Goal: Entertainment & Leisure: Consume media (video, audio)

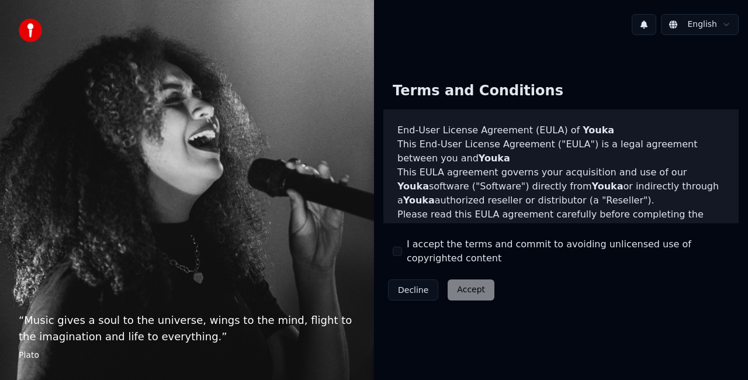
click at [398, 251] on button "I accept the terms and commit to avoiding unlicensed use of copyrighted content" at bounding box center [396, 250] width 9 height 9
click at [723, 23] on html "“ Music gives a soul to the universe, wings to the mind, flight to the imaginat…" at bounding box center [374, 190] width 748 height 380
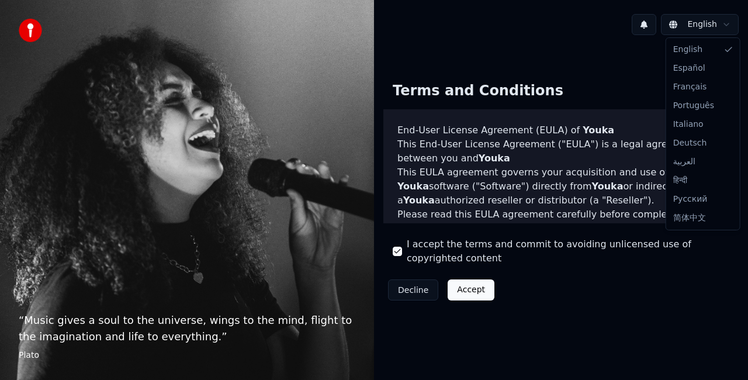
click at [473, 287] on html "“ Music gives a soul to the universe, wings to the mind, flight to the imaginat…" at bounding box center [374, 190] width 748 height 380
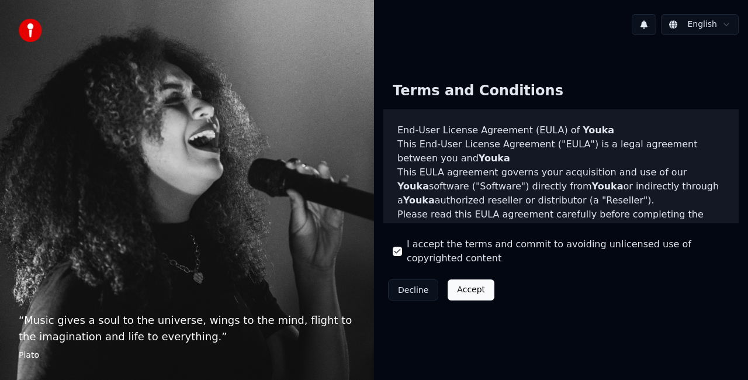
click at [480, 297] on button "Accept" at bounding box center [470, 289] width 47 height 21
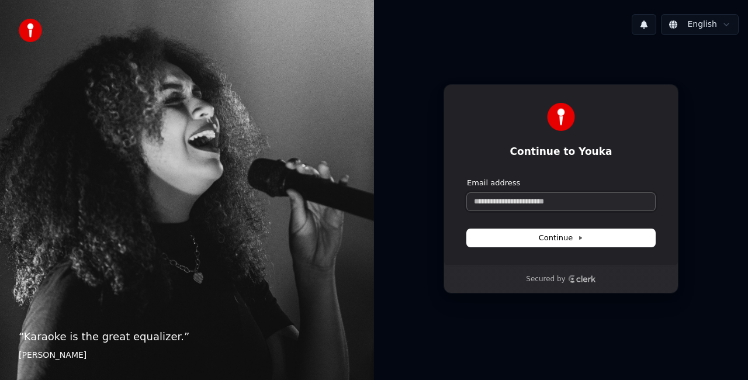
click at [580, 201] on input "Email address" at bounding box center [561, 202] width 188 height 18
click at [467, 178] on button "submit" at bounding box center [467, 178] width 0 height 0
type input "**********"
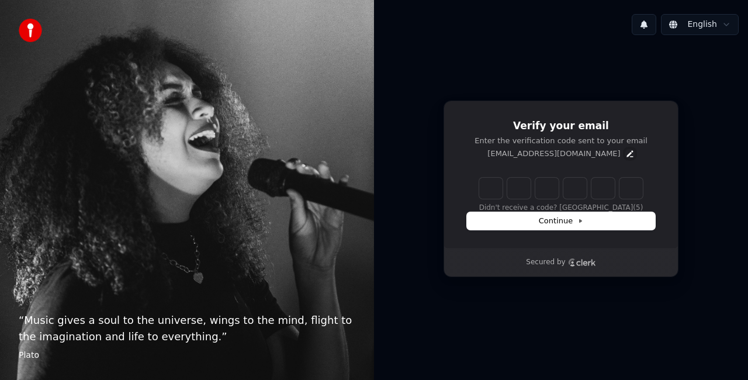
click at [625, 155] on icon "Edit" at bounding box center [629, 153] width 9 height 9
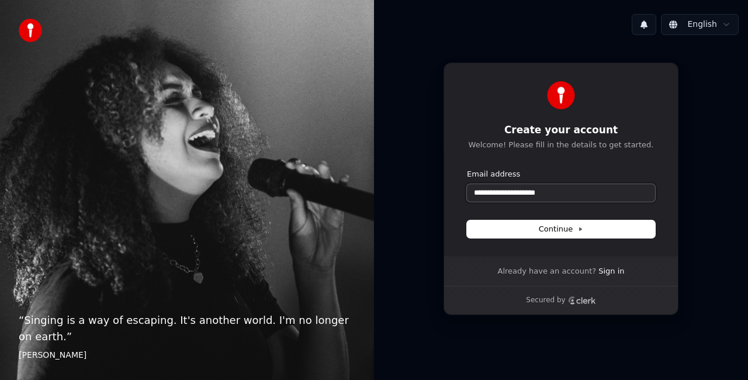
click at [583, 194] on input "**********" at bounding box center [561, 193] width 188 height 18
click at [577, 227] on icon at bounding box center [580, 229] width 6 height 6
type input "**********"
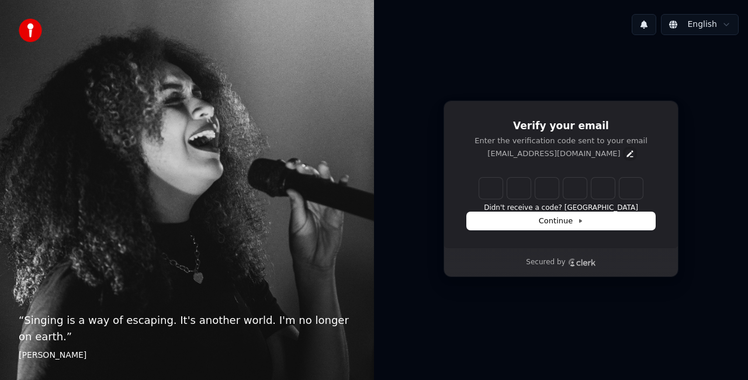
click at [626, 151] on icon "Edit" at bounding box center [629, 153] width 6 height 6
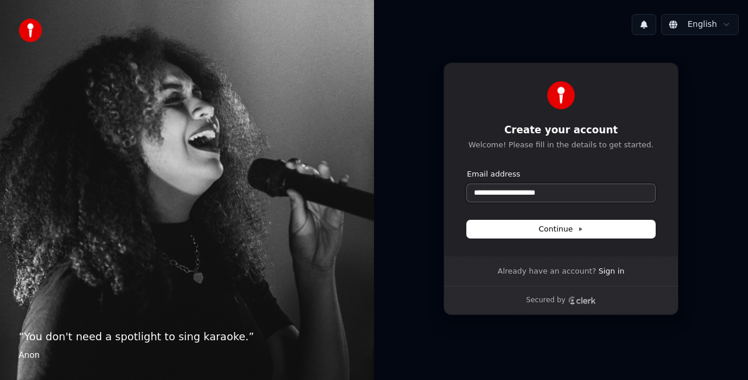
click at [563, 190] on input "**********" at bounding box center [561, 193] width 188 height 18
click at [562, 190] on input "**********" at bounding box center [561, 193] width 188 height 18
click at [467, 169] on button "submit" at bounding box center [467, 169] width 0 height 0
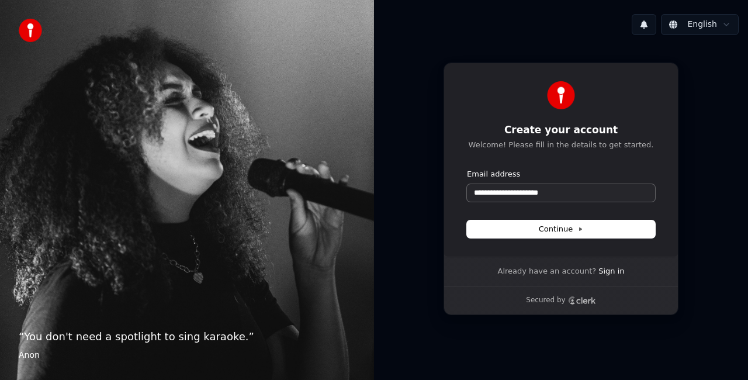
type input "**********"
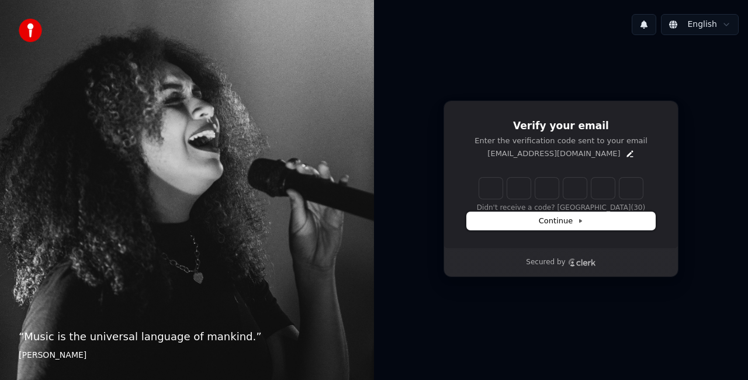
click at [565, 227] on button "Continue" at bounding box center [561, 221] width 188 height 18
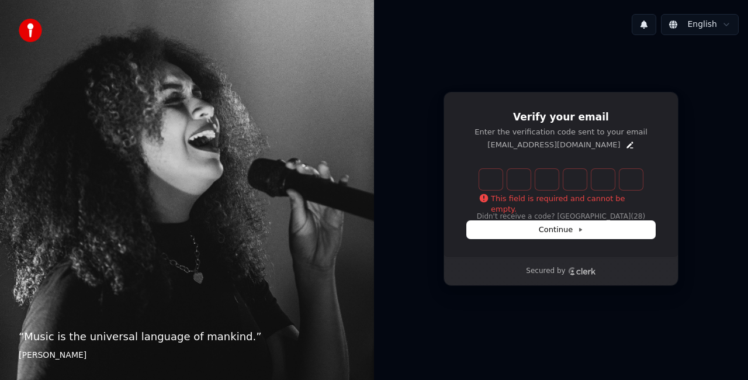
click at [495, 185] on input "Enter verification code" at bounding box center [572, 179] width 187 height 21
type input "******"
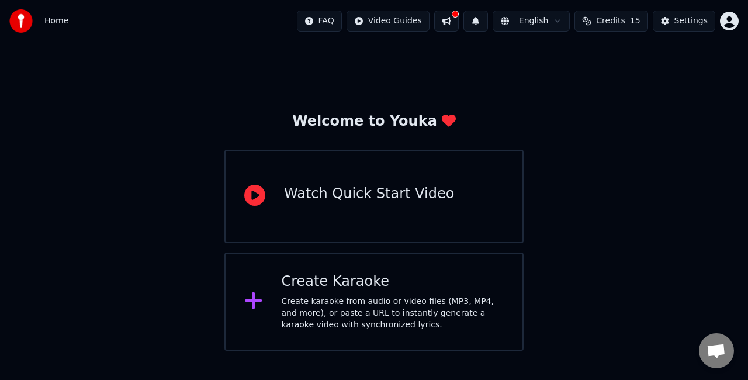
click at [364, 272] on div "Create Karaoke" at bounding box center [392, 281] width 223 height 19
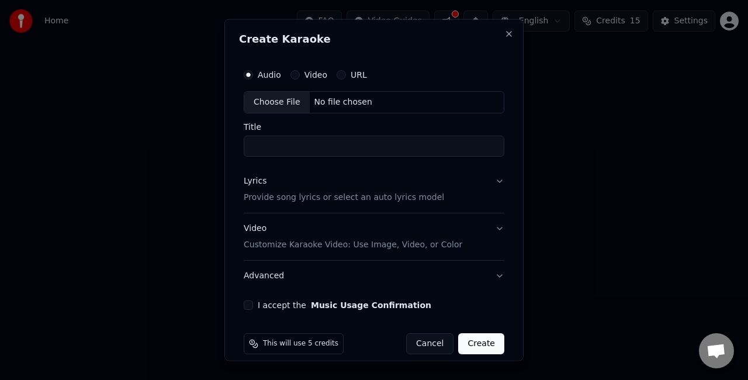
click at [296, 77] on button "Video" at bounding box center [294, 74] width 9 height 9
click at [485, 180] on button "Lyrics Provide song lyrics or select an auto lyrics model" at bounding box center [374, 188] width 260 height 47
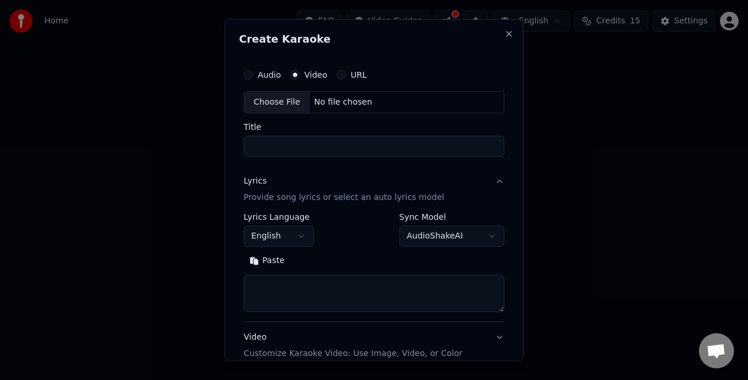
click at [485, 180] on button "Lyrics Provide song lyrics or select an auto lyrics model" at bounding box center [374, 188] width 260 height 47
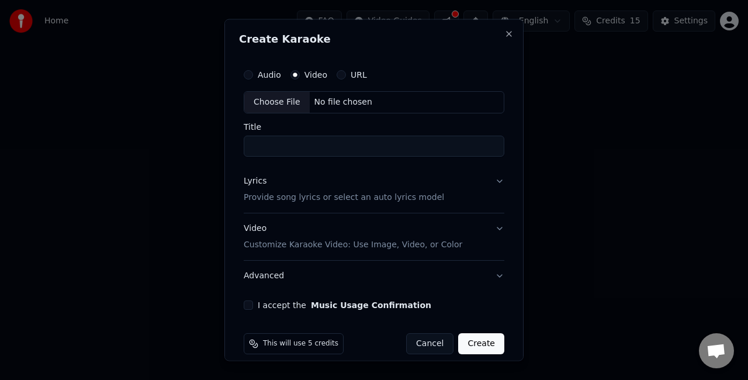
click at [402, 145] on input "Title" at bounding box center [374, 145] width 260 height 21
paste input "**********"
click at [249, 301] on button "I accept the Music Usage Confirmation" at bounding box center [248, 304] width 9 height 9
click at [290, 102] on div "Choose File" at bounding box center [276, 102] width 65 height 21
type input "**********"
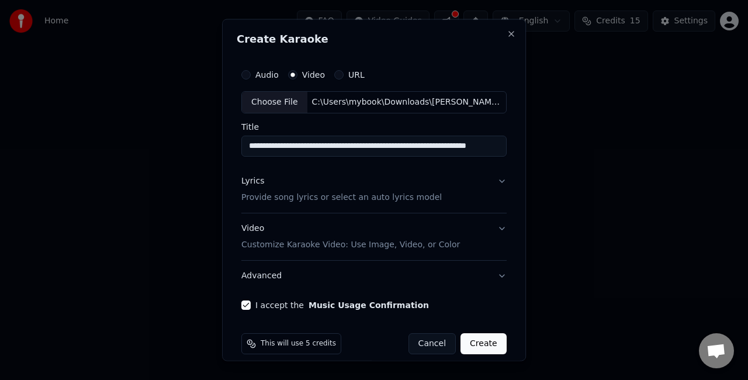
scroll to position [11, 0]
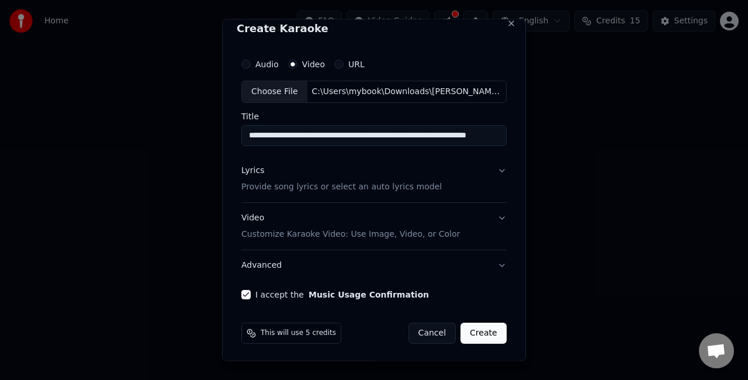
click at [481, 328] on button "Create" at bounding box center [483, 332] width 46 height 21
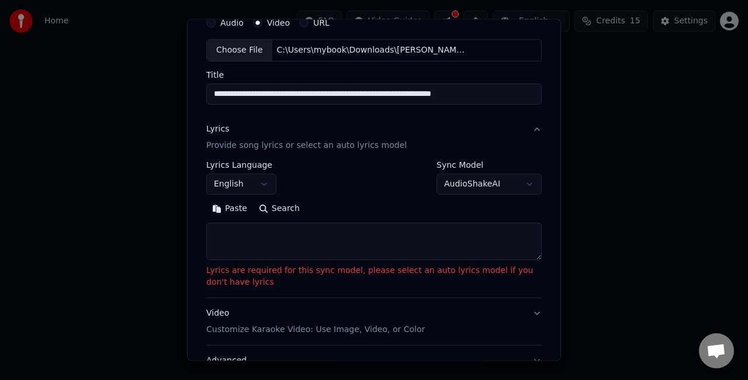
scroll to position [69, 0]
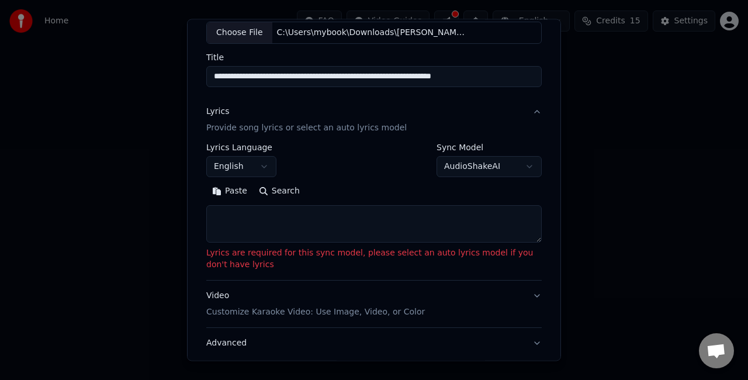
click at [322, 219] on textarea at bounding box center [373, 223] width 335 height 37
paste textarea "**********"
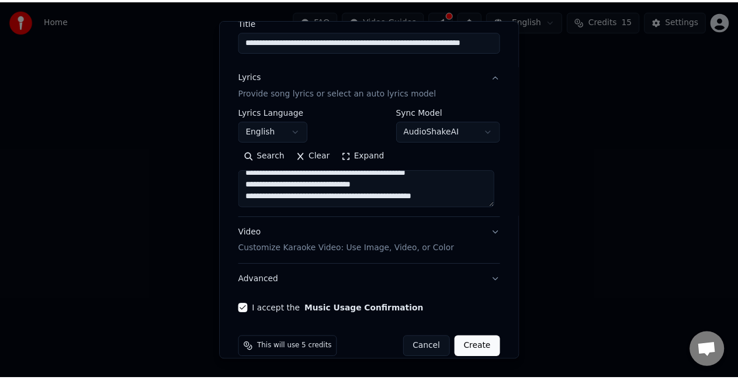
scroll to position [119, 0]
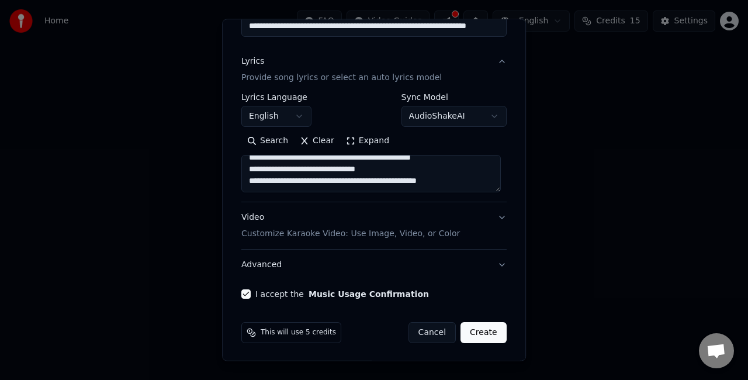
type textarea "**********"
click at [484, 333] on button "Create" at bounding box center [483, 332] width 46 height 21
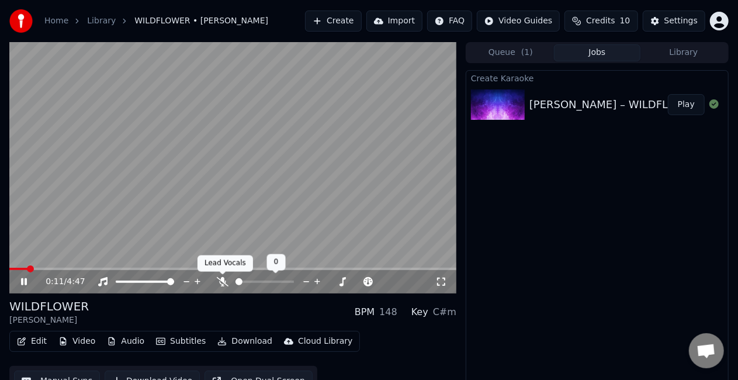
click at [224, 282] on icon at bounding box center [223, 281] width 12 height 9
click at [228, 282] on div at bounding box center [275, 282] width 94 height 12
click at [223, 281] on icon at bounding box center [223, 281] width 6 height 9
click at [228, 285] on icon at bounding box center [223, 281] width 12 height 9
click at [9, 267] on span at bounding box center [12, 268] width 7 height 7
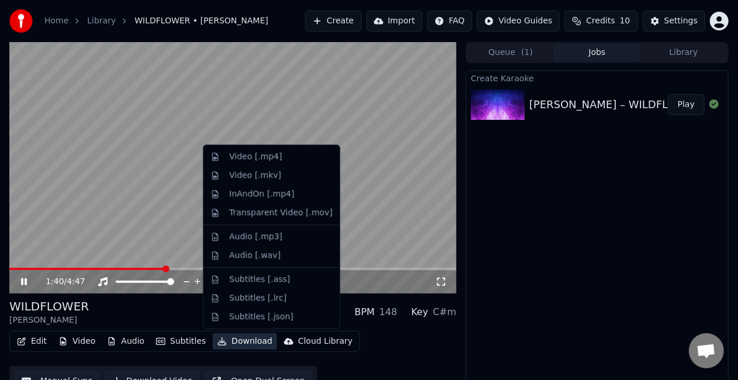
click at [240, 340] on button "Download" at bounding box center [245, 341] width 64 height 16
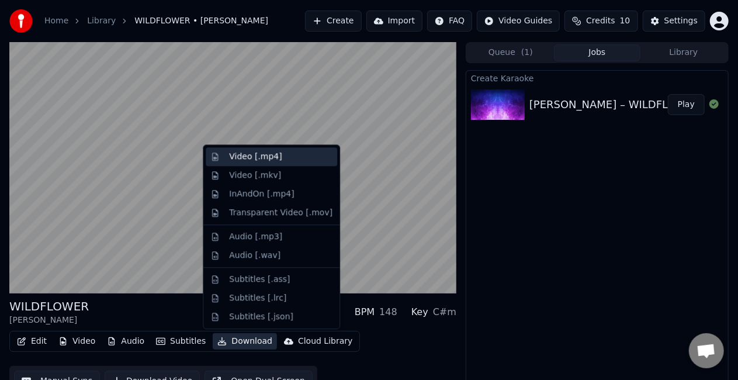
click at [266, 160] on div "Video [.mp4]" at bounding box center [255, 157] width 53 height 12
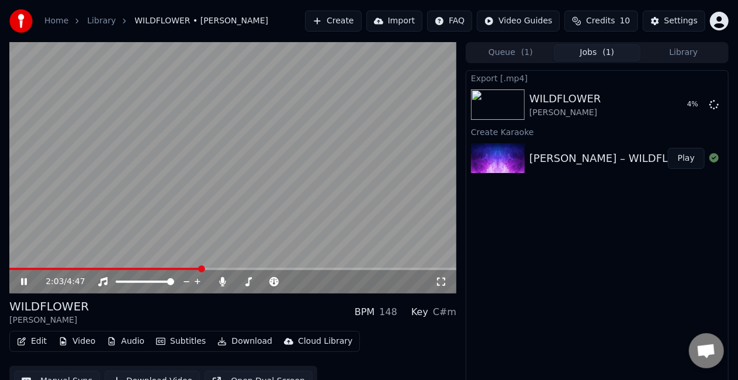
click at [268, 208] on video at bounding box center [232, 167] width 447 height 251
click at [336, 23] on button "Create" at bounding box center [333, 21] width 57 height 21
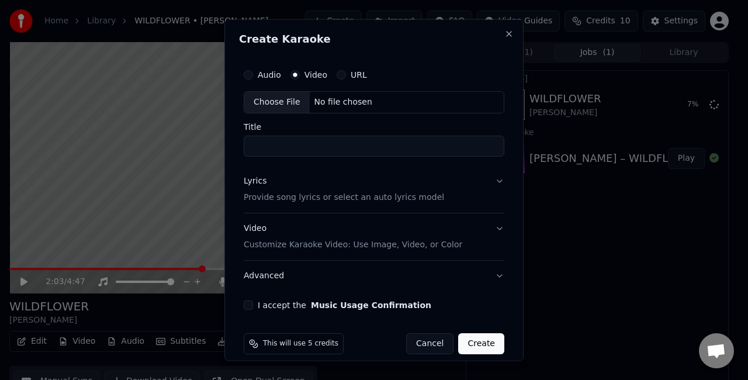
click at [284, 102] on div "Choose File" at bounding box center [276, 102] width 65 height 21
click at [426, 348] on button "Cancel" at bounding box center [429, 342] width 47 height 21
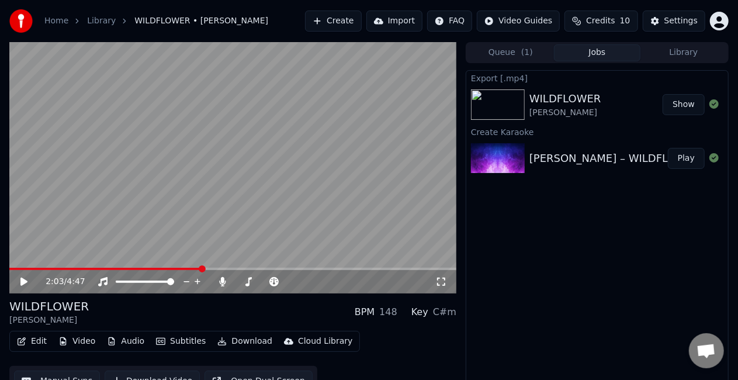
click at [689, 102] on button "Show" at bounding box center [683, 104] width 42 height 21
click at [32, 341] on button "Edit" at bounding box center [31, 341] width 39 height 16
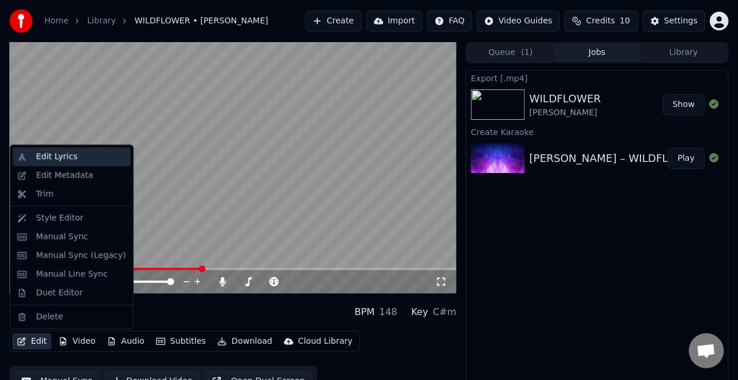
click at [67, 164] on div "Edit Lyrics" at bounding box center [72, 156] width 118 height 19
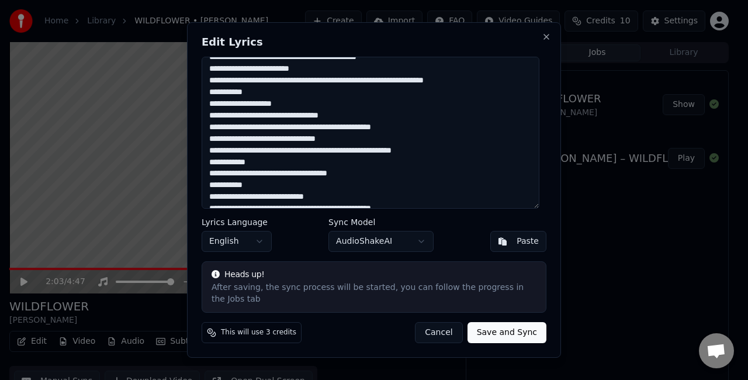
scroll to position [313, 0]
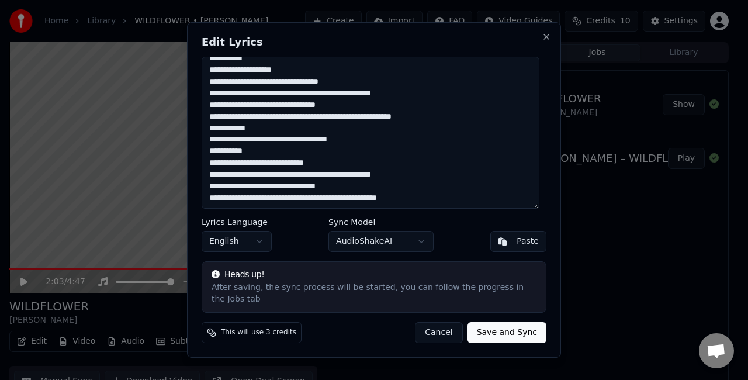
click at [450, 330] on button "Cancel" at bounding box center [438, 332] width 47 height 21
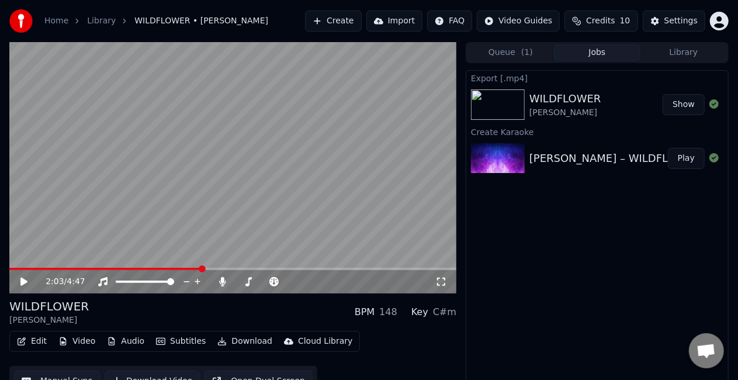
click at [27, 343] on button "Edit" at bounding box center [31, 341] width 39 height 16
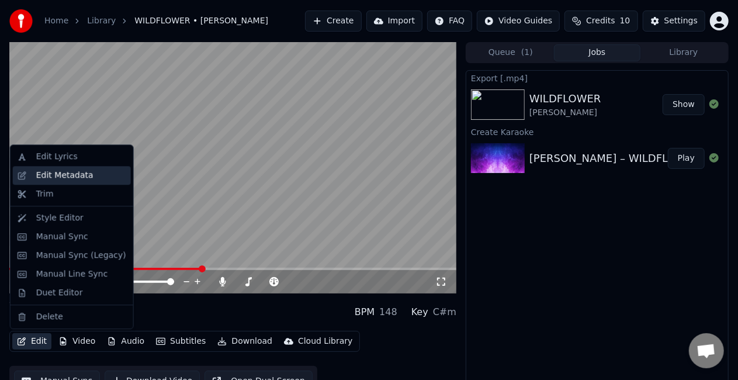
click at [78, 180] on div "Edit Metadata" at bounding box center [64, 175] width 57 height 12
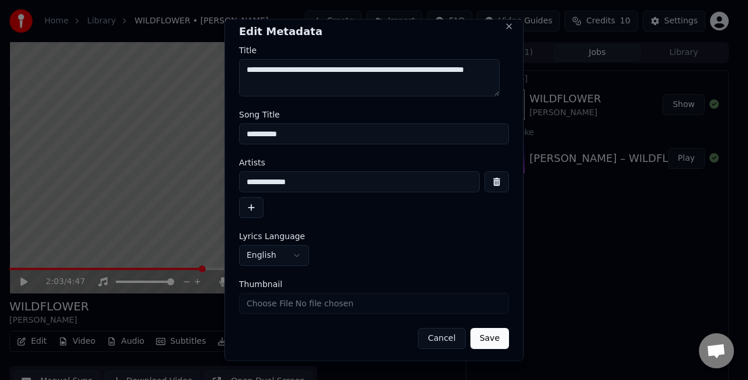
scroll to position [9, 0]
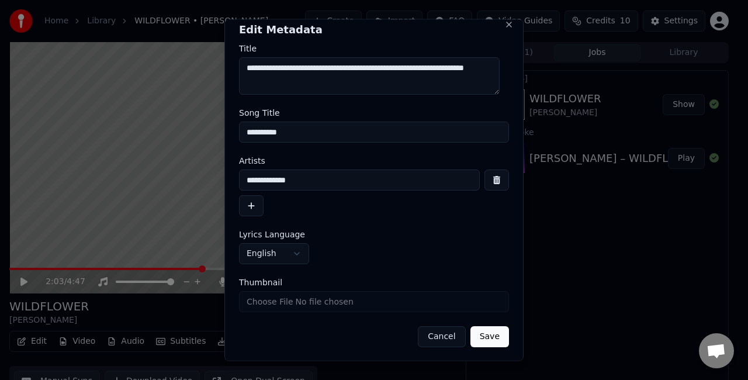
click at [435, 335] on button "Cancel" at bounding box center [441, 336] width 47 height 21
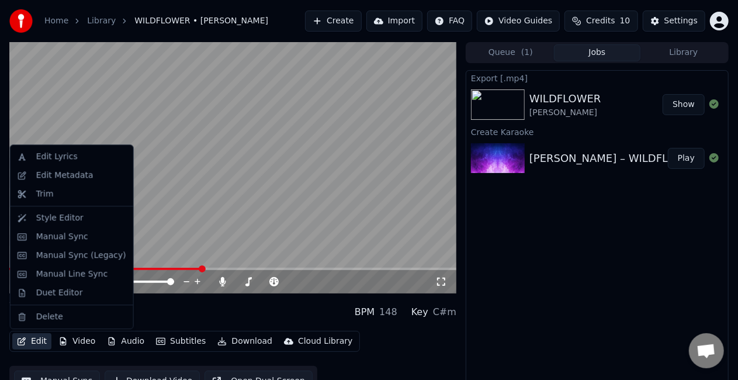
click at [43, 341] on button "Edit" at bounding box center [31, 341] width 39 height 16
click at [79, 216] on div "Style Editor" at bounding box center [81, 218] width 90 height 12
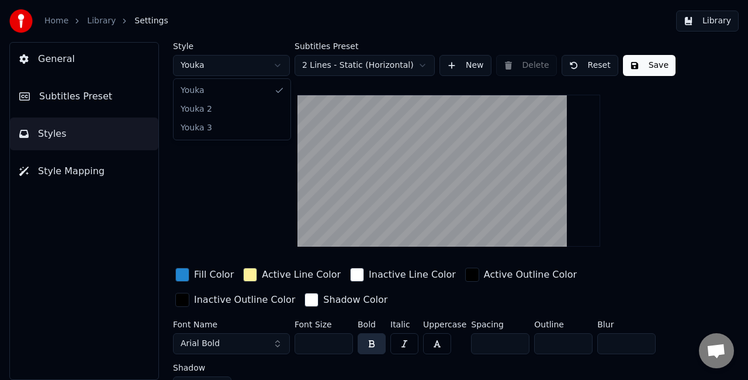
click at [262, 65] on html "Home Library Settings Library General Subtitles Preset Styles Style Mapping Sty…" at bounding box center [374, 190] width 748 height 380
click at [269, 65] on html "Home Library Settings Library General Subtitles Preset Styles Style Mapping Sty…" at bounding box center [374, 190] width 748 height 380
click at [242, 64] on html "Home Library Settings Library General Subtitles Preset Styles Style Mapping Sty…" at bounding box center [374, 190] width 748 height 380
click at [234, 62] on html "Home Library Settings Library General Subtitles Preset Styles Style Mapping Sty…" at bounding box center [374, 190] width 748 height 380
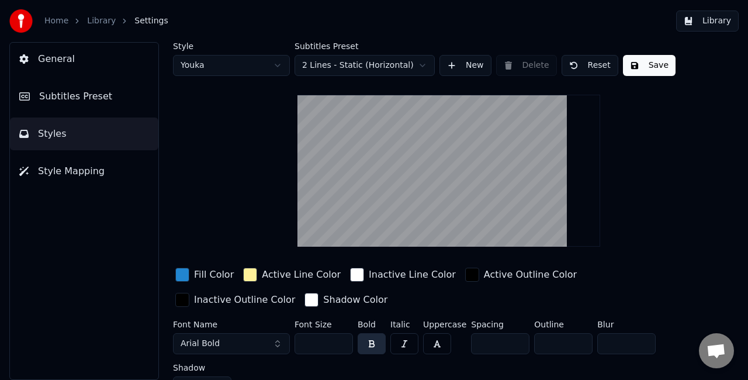
click at [241, 71] on html "Home Library Settings Library General Subtitles Preset Styles Style Mapping Sty…" at bounding box center [374, 190] width 748 height 380
click at [241, 63] on html "Home Library Settings Library General Subtitles Preset Styles Style Mapping Sty…" at bounding box center [374, 190] width 748 height 380
click at [338, 63] on html "Home Library Settings Library General Subtitles Preset Styles Style Mapping Sty…" at bounding box center [374, 190] width 748 height 380
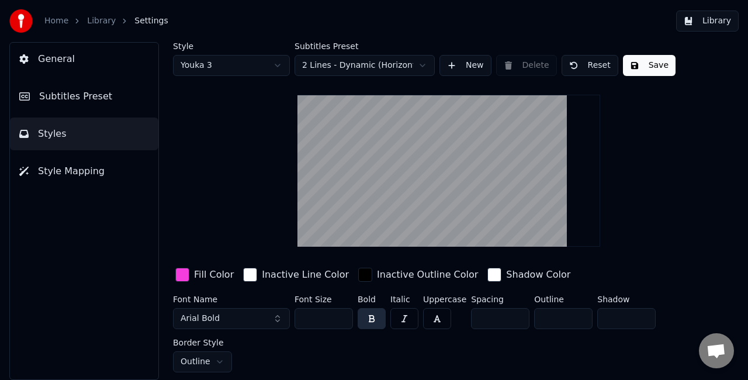
click at [367, 67] on html "Home Library Settings Library General Subtitles Preset Styles Style Mapping Sty…" at bounding box center [374, 190] width 748 height 380
click at [367, 73] on html "Home Library Settings Library General Subtitles Preset Styles Style Mapping Sty…" at bounding box center [374, 190] width 748 height 380
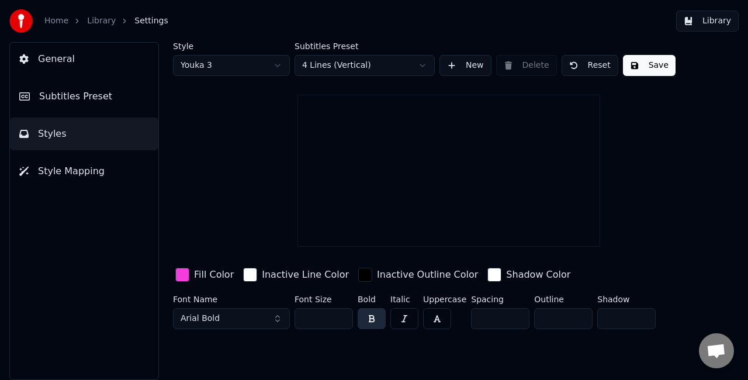
click at [365, 68] on html "Home Library Settings Library General Subtitles Preset Styles Style Mapping Sty…" at bounding box center [374, 190] width 748 height 380
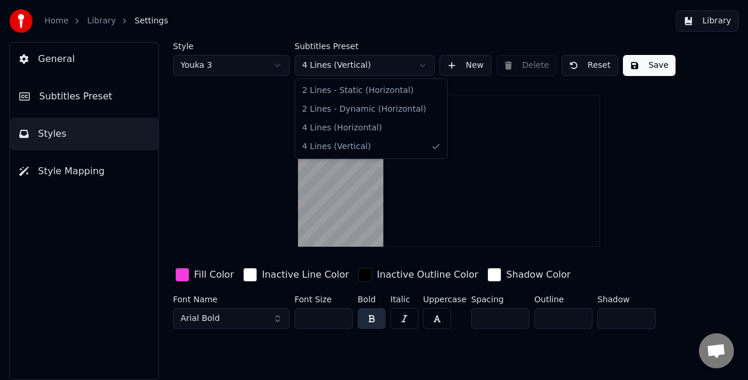
click at [363, 81] on div "2 Lines - Static (Horizontal) 2 Lines - Dynamic (Horizontal) 4 Lines (Horizonta…" at bounding box center [371, 118] width 152 height 79
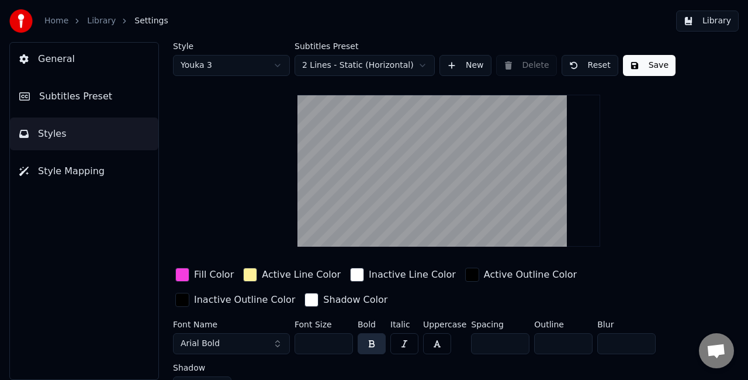
click at [77, 179] on button "Style Mapping" at bounding box center [84, 171] width 148 height 33
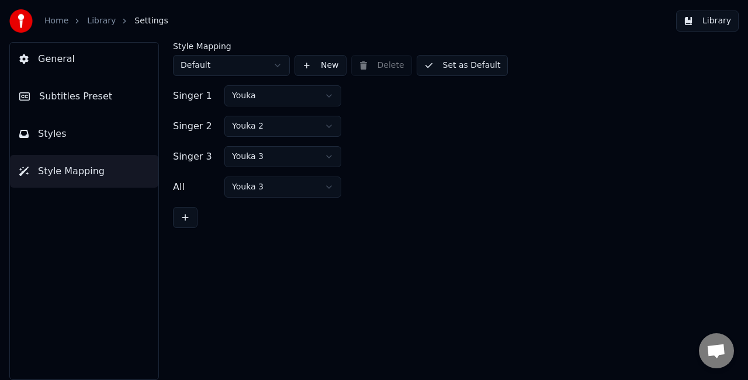
click at [72, 146] on button "Styles" at bounding box center [84, 133] width 148 height 33
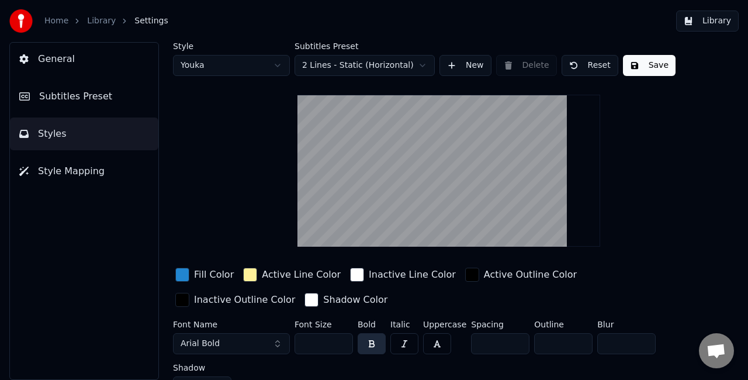
click at [91, 100] on span "Subtitles Preset" at bounding box center [75, 96] width 73 height 14
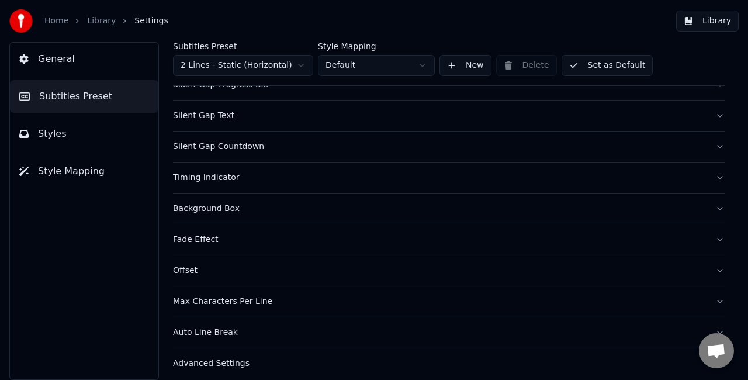
scroll to position [138, 0]
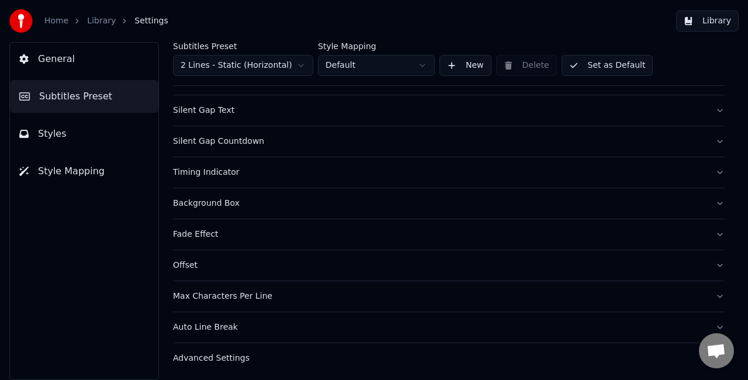
click at [709, 237] on button "Fade Effect" at bounding box center [448, 234] width 551 height 30
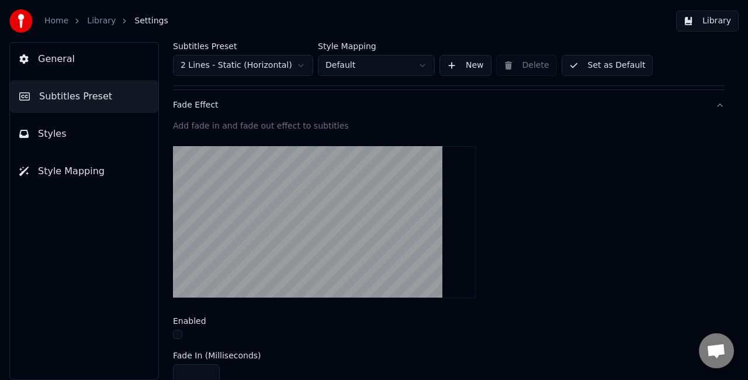
scroll to position [255, 0]
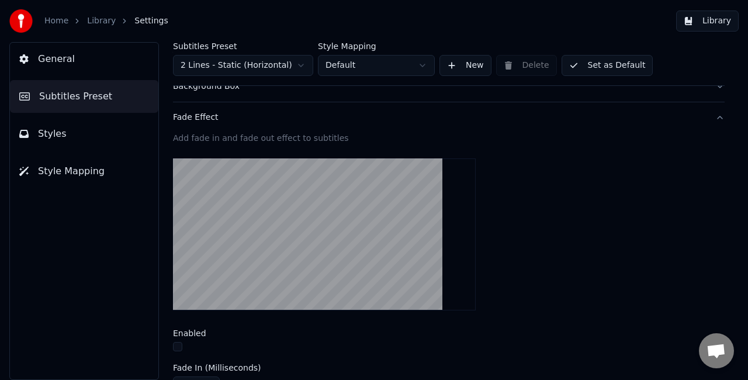
click at [333, 134] on div "Add fade in and fade out effect to subtitles" at bounding box center [448, 139] width 551 height 12
click at [377, 224] on video at bounding box center [324, 234] width 303 height 152
click at [711, 114] on button "Fade Effect" at bounding box center [448, 117] width 551 height 30
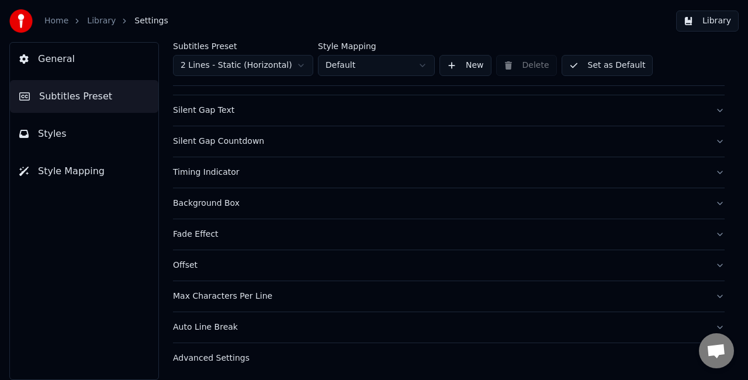
click at [715, 234] on div "Subtitles Preset 2 Lines - Static (Horizontal) Style Mapping Default New Delete…" at bounding box center [449, 211] width 598 height 338
click at [709, 236] on button "Fade Effect" at bounding box center [448, 234] width 551 height 30
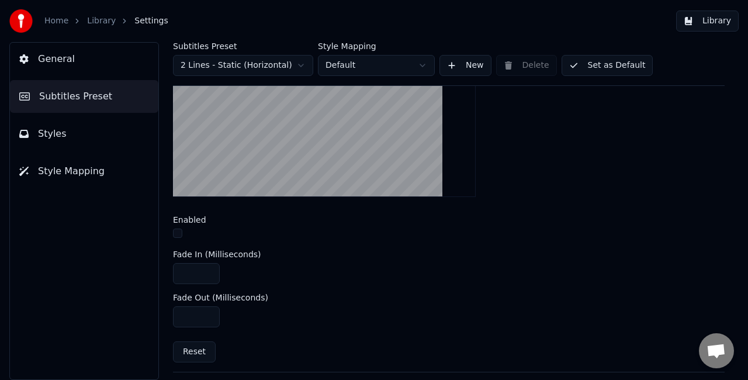
scroll to position [313, 0]
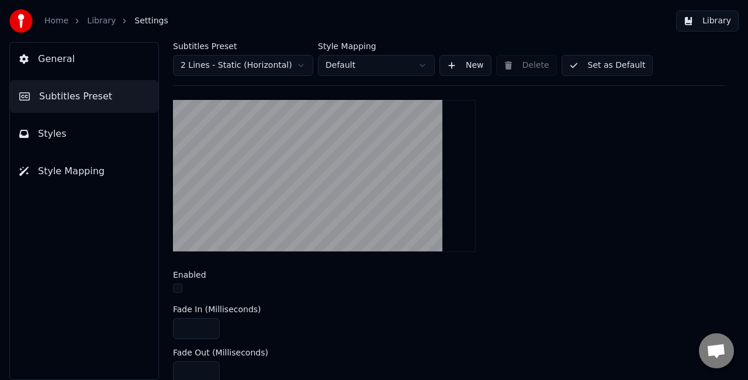
click at [179, 284] on button "button" at bounding box center [177, 287] width 9 height 9
click at [179, 286] on button "button" at bounding box center [177, 287] width 9 height 9
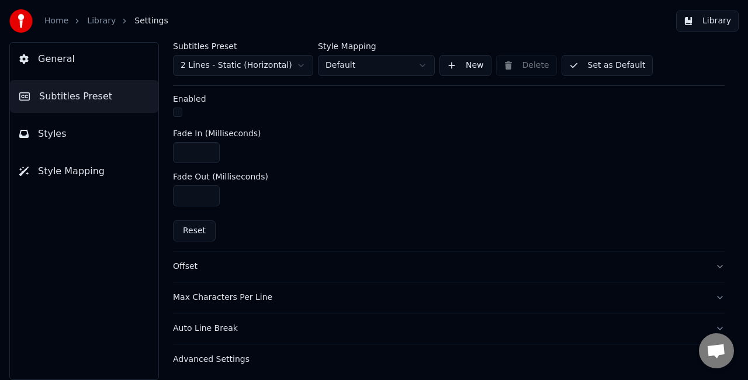
scroll to position [489, 0]
click at [683, 261] on div "Offset" at bounding box center [439, 266] width 533 height 12
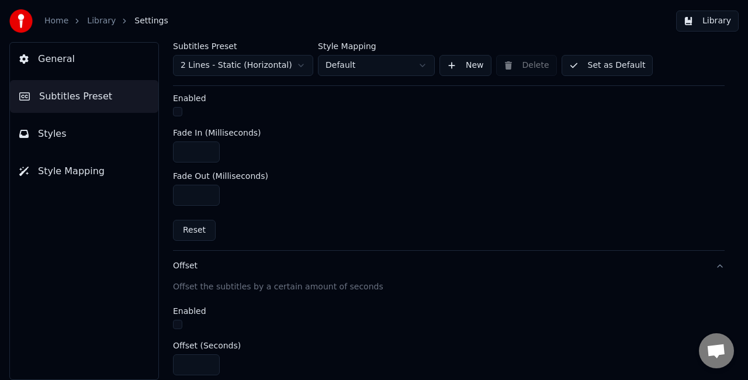
scroll to position [276, 0]
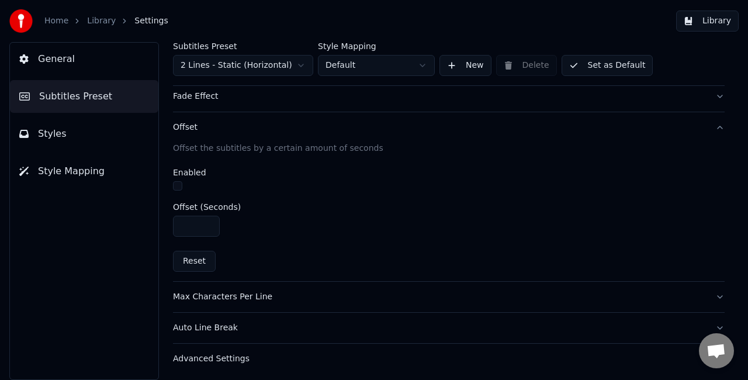
click at [435, 322] on div "Auto Line Break" at bounding box center [439, 328] width 533 height 12
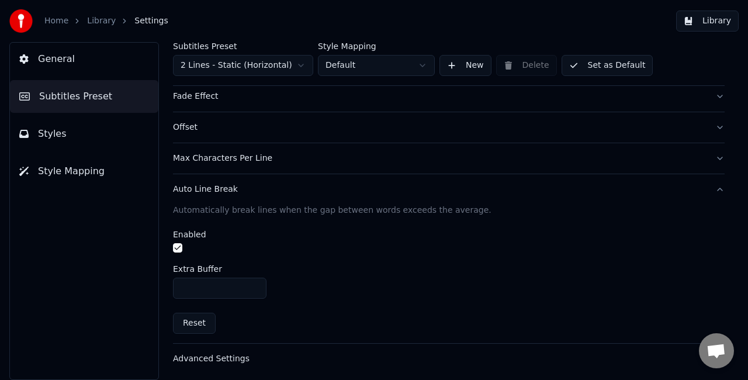
click at [425, 353] on div "Advanced Settings" at bounding box center [439, 359] width 533 height 12
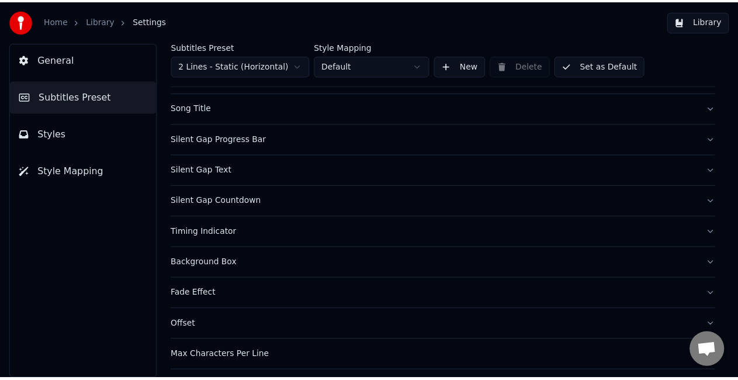
scroll to position [0, 0]
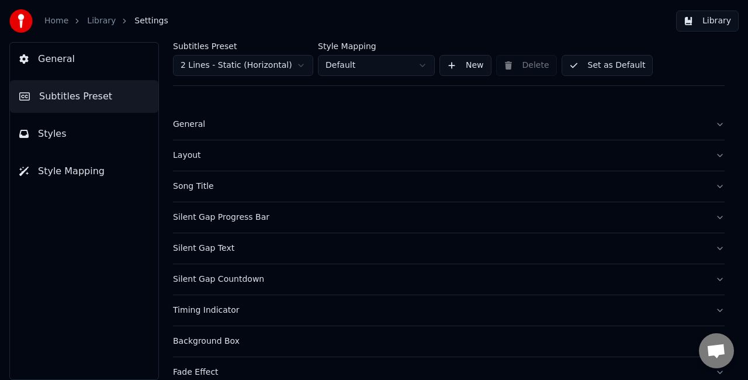
click at [50, 22] on link "Home" at bounding box center [56, 21] width 24 height 12
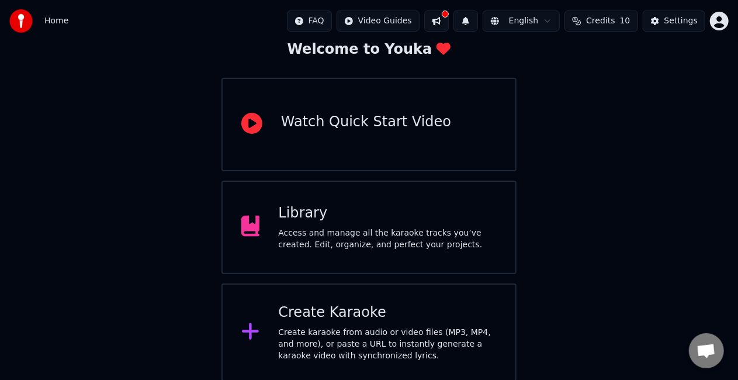
scroll to position [74, 0]
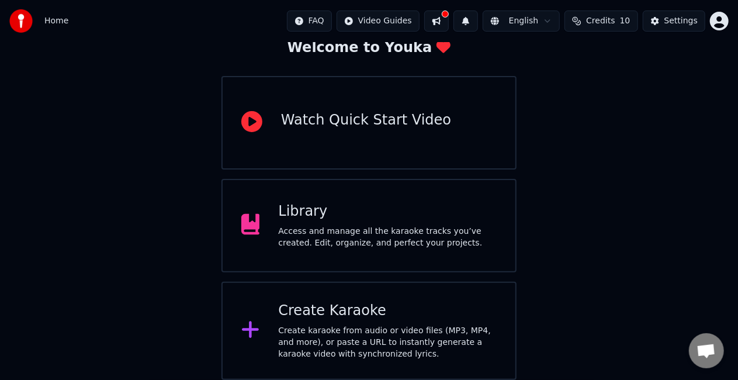
click at [422, 204] on div "Library" at bounding box center [387, 211] width 218 height 19
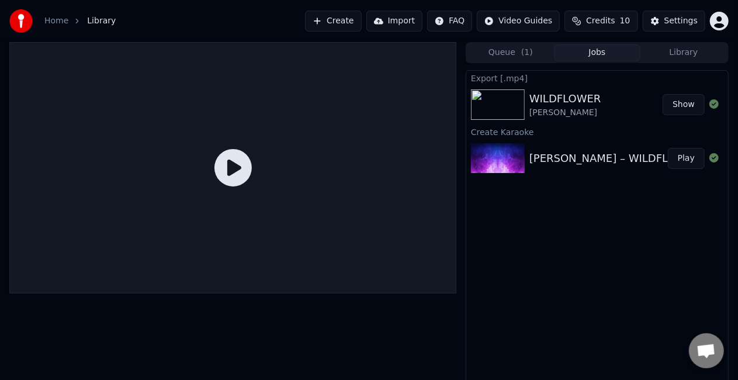
click at [362, 26] on button "Create" at bounding box center [333, 21] width 57 height 21
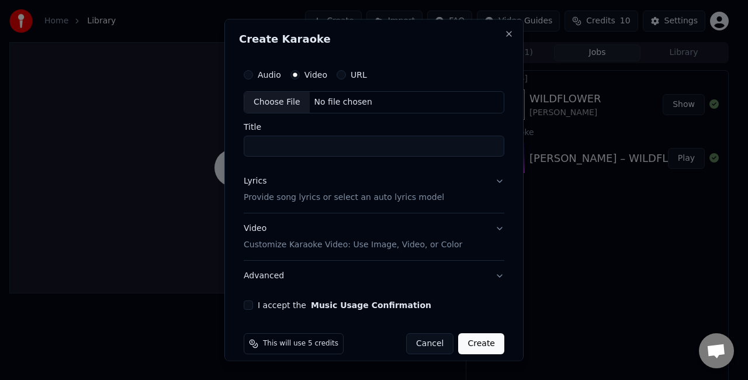
click at [285, 103] on div "Choose File" at bounding box center [276, 102] width 65 height 21
type input "**********"
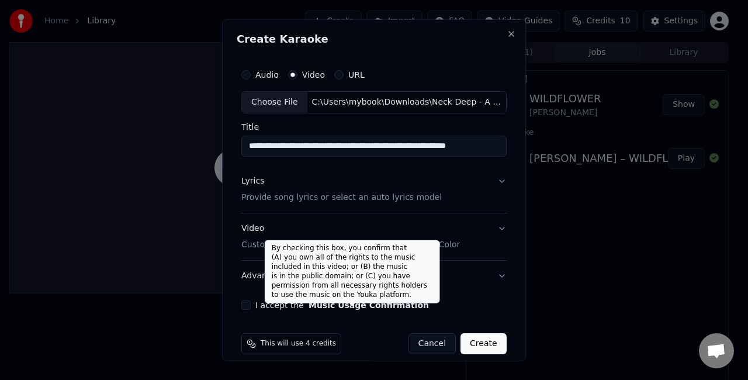
click at [357, 303] on button "Music Usage Confirmation" at bounding box center [368, 304] width 120 height 8
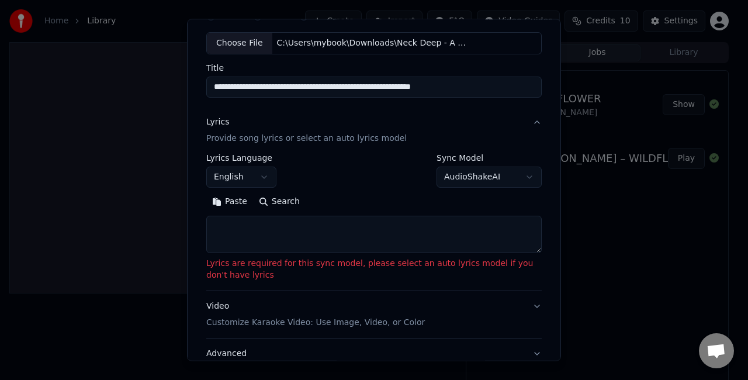
scroll to position [117, 0]
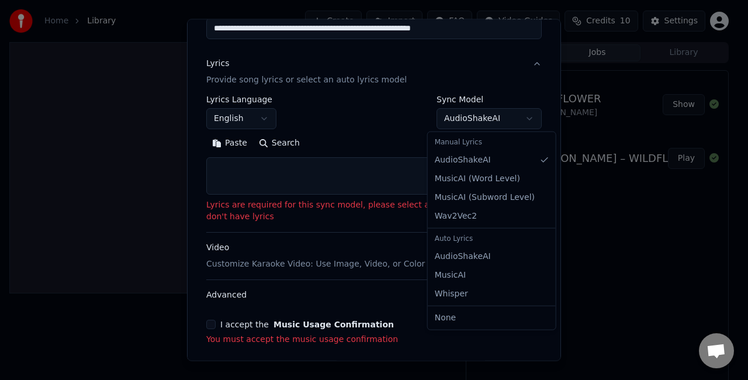
click at [482, 121] on body "**********" at bounding box center [369, 190] width 738 height 380
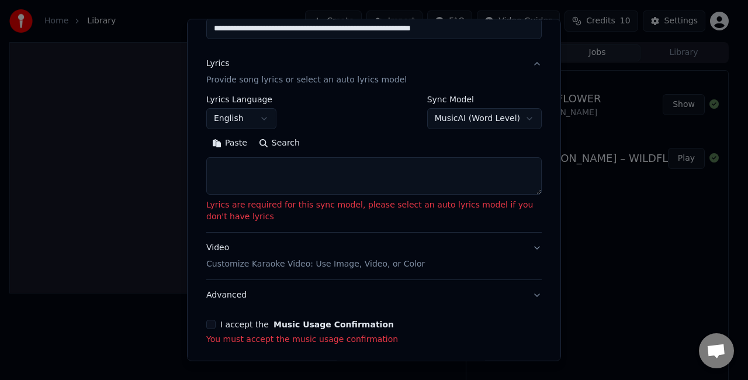
click at [485, 123] on body "**********" at bounding box center [369, 190] width 738 height 380
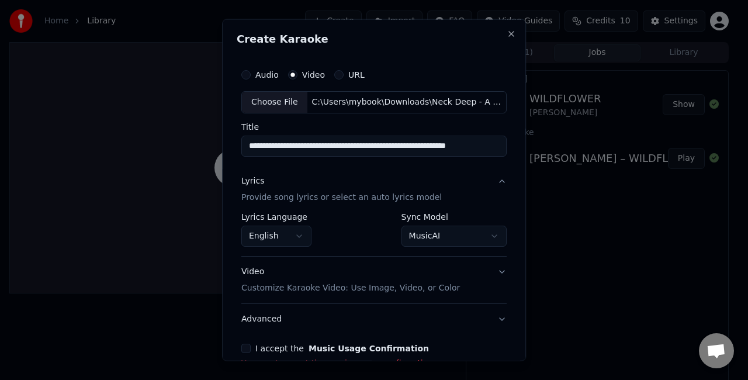
scroll to position [58, 0]
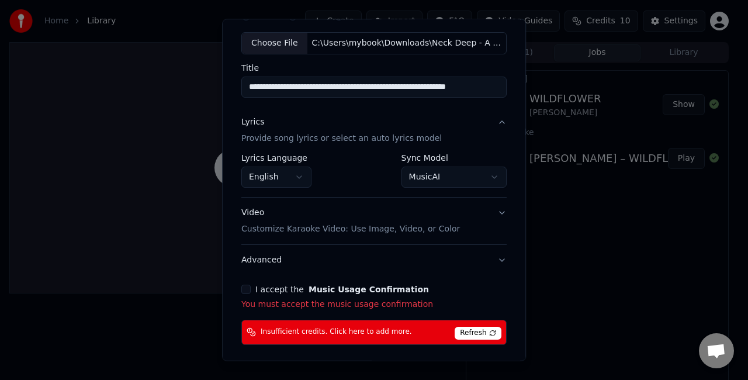
click at [248, 289] on button "I accept the Music Usage Confirmation" at bounding box center [245, 288] width 9 height 9
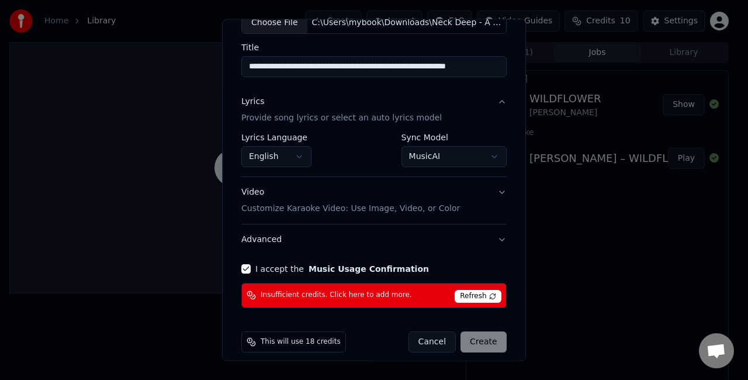
scroll to position [88, 0]
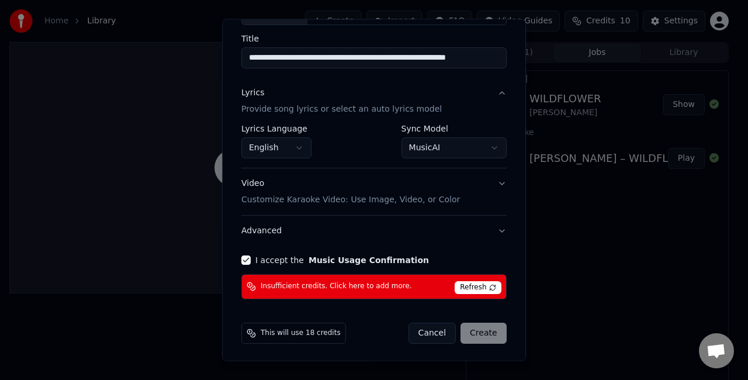
click at [478, 287] on span "Refresh" at bounding box center [477, 287] width 46 height 13
click at [431, 340] on button "Cancel" at bounding box center [431, 332] width 47 height 21
select select "**********"
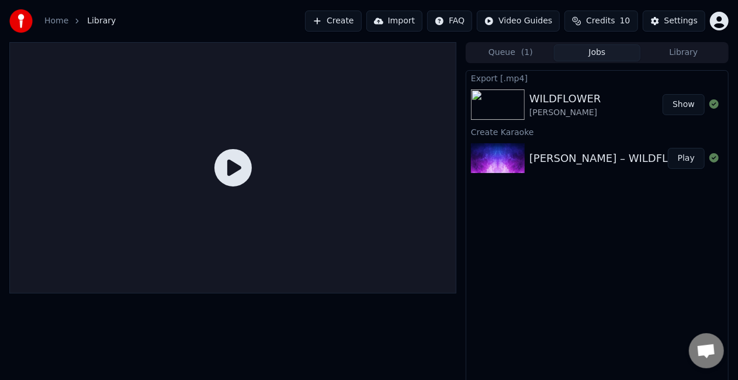
click at [355, 20] on button "Create" at bounding box center [333, 21] width 57 height 21
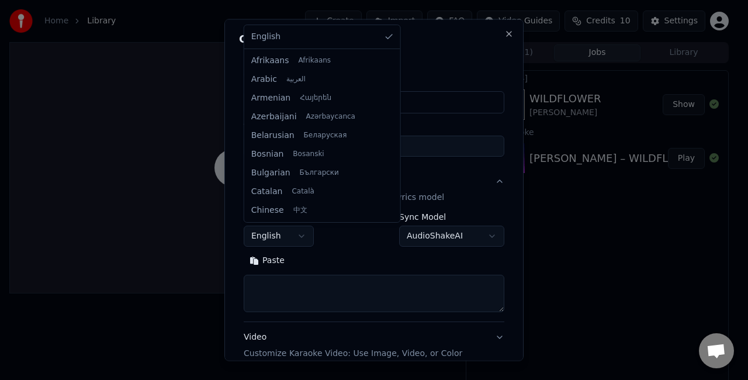
click at [300, 241] on body "**********" at bounding box center [369, 190] width 738 height 380
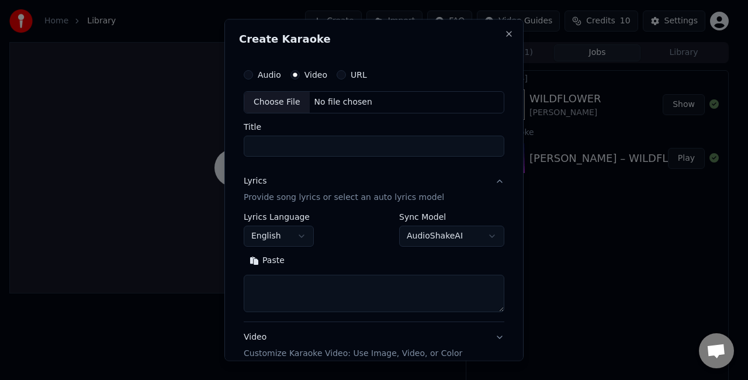
click at [447, 235] on body "**********" at bounding box center [369, 190] width 738 height 380
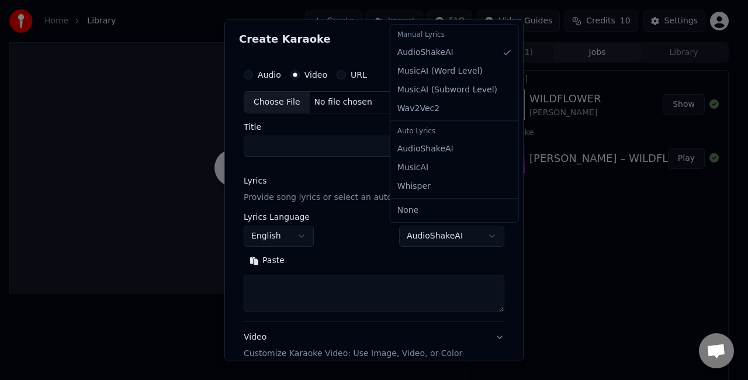
select select "********"
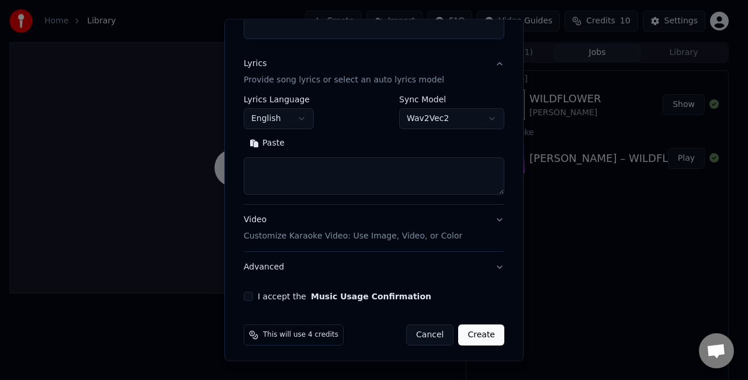
scroll to position [119, 0]
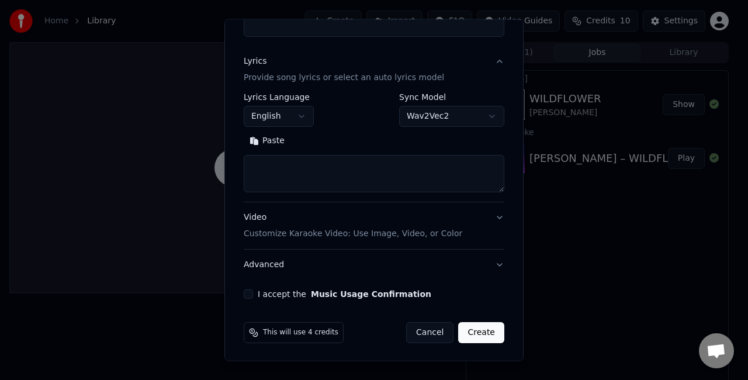
click at [493, 220] on button "Video Customize Karaoke Video: Use Image, Video, or Color" at bounding box center [374, 225] width 260 height 47
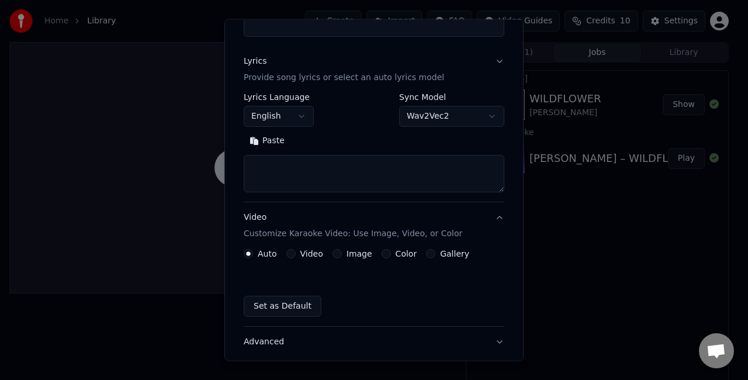
scroll to position [88, 0]
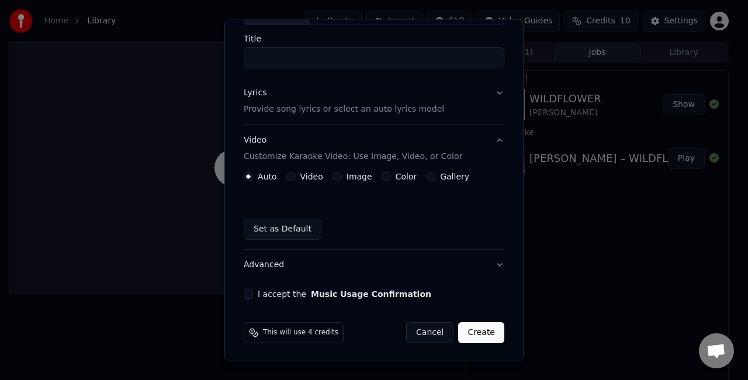
click at [493, 140] on button "Video Customize Karaoke Video: Use Image, Video, or Color" at bounding box center [374, 148] width 260 height 47
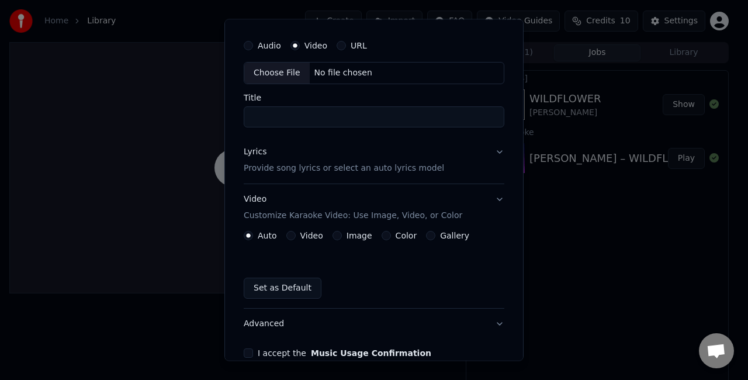
scroll to position [11, 0]
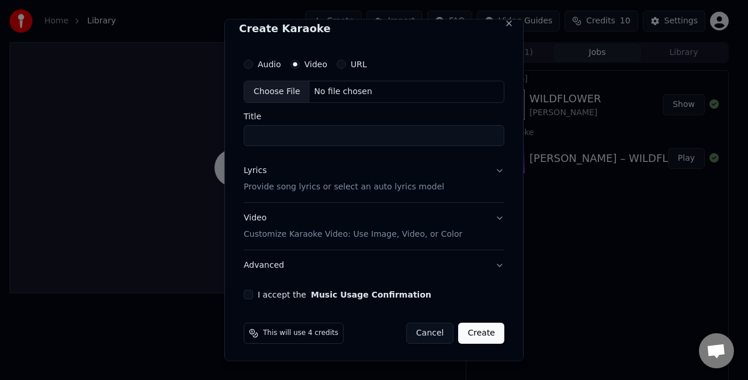
click at [385, 138] on input "Title" at bounding box center [374, 134] width 260 height 21
paste input "**********"
click at [284, 94] on div "Choose File" at bounding box center [276, 91] width 65 height 21
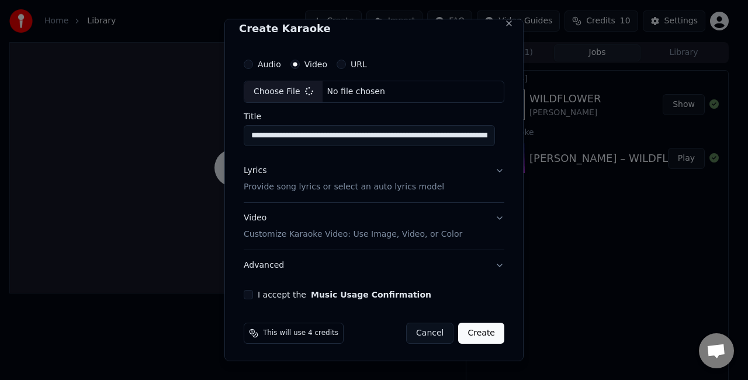
type input "**********"
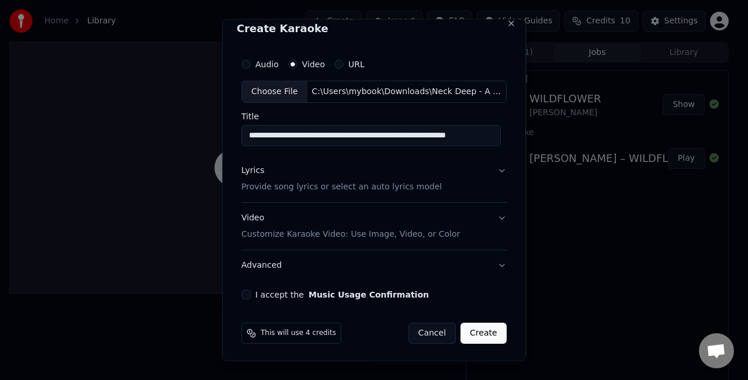
click at [497, 175] on button "Lyrics Provide song lyrics or select an auto lyrics model" at bounding box center [373, 178] width 265 height 47
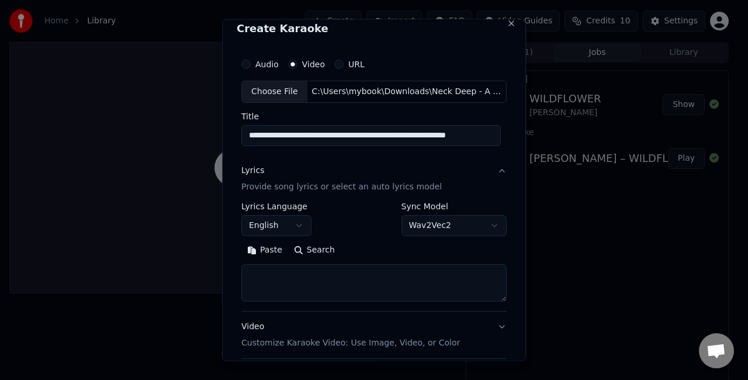
click at [362, 279] on textarea at bounding box center [373, 281] width 265 height 37
click at [255, 249] on button "Paste" at bounding box center [264, 249] width 47 height 19
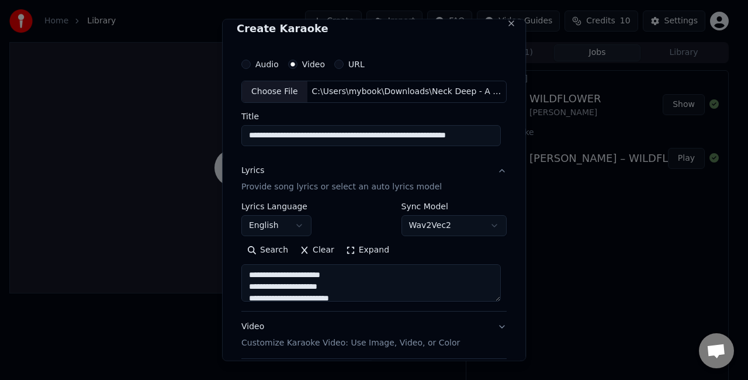
click at [348, 251] on button "Expand" at bounding box center [367, 249] width 55 height 19
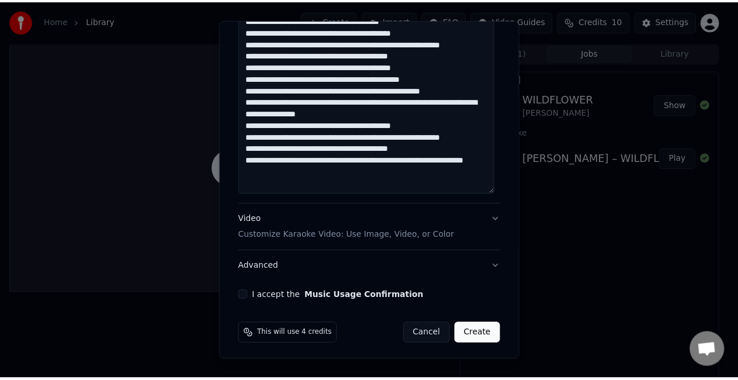
scroll to position [826, 0]
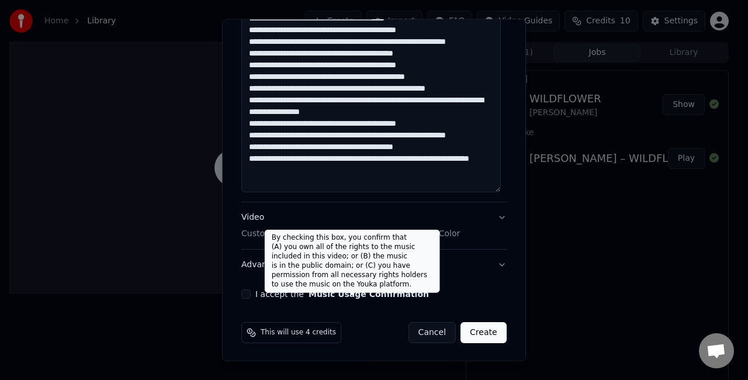
click at [339, 290] on button "Music Usage Confirmation" at bounding box center [368, 294] width 120 height 8
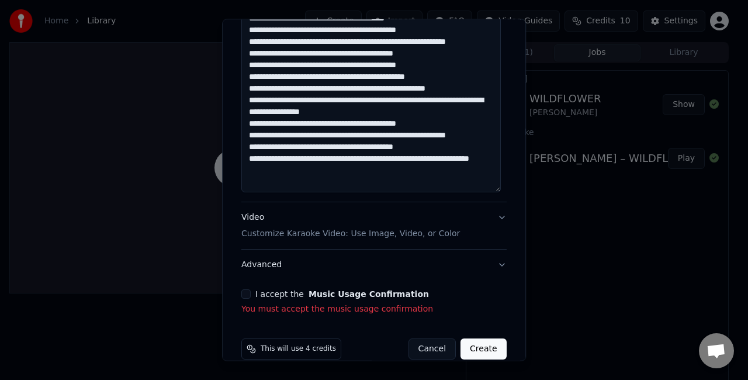
click at [248, 291] on button "I accept the Music Usage Confirmation" at bounding box center [245, 293] width 9 height 9
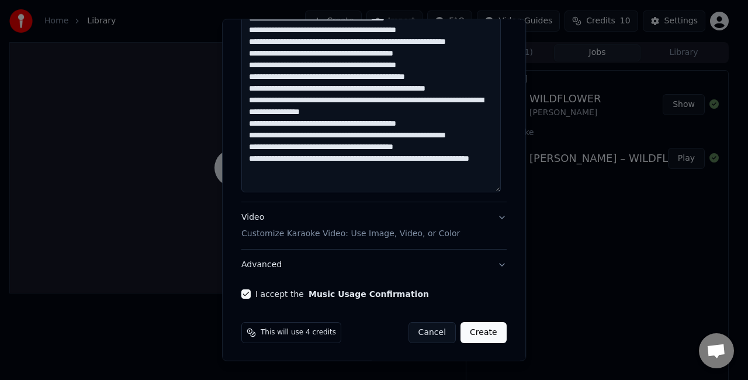
click at [488, 333] on button "Create" at bounding box center [483, 332] width 46 height 21
type textarea "**********"
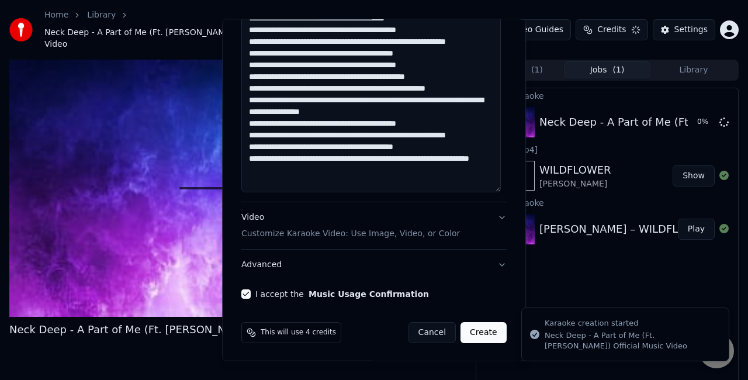
select select "**********"
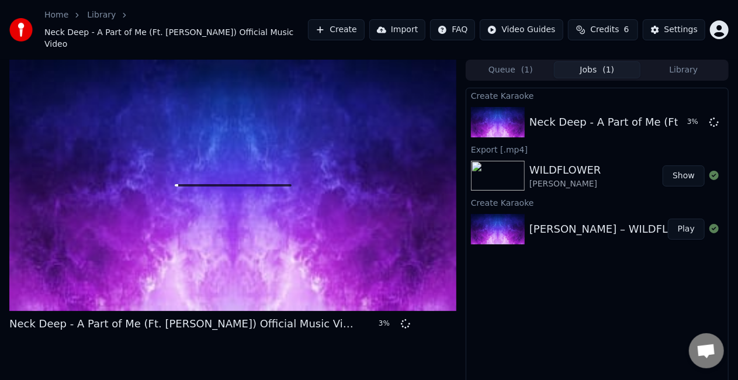
click at [568, 221] on div "Billie Eilish – WILDFLOWER (Live Performance from Amazon Music’s Songline)" at bounding box center [748, 229] width 438 height 16
click at [593, 223] on div "Billie Eilish – WILDFLOWER (Live Performance from Amazon Music’s Songline)" at bounding box center [748, 229] width 438 height 16
click at [687, 218] on button "Play" at bounding box center [686, 228] width 37 height 21
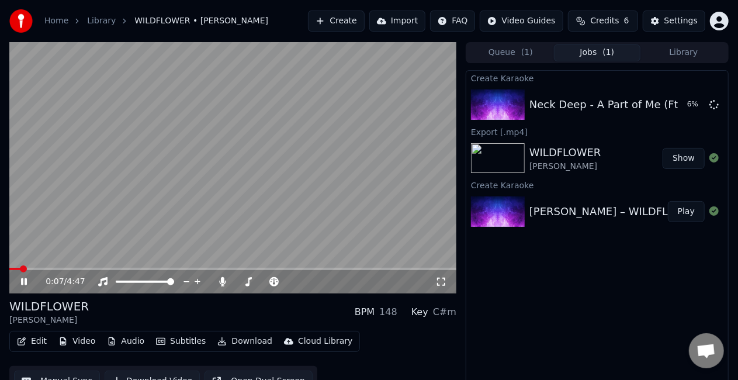
click at [286, 196] on video at bounding box center [232, 167] width 447 height 251
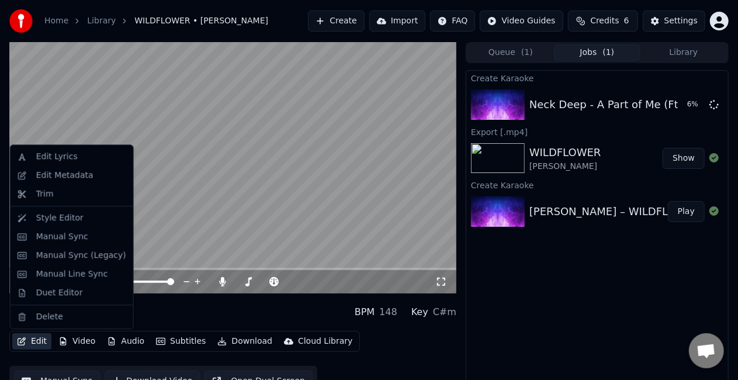
click at [26, 345] on button "Edit" at bounding box center [31, 341] width 39 height 16
click at [72, 169] on div "Edit Metadata" at bounding box center [64, 175] width 57 height 12
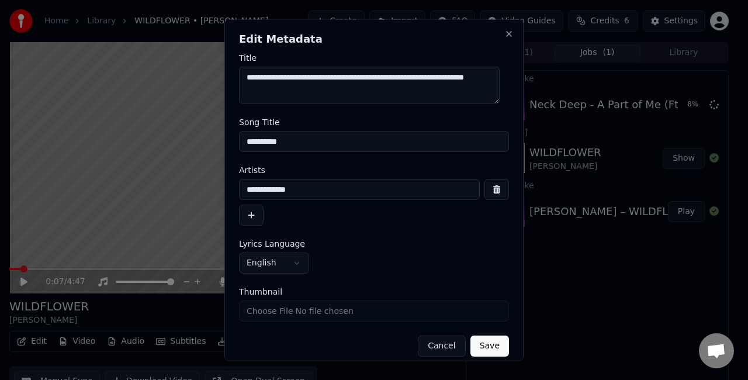
drag, startPoint x: 298, startPoint y: 93, endPoint x: 242, endPoint y: 71, distance: 59.5
click at [242, 71] on textarea "**********" at bounding box center [369, 85] width 260 height 37
click at [486, 348] on button "Save" at bounding box center [489, 345] width 39 height 21
click at [482, 341] on button "Save" at bounding box center [489, 345] width 39 height 21
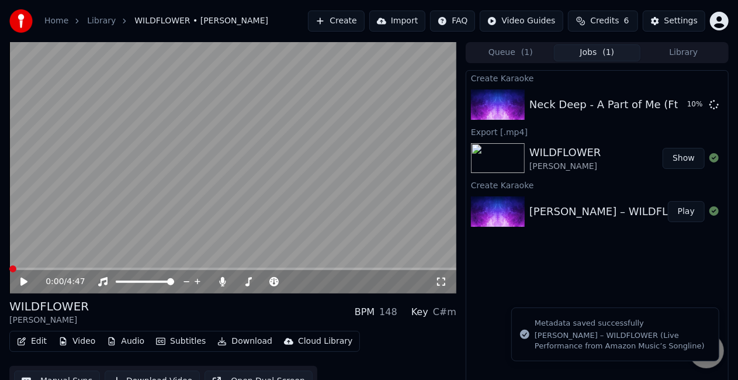
click at [18, 286] on div "0:00 / 4:47" at bounding box center [232, 282] width 437 height 12
click at [21, 284] on icon at bounding box center [23, 281] width 7 height 8
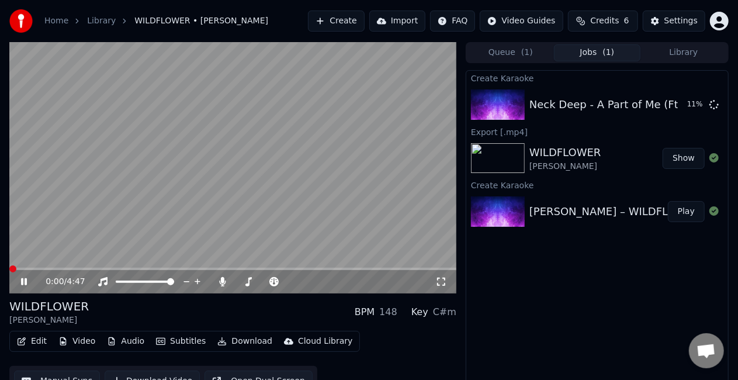
click at [9, 267] on span at bounding box center [12, 268] width 7 height 7
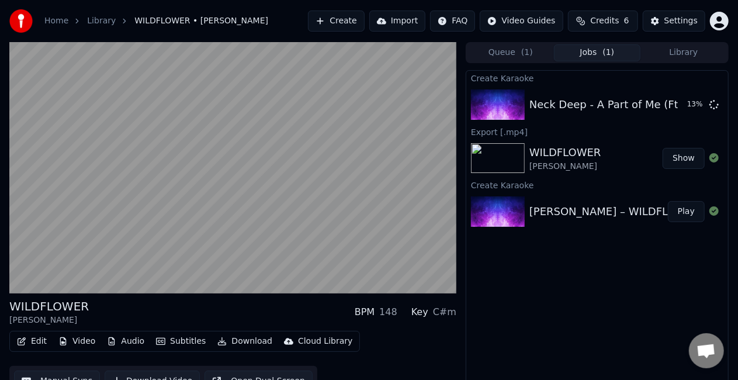
click at [33, 343] on button "Edit" at bounding box center [31, 341] width 39 height 16
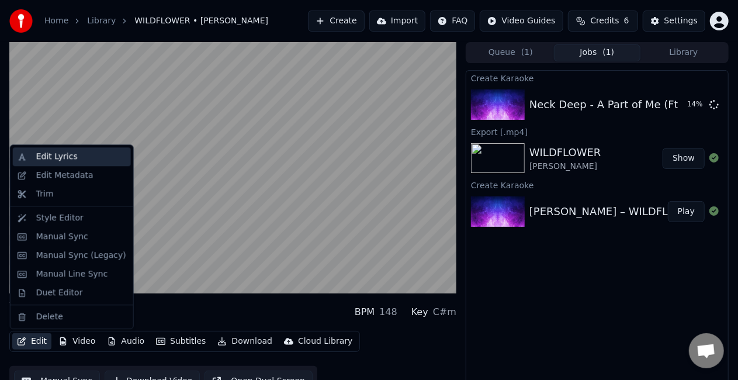
click at [78, 161] on div "Edit Lyrics" at bounding box center [81, 157] width 90 height 12
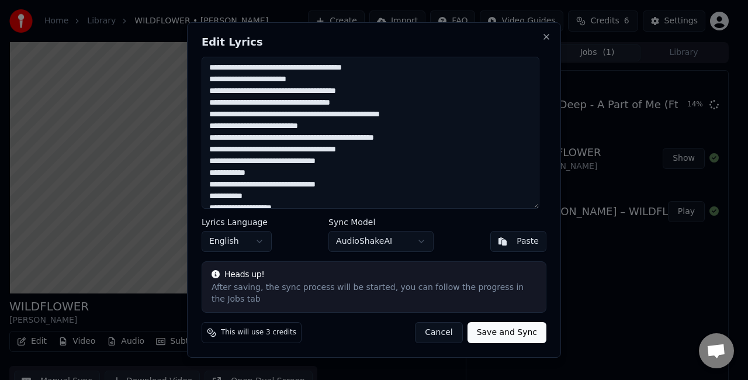
click at [450, 327] on button "Cancel" at bounding box center [438, 332] width 47 height 21
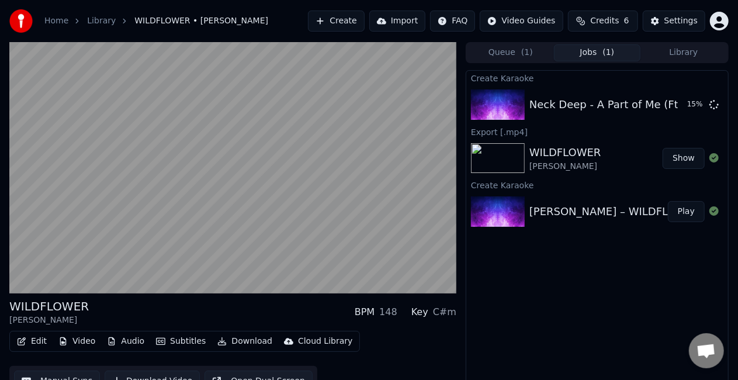
click at [26, 342] on button "Edit" at bounding box center [31, 341] width 39 height 16
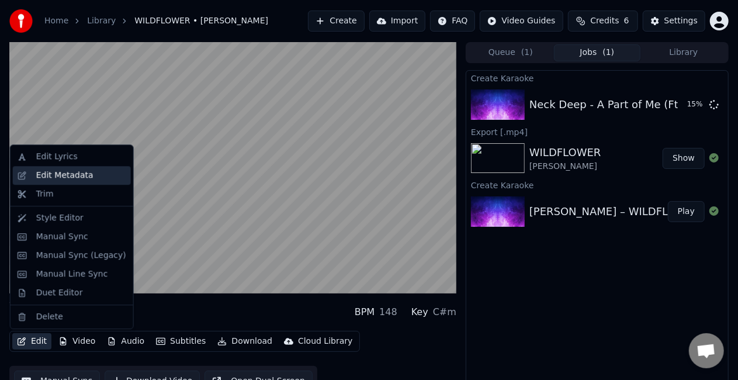
click at [75, 174] on div "Edit Metadata" at bounding box center [64, 175] width 57 height 12
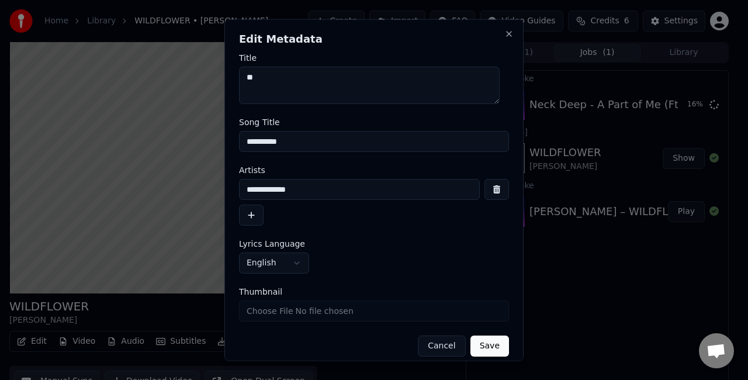
click at [348, 142] on input "**********" at bounding box center [374, 141] width 270 height 21
click at [329, 191] on input "**********" at bounding box center [359, 189] width 241 height 21
type input "*"
click at [482, 347] on button "Save" at bounding box center [489, 345] width 39 height 21
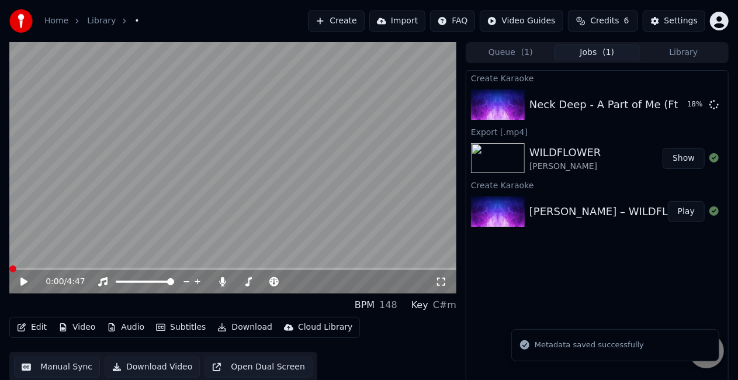
scroll to position [13, 0]
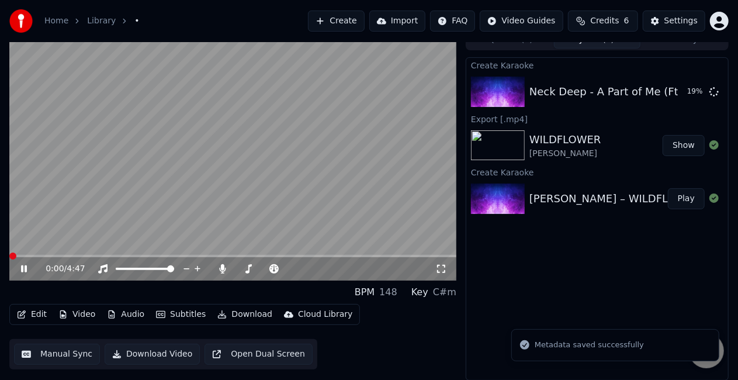
click at [9, 258] on span at bounding box center [12, 255] width 7 height 7
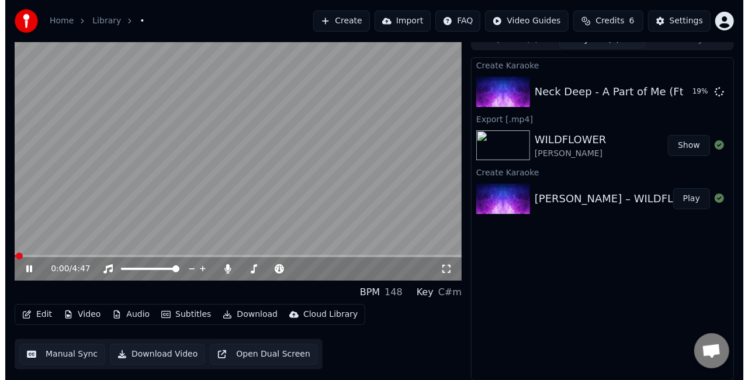
scroll to position [0, 0]
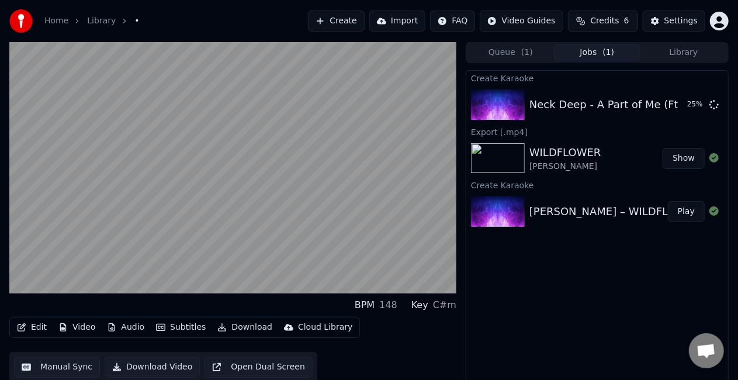
click at [38, 327] on button "Edit" at bounding box center [31, 327] width 39 height 16
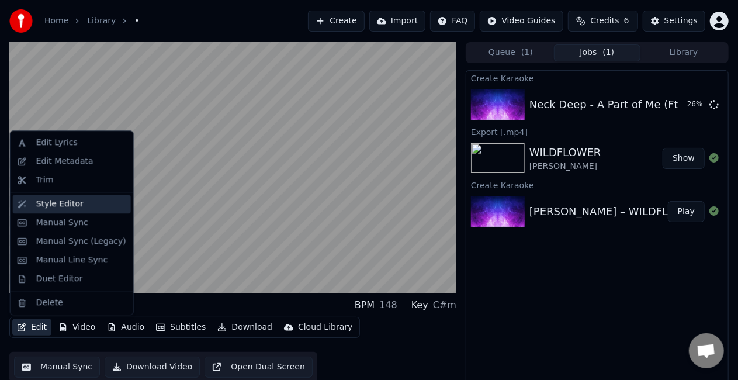
click at [77, 202] on div "Style Editor" at bounding box center [81, 204] width 90 height 12
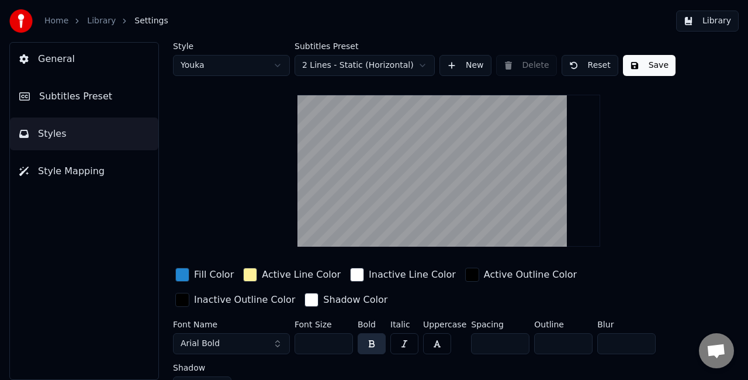
click at [61, 175] on span "Style Mapping" at bounding box center [71, 171] width 67 height 14
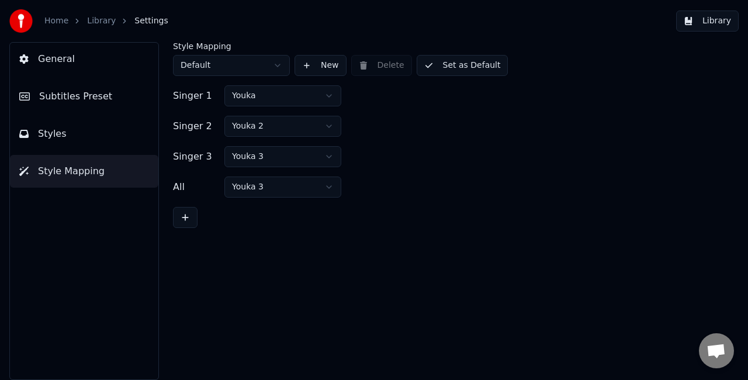
click at [61, 140] on button "Styles" at bounding box center [84, 133] width 148 height 33
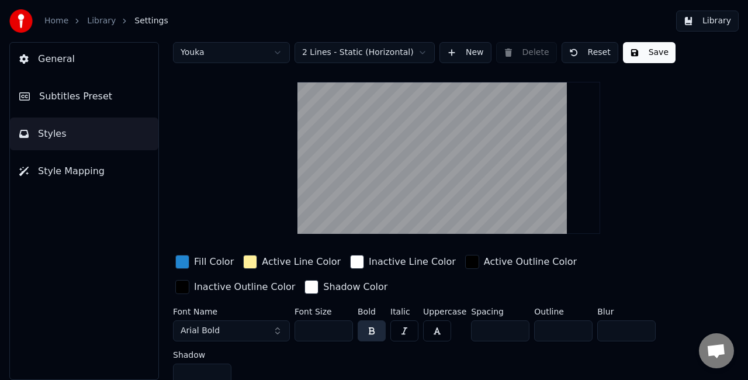
scroll to position [20, 0]
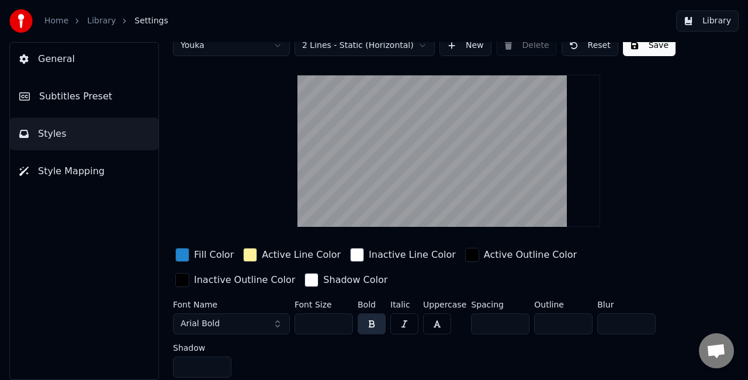
click at [84, 103] on button "Subtitles Preset" at bounding box center [84, 96] width 148 height 33
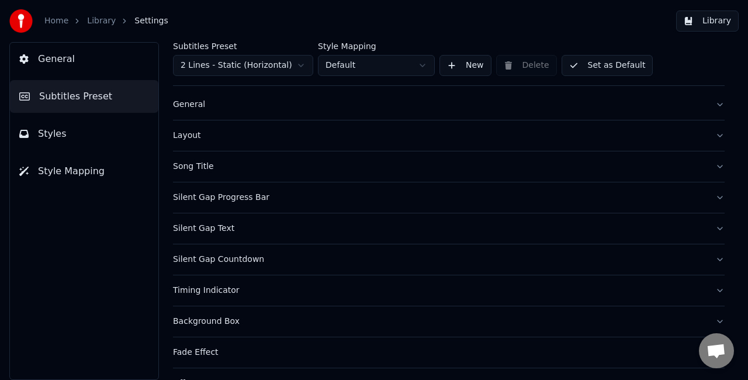
click at [710, 106] on button "General" at bounding box center [448, 104] width 551 height 30
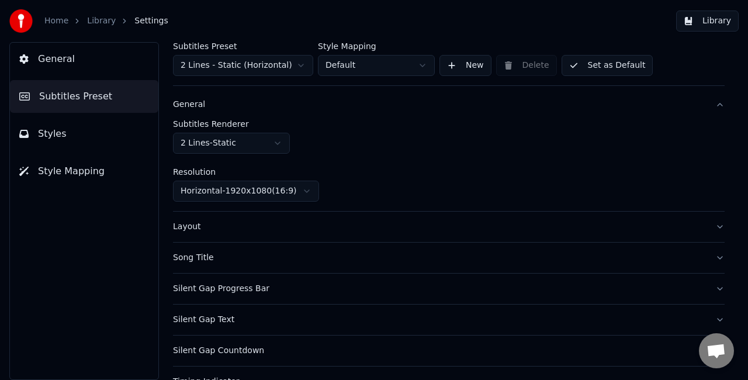
click at [708, 112] on button "General" at bounding box center [448, 104] width 551 height 30
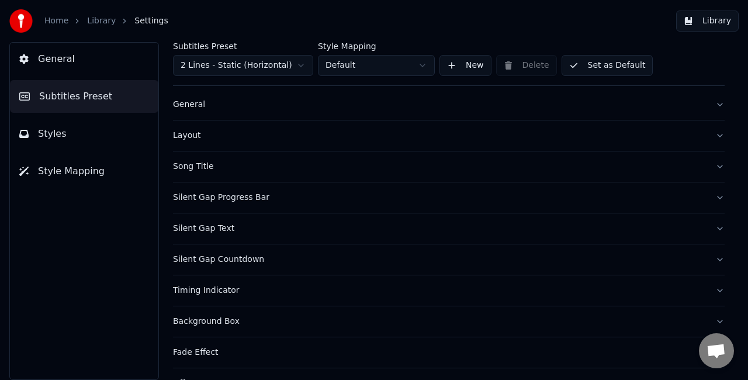
click at [707, 136] on button "Layout" at bounding box center [448, 135] width 551 height 30
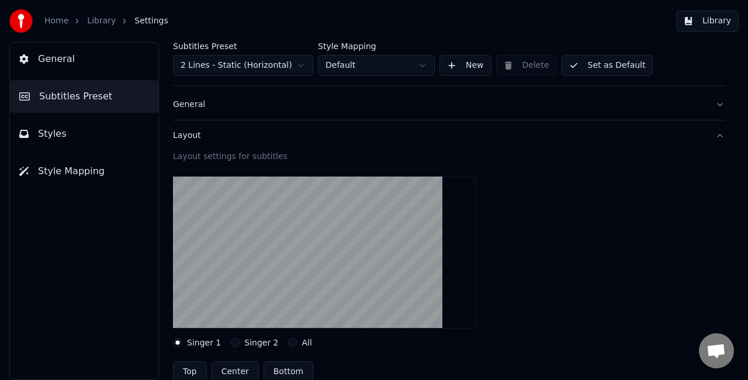
click at [708, 139] on button "Layout" at bounding box center [448, 135] width 551 height 30
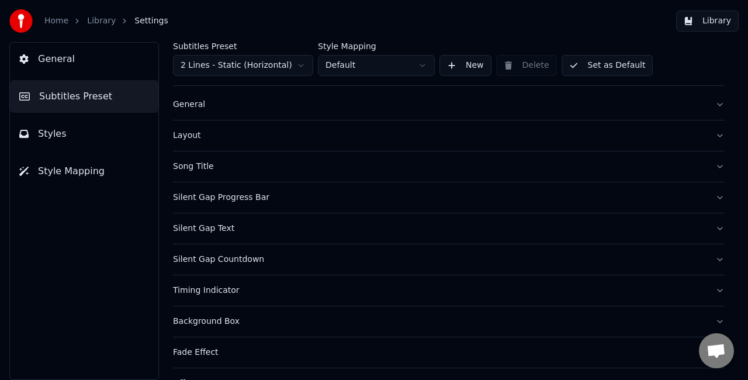
scroll to position [78, 0]
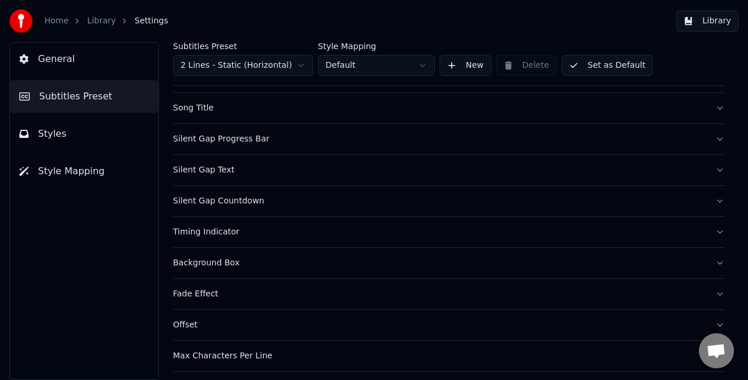
click at [711, 112] on button "Song Title" at bounding box center [448, 108] width 551 height 30
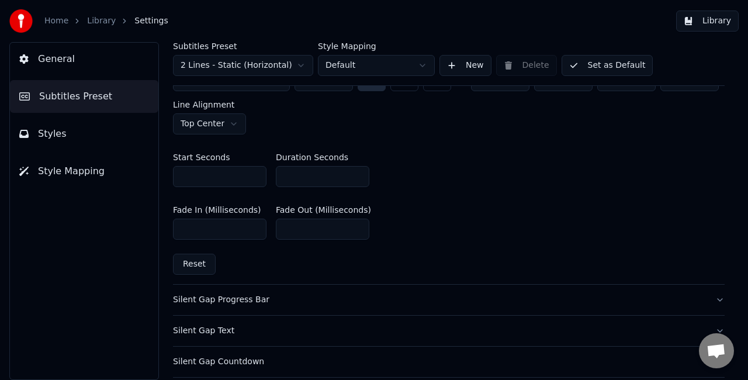
scroll to position [604, 0]
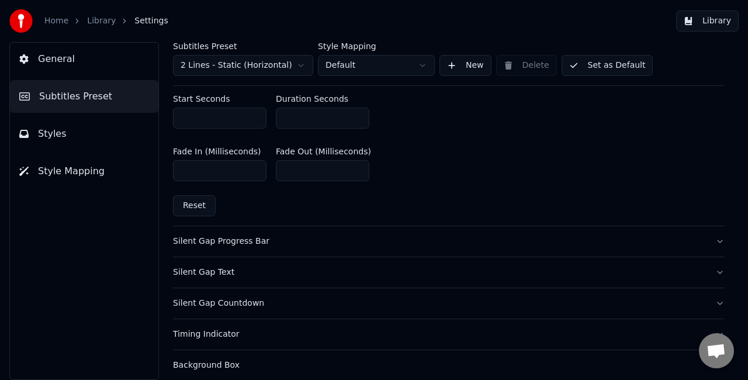
click at [714, 241] on button "Silent Gap Progress Bar" at bounding box center [448, 241] width 551 height 30
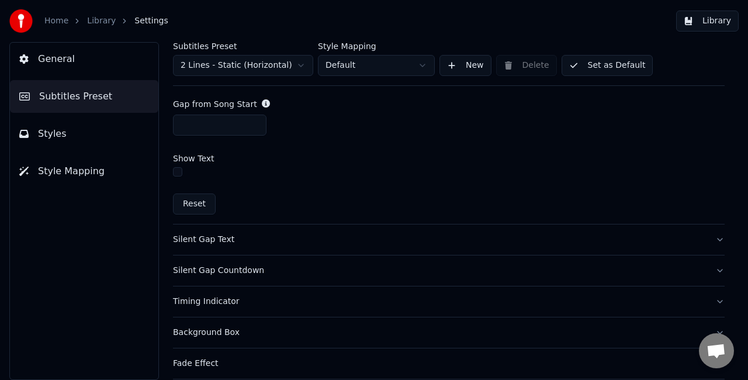
scroll to position [686, 0]
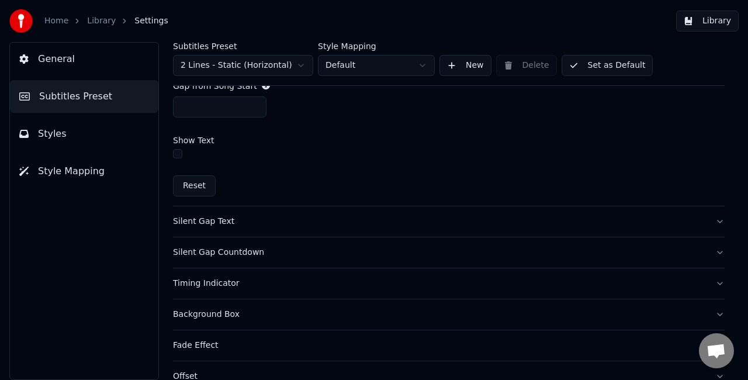
click at [710, 221] on button "Silent Gap Text" at bounding box center [448, 221] width 551 height 30
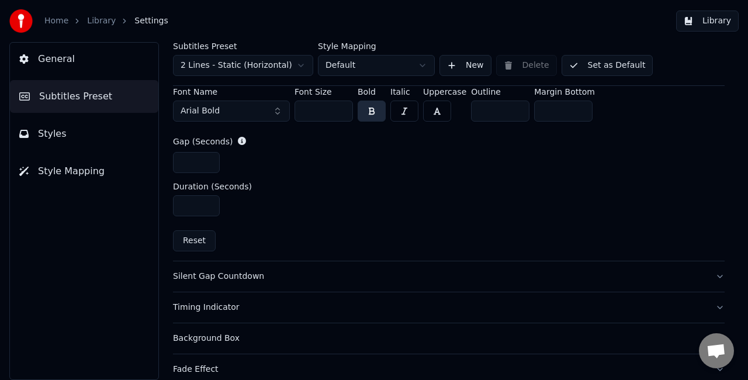
scroll to position [559, 0]
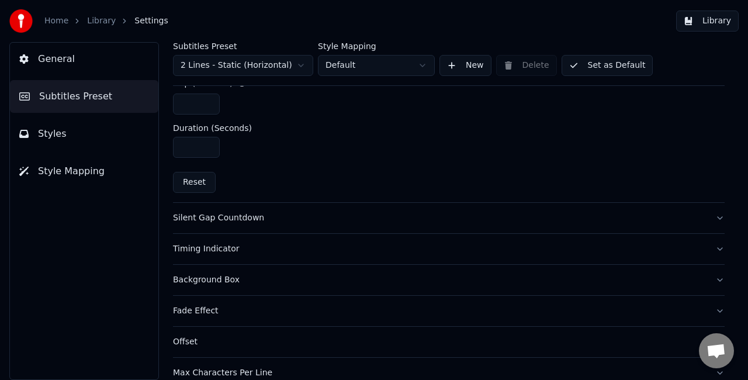
click at [707, 220] on button "Silent Gap Countdown" at bounding box center [448, 218] width 551 height 30
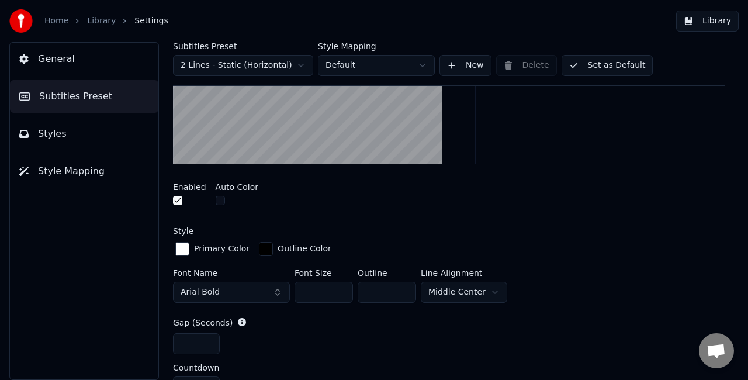
scroll to position [326, 0]
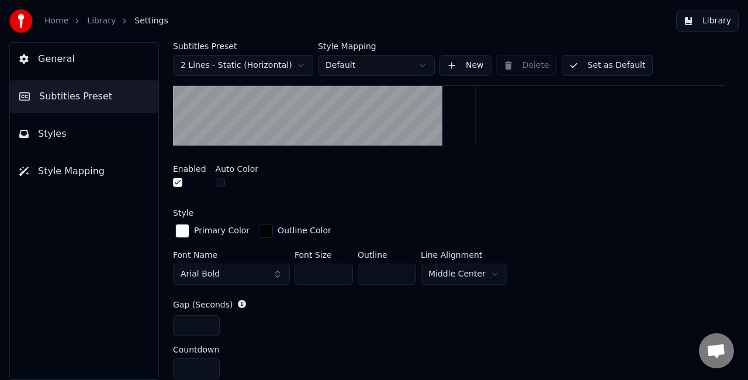
click at [279, 270] on button "Arial Bold" at bounding box center [231, 273] width 117 height 21
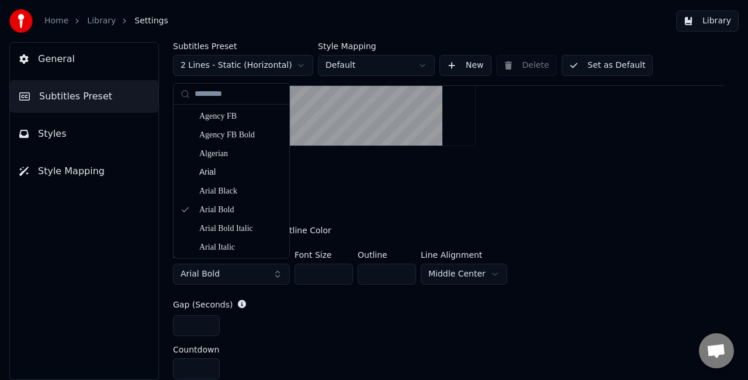
click at [430, 169] on div "Enabled Auto Color" at bounding box center [448, 177] width 551 height 44
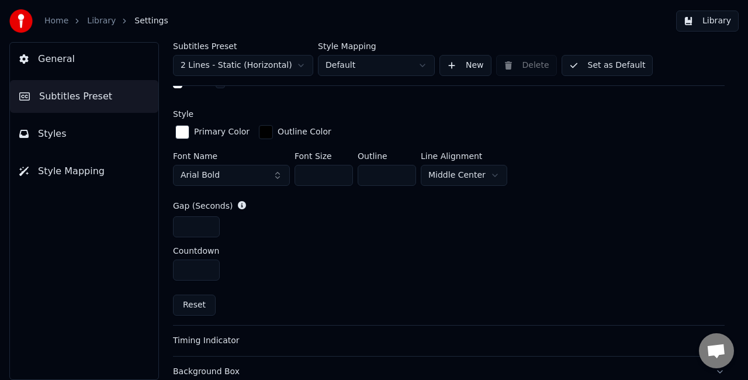
scroll to position [443, 0]
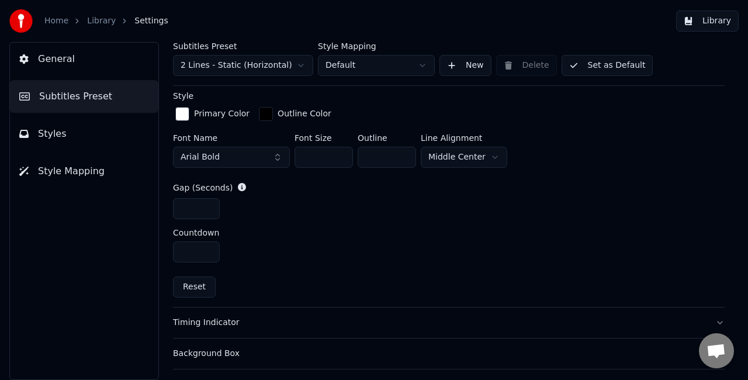
click at [197, 249] on input "*" at bounding box center [196, 251] width 47 height 21
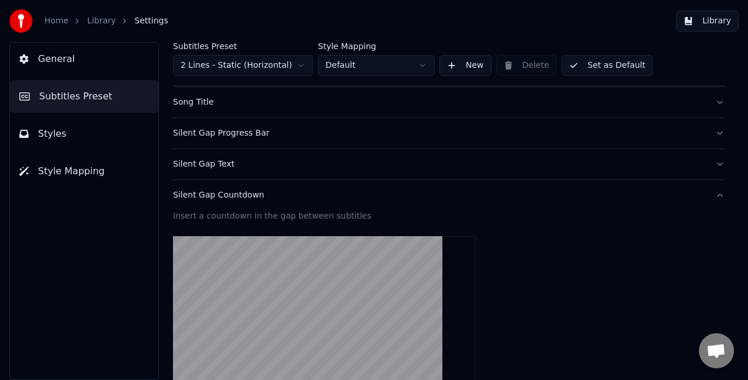
scroll to position [34, 0]
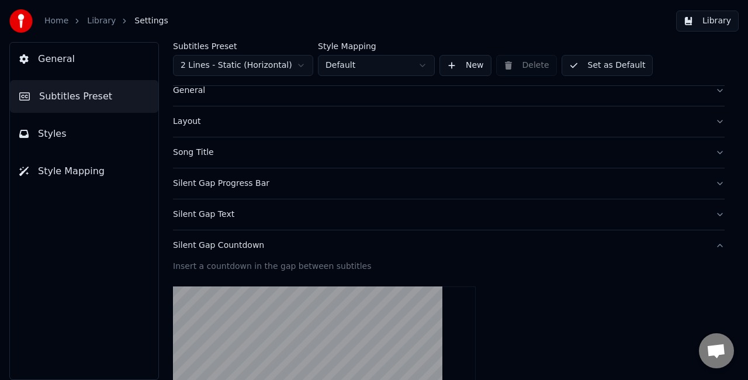
type input "*"
click at [95, 26] on link "Library" at bounding box center [101, 21] width 29 height 12
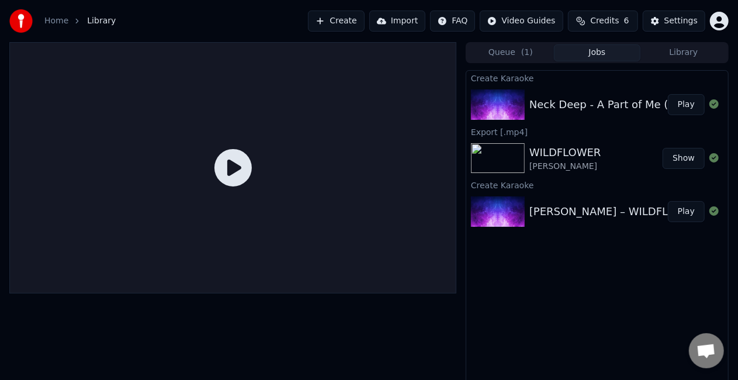
click at [685, 214] on button "Play" at bounding box center [686, 211] width 37 height 21
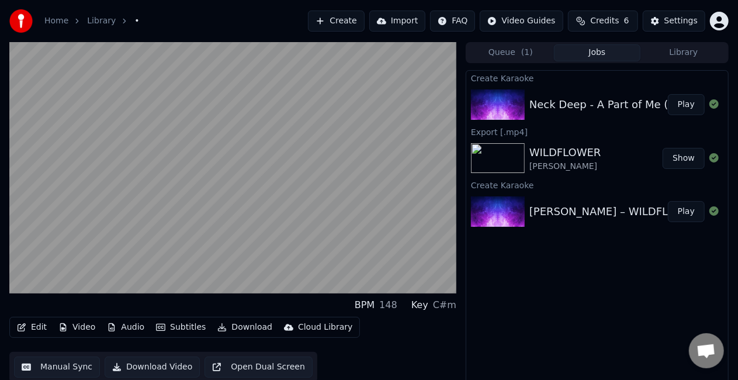
click at [690, 107] on button "Play" at bounding box center [686, 104] width 37 height 21
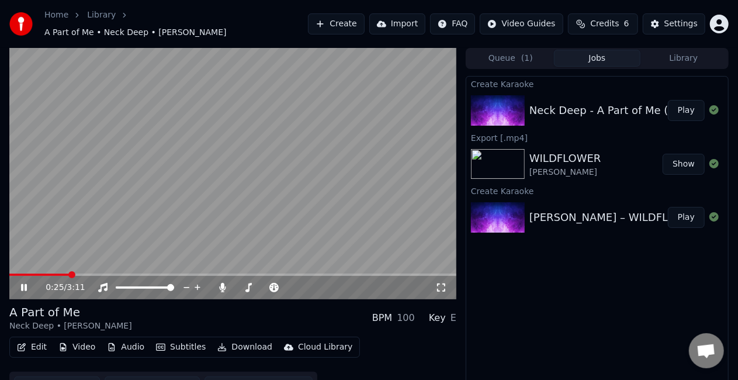
click at [371, 197] on video at bounding box center [232, 173] width 447 height 251
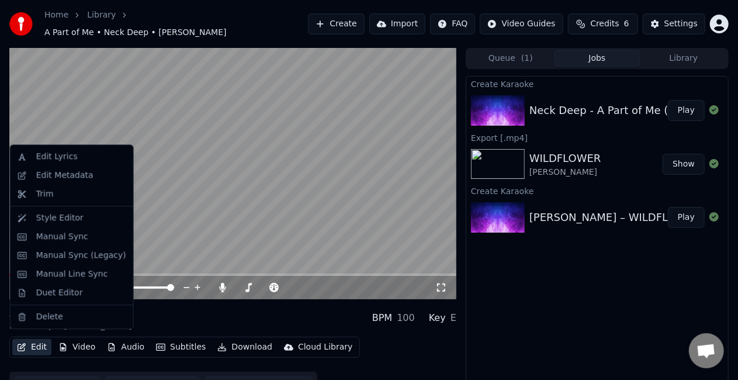
click at [40, 339] on button "Edit" at bounding box center [31, 347] width 39 height 16
click at [71, 172] on div "Edit Metadata" at bounding box center [64, 175] width 57 height 12
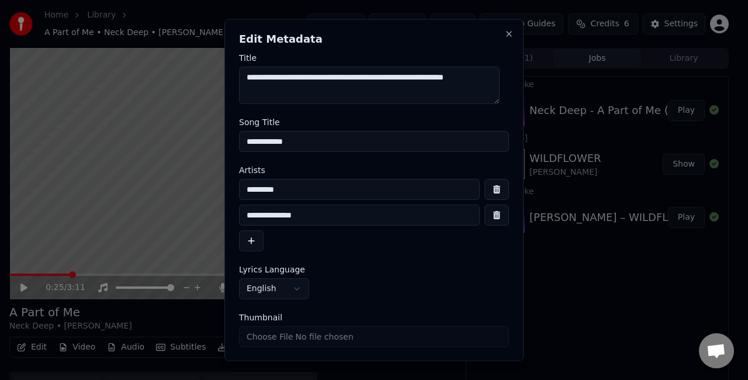
click at [336, 138] on input "**********" at bounding box center [374, 141] width 270 height 21
type input "*"
click at [338, 195] on input "*********" at bounding box center [359, 189] width 241 height 21
type input "*"
click at [339, 216] on input "**********" at bounding box center [359, 214] width 241 height 21
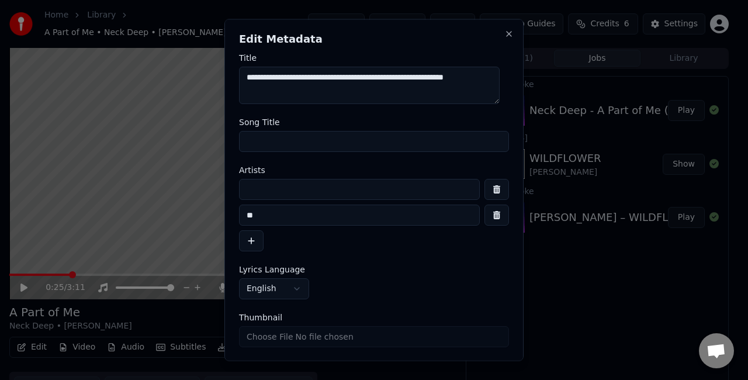
type input "*"
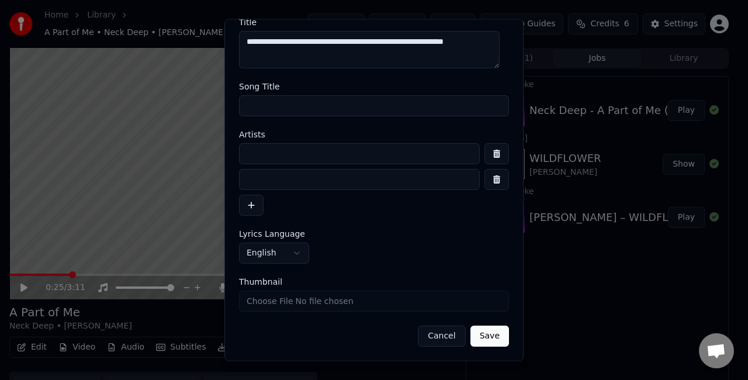
click at [478, 334] on button "Save" at bounding box center [489, 336] width 39 height 21
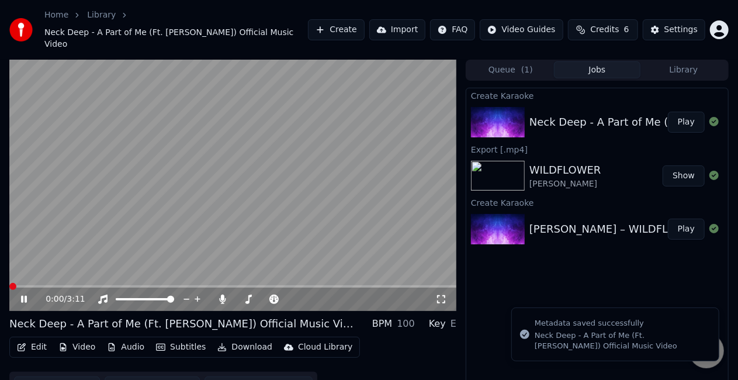
click at [9, 283] on span at bounding box center [12, 286] width 7 height 7
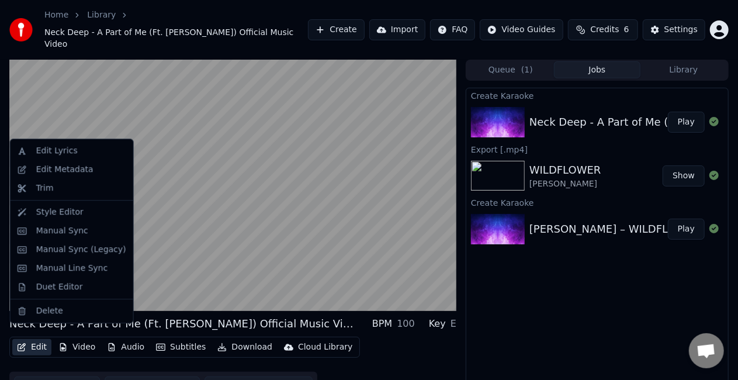
click at [35, 339] on button "Edit" at bounding box center [31, 347] width 39 height 16
click at [71, 169] on div "Edit Metadata" at bounding box center [64, 170] width 57 height 12
click at [43, 339] on button "Edit" at bounding box center [31, 347] width 39 height 16
click at [70, 207] on div "Style Editor" at bounding box center [59, 212] width 47 height 12
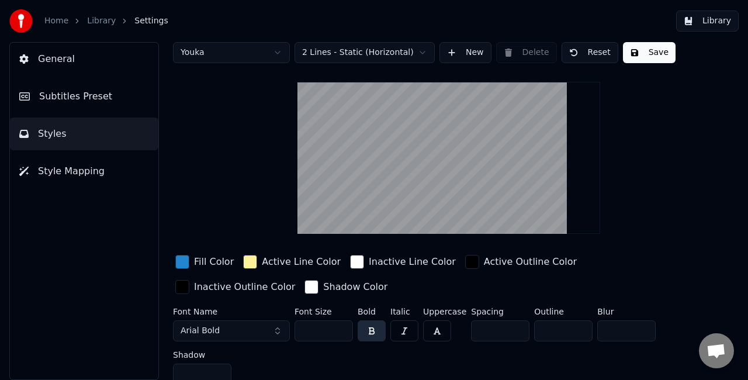
scroll to position [20, 0]
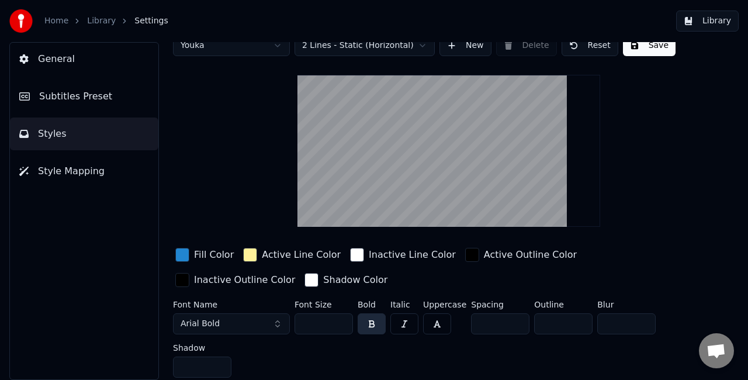
click at [64, 175] on span "Style Mapping" at bounding box center [71, 171] width 67 height 14
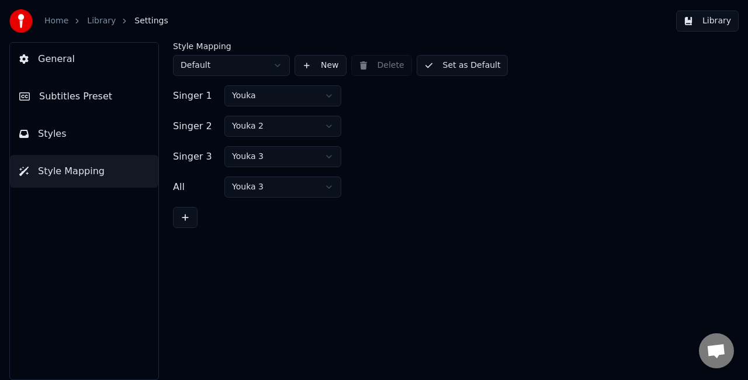
click at [73, 98] on span "Subtitles Preset" at bounding box center [75, 96] width 73 height 14
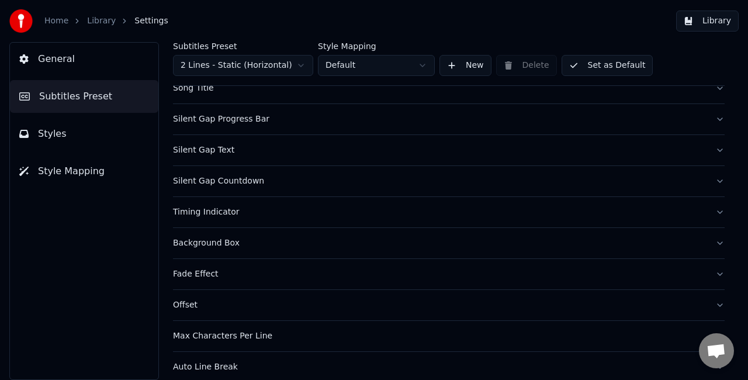
scroll to position [117, 0]
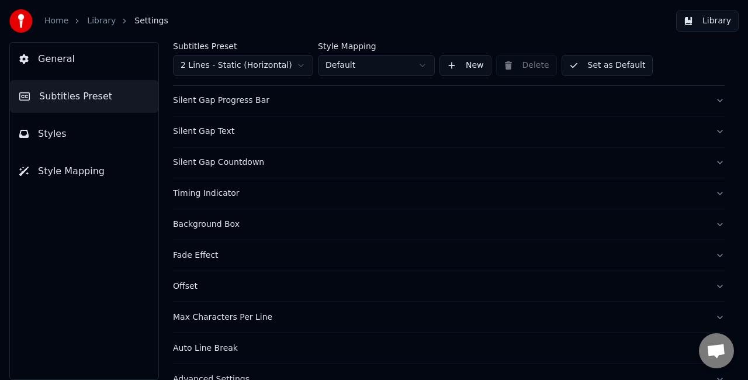
click at [705, 255] on button "Fade Effect" at bounding box center [448, 255] width 551 height 30
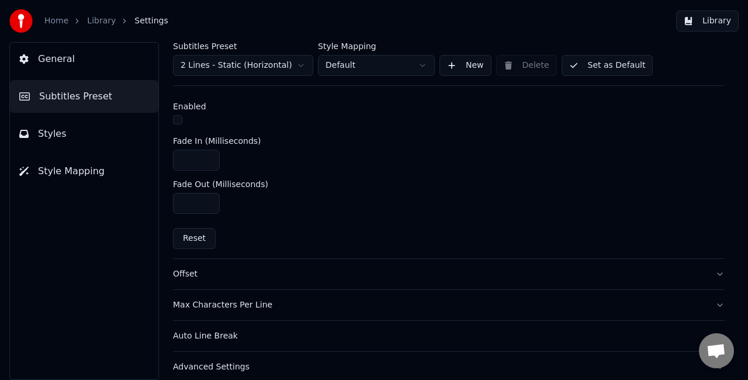
scroll to position [489, 0]
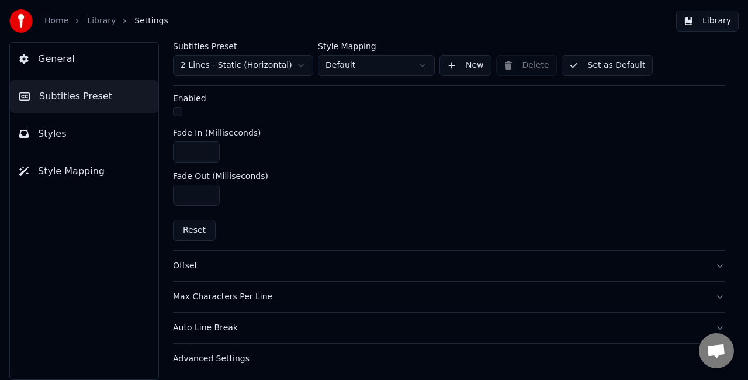
click at [704, 270] on button "Offset" at bounding box center [448, 266] width 551 height 30
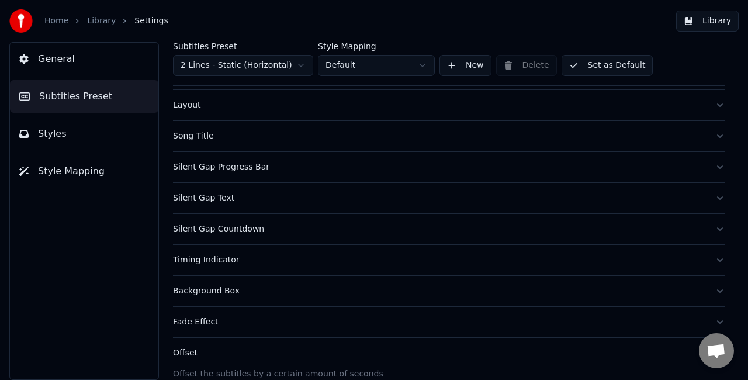
scroll to position [0, 0]
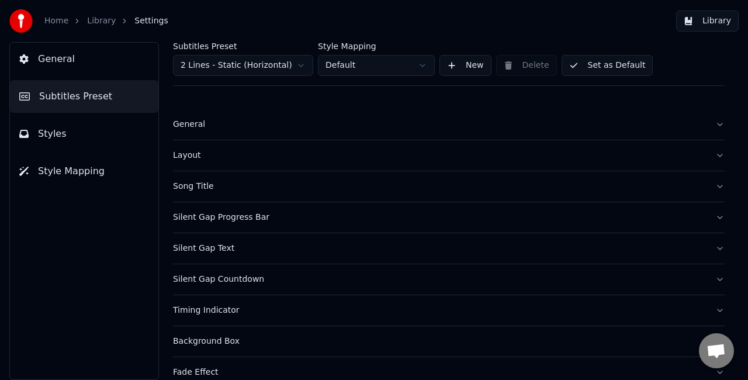
click at [701, 188] on button "Song Title" at bounding box center [448, 186] width 551 height 30
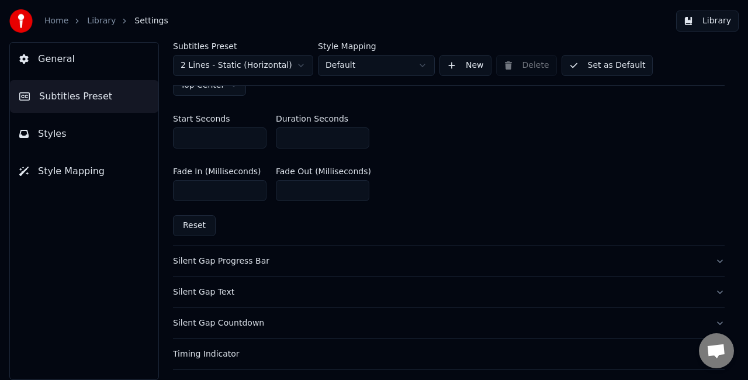
click at [552, 258] on div "Silent Gap Progress Bar" at bounding box center [439, 261] width 533 height 12
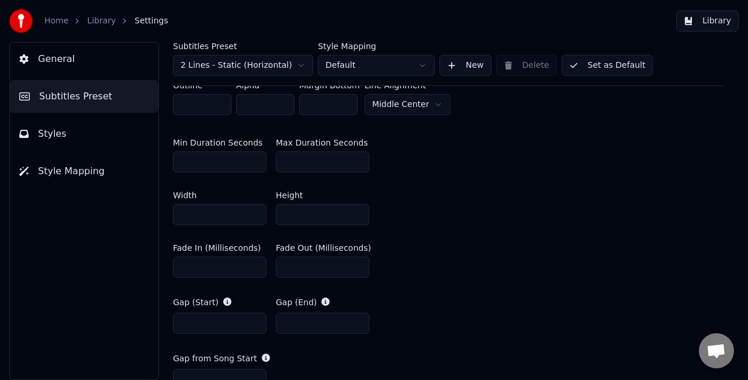
scroll to position [705, 0]
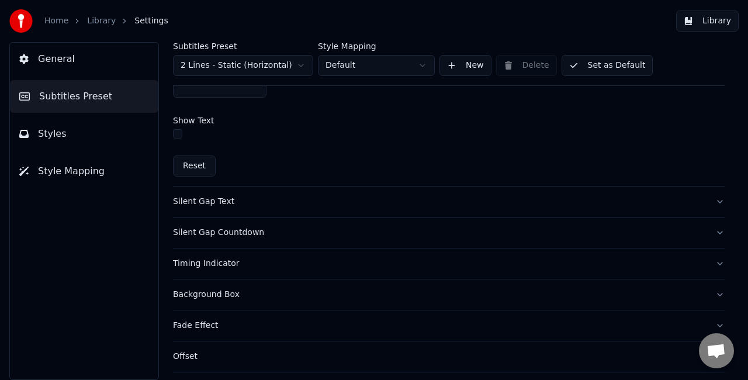
click at [635, 206] on button "Silent Gap Text" at bounding box center [448, 201] width 551 height 30
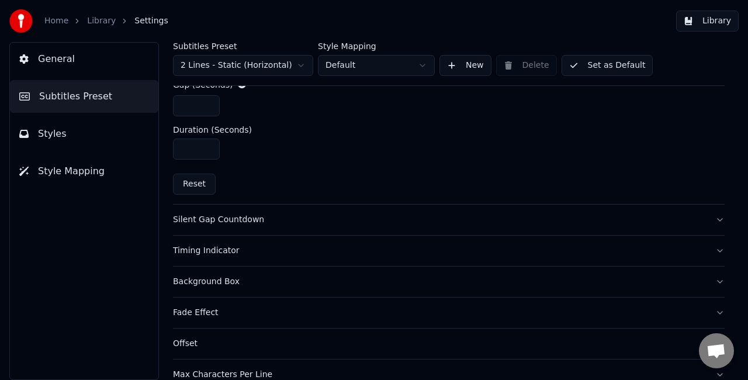
click at [645, 223] on button "Silent Gap Countdown" at bounding box center [448, 219] width 551 height 30
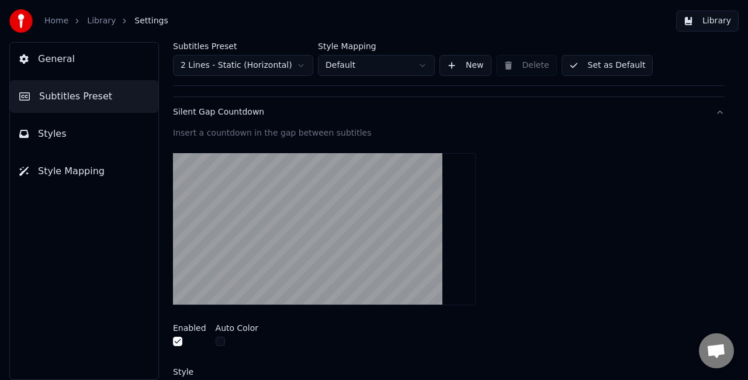
scroll to position [149, 0]
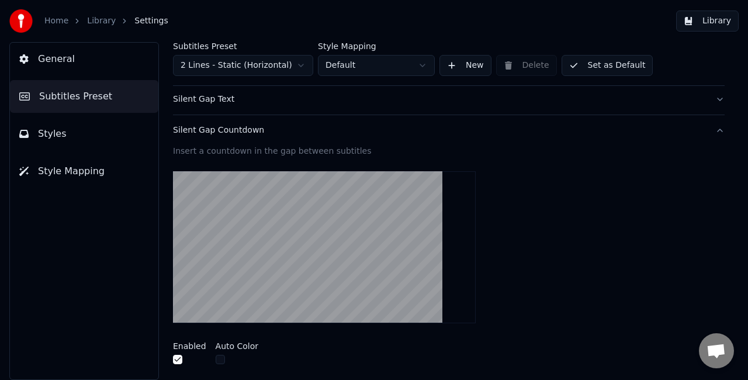
click at [321, 247] on video at bounding box center [324, 247] width 303 height 152
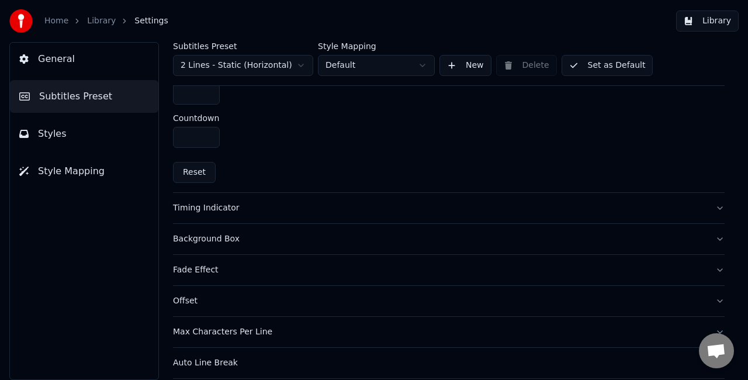
scroll to position [558, 0]
click at [505, 217] on button "Timing Indicator" at bounding box center [448, 207] width 551 height 30
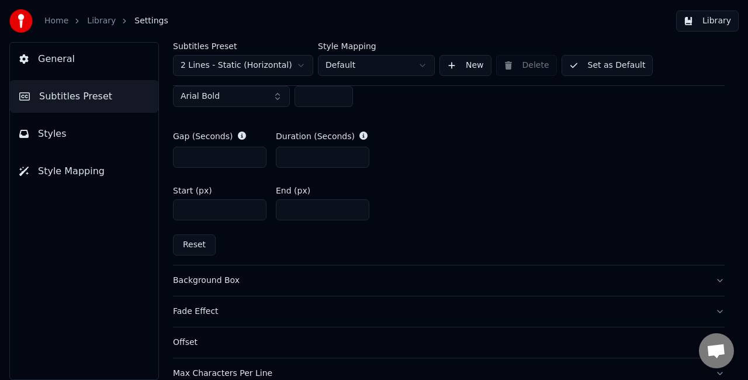
click at [373, 274] on div "Background Box" at bounding box center [439, 280] width 533 height 12
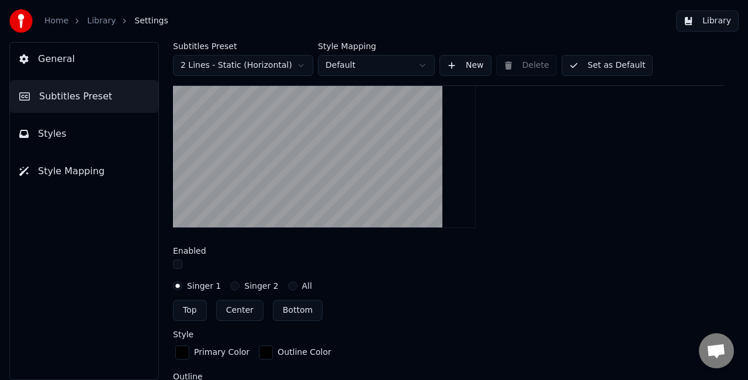
scroll to position [383, 0]
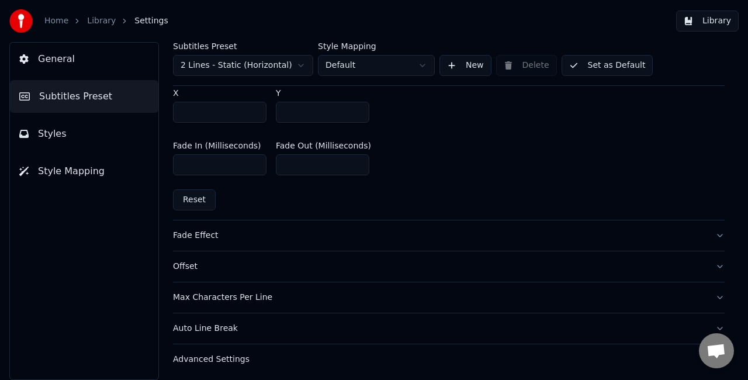
click at [389, 235] on div "Fade Effect" at bounding box center [439, 236] width 533 height 12
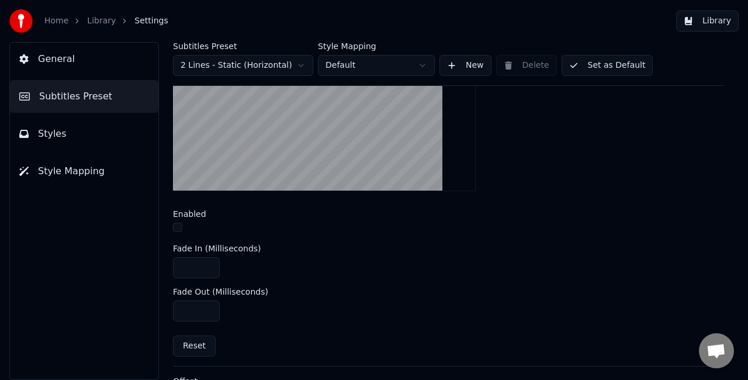
scroll to position [489, 0]
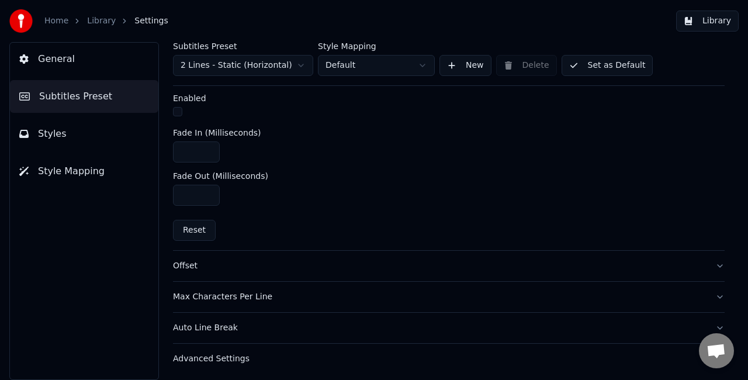
click at [314, 269] on button "Offset" at bounding box center [448, 266] width 551 height 30
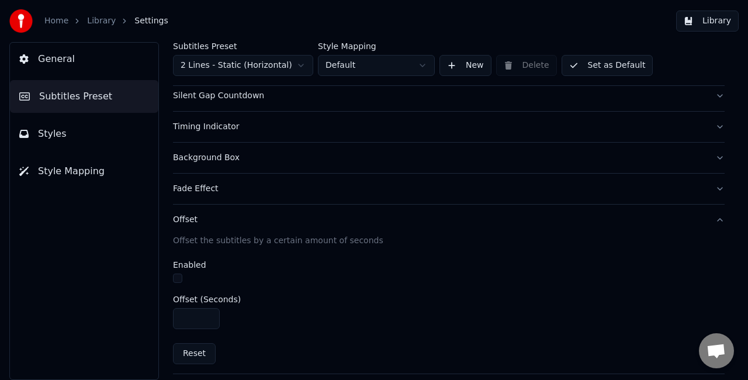
scroll to position [276, 0]
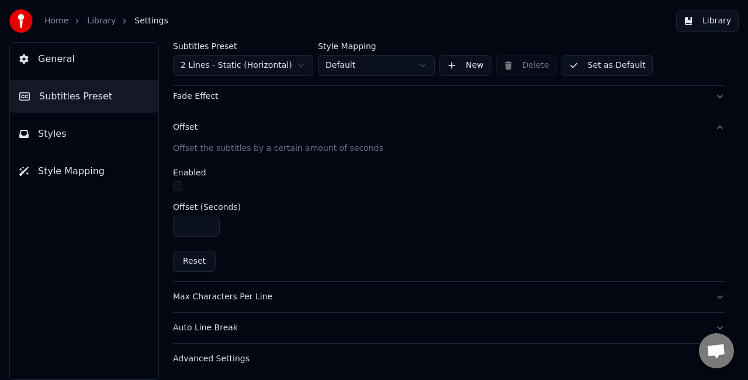
click at [342, 296] on div "Max Characters Per Line" at bounding box center [439, 297] width 533 height 12
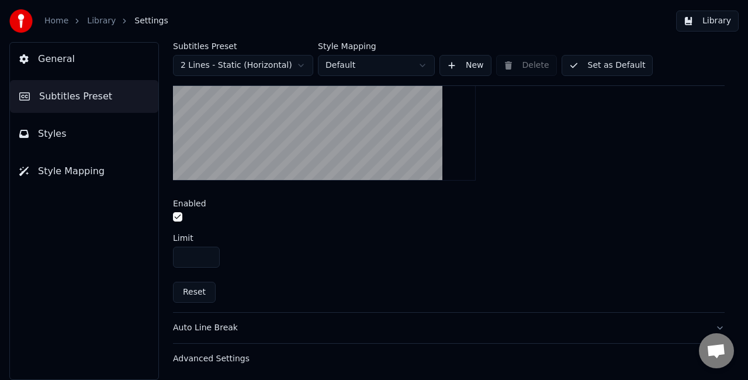
click at [270, 324] on div "Auto Line Break" at bounding box center [439, 328] width 533 height 12
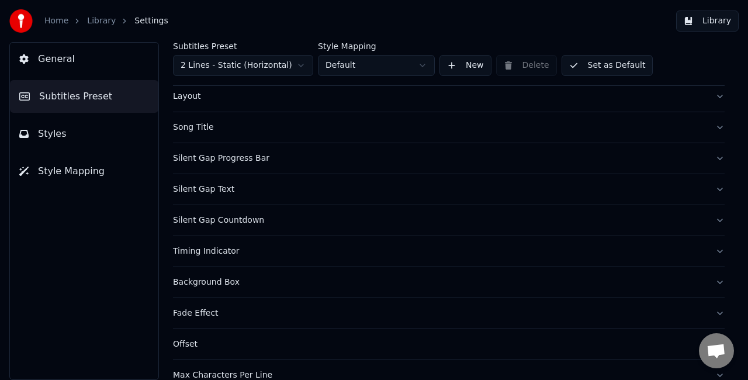
scroll to position [0, 0]
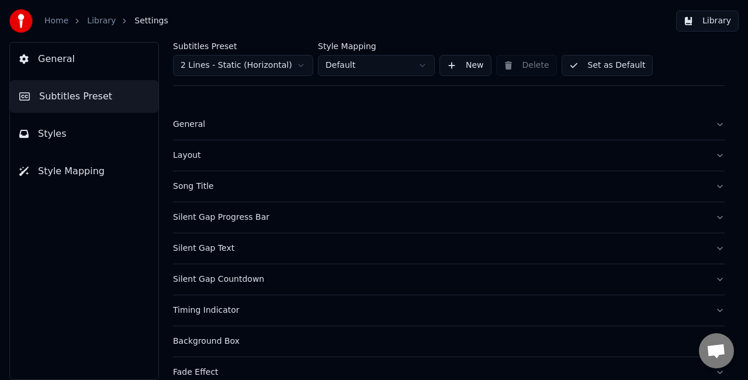
click at [387, 126] on div "General" at bounding box center [439, 125] width 533 height 12
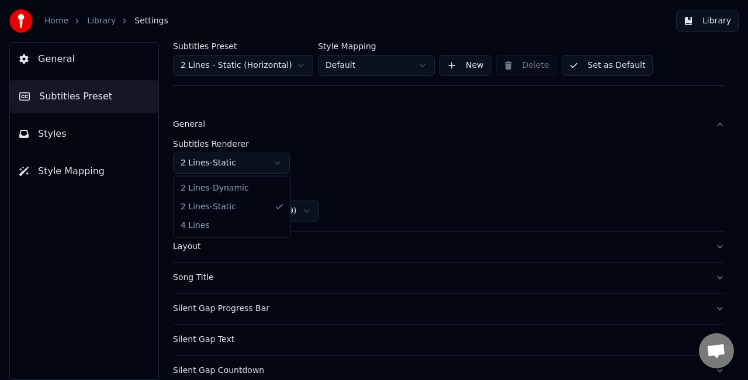
click at [260, 165] on html "Home Library Settings Library General Subtitles Preset Styles Style Mapping Sub…" at bounding box center [374, 190] width 748 height 380
click at [265, 249] on div "Layout" at bounding box center [439, 247] width 533 height 12
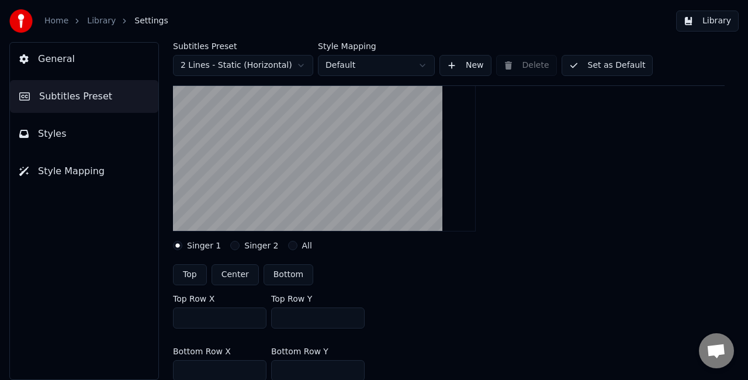
scroll to position [234, 0]
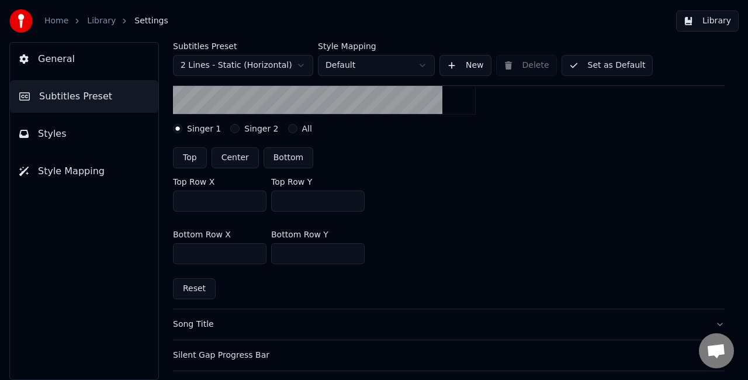
click at [235, 128] on div "Singer 2" at bounding box center [254, 128] width 48 height 9
click at [230, 127] on button "Singer 2" at bounding box center [234, 128] width 9 height 9
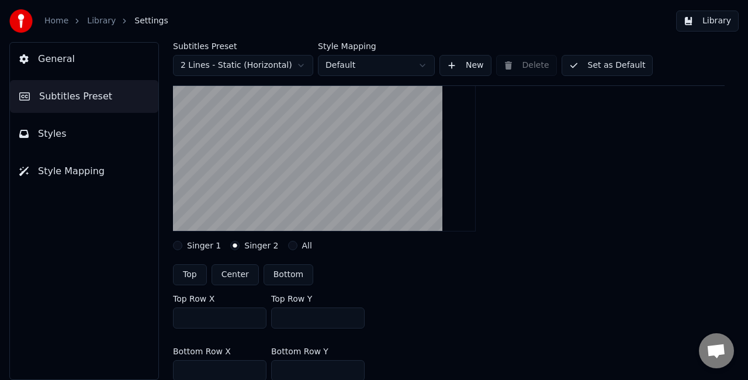
click at [288, 243] on button "All" at bounding box center [292, 245] width 9 height 9
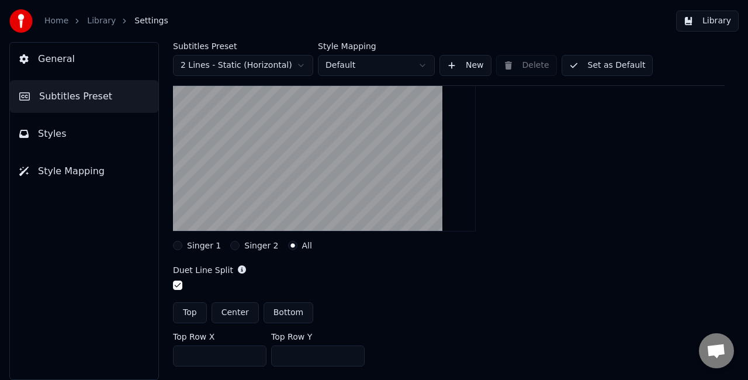
click at [178, 246] on button "Singer 1" at bounding box center [177, 245] width 9 height 9
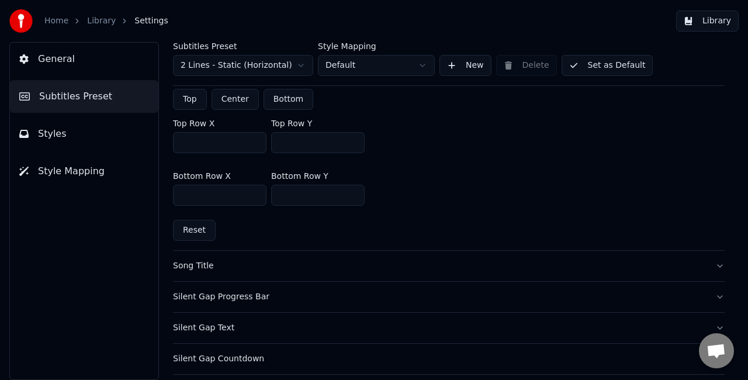
scroll to position [350, 0]
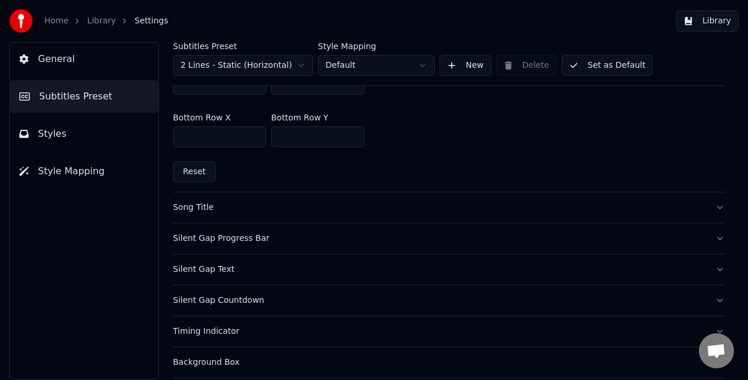
click at [311, 208] on div "Song Title" at bounding box center [439, 207] width 533 height 12
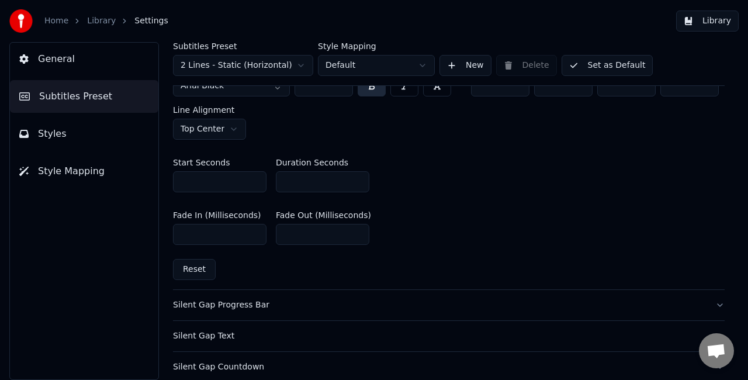
scroll to position [642, 0]
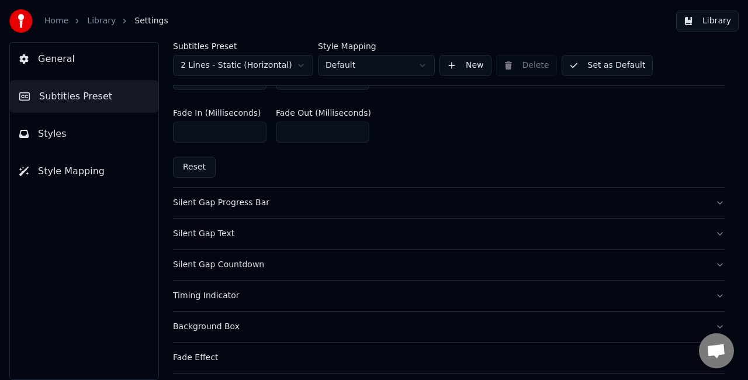
click at [293, 202] on div "Silent Gap Progress Bar" at bounding box center [439, 203] width 533 height 12
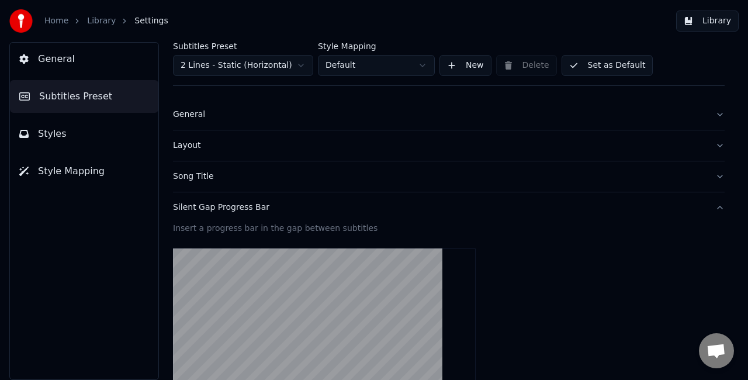
scroll to position [9, 0]
click at [306, 280] on video at bounding box center [324, 325] width 303 height 152
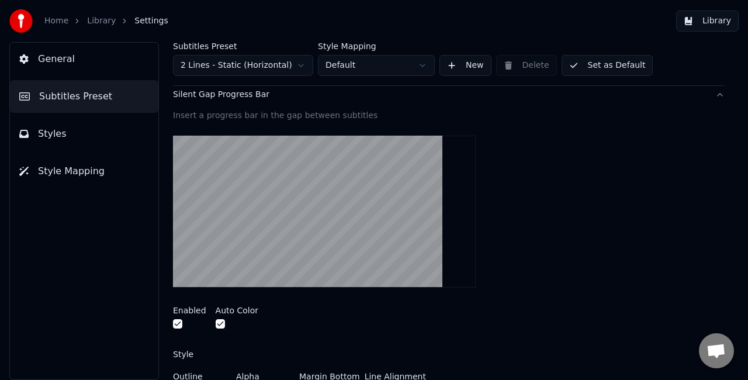
scroll to position [126, 0]
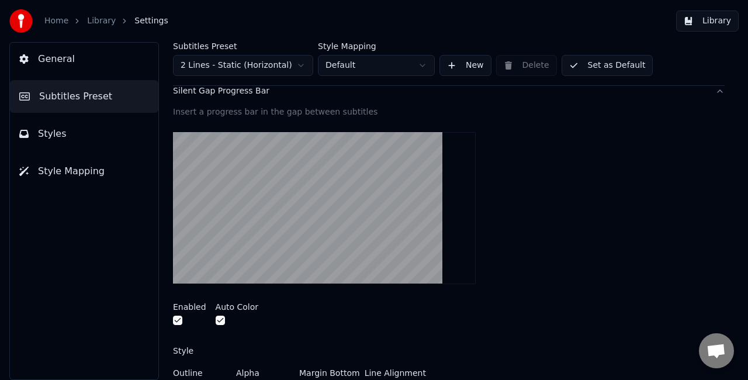
click at [338, 216] on video at bounding box center [324, 208] width 303 height 152
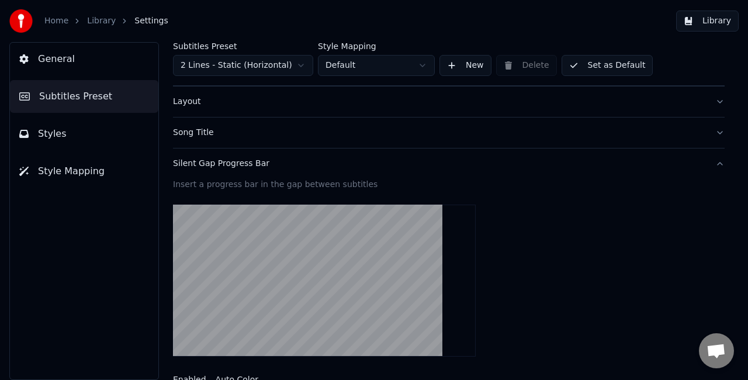
scroll to position [0, 0]
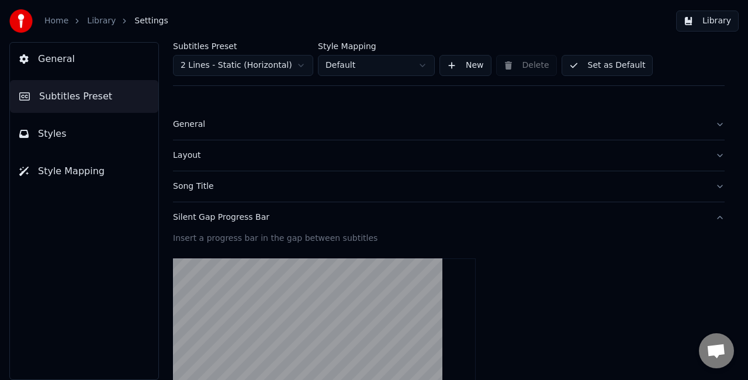
click at [58, 48] on button "General" at bounding box center [84, 59] width 148 height 33
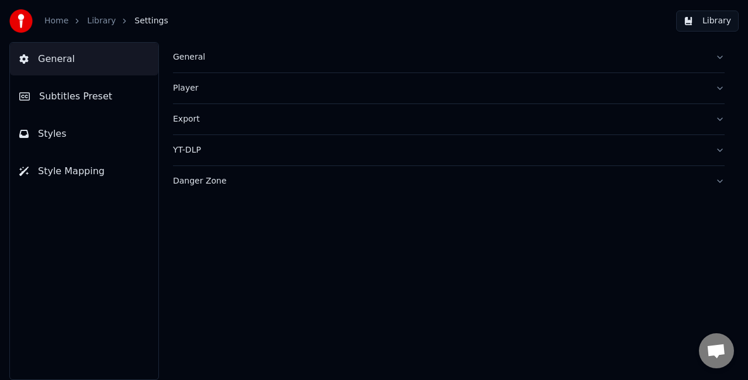
click at [87, 21] on link "Library" at bounding box center [101, 21] width 29 height 12
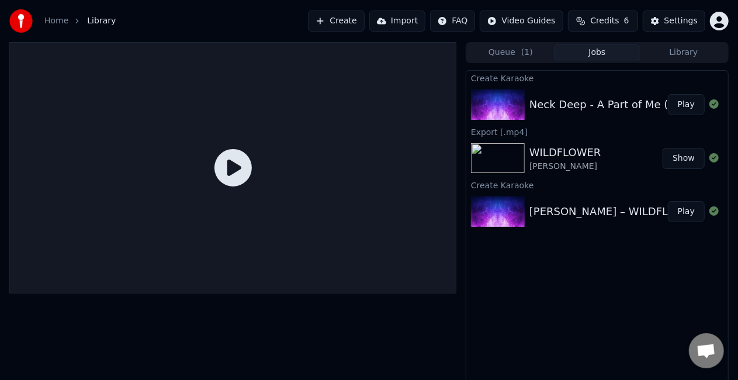
click at [683, 101] on button "Play" at bounding box center [686, 104] width 37 height 21
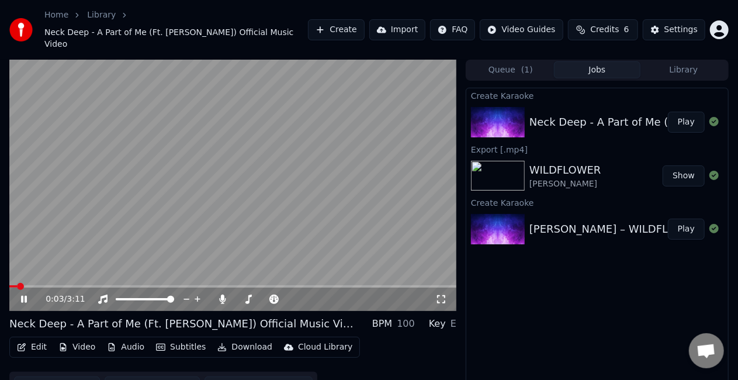
click at [355, 186] on video at bounding box center [232, 185] width 447 height 251
click at [21, 343] on icon "button" at bounding box center [21, 347] width 9 height 8
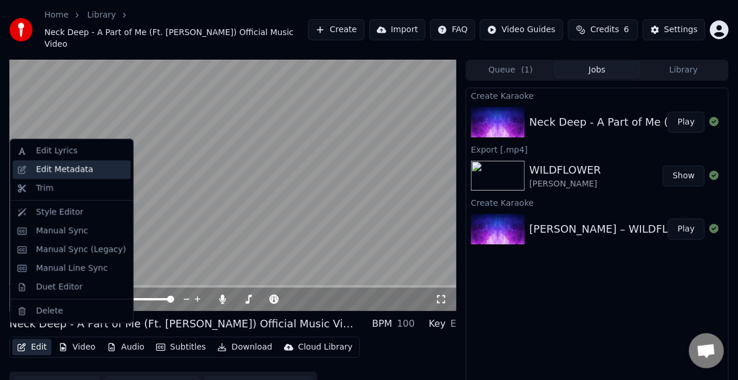
click at [69, 166] on div "Edit Metadata" at bounding box center [64, 170] width 57 height 12
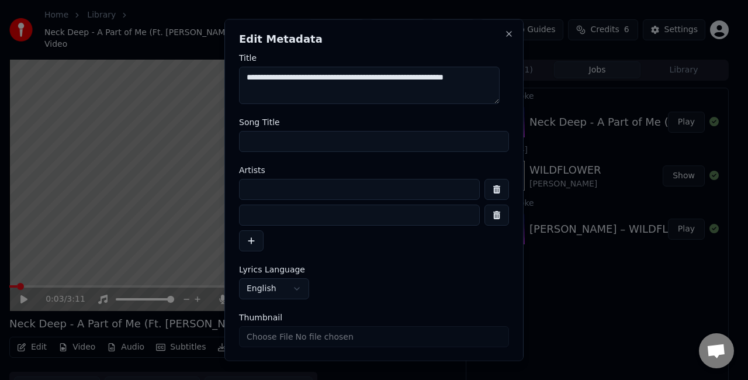
click at [490, 78] on textarea "**********" at bounding box center [369, 85] width 260 height 37
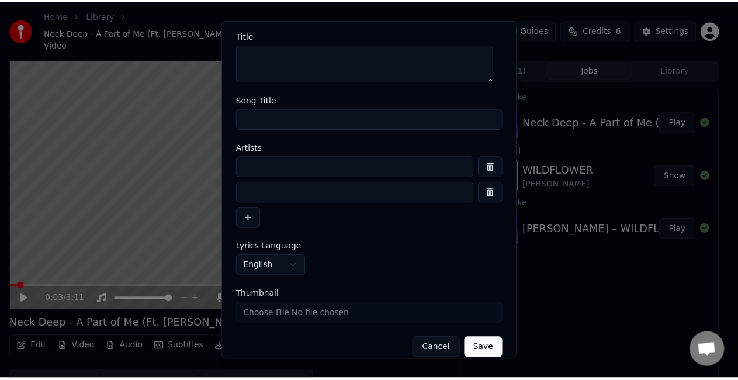
scroll to position [35, 0]
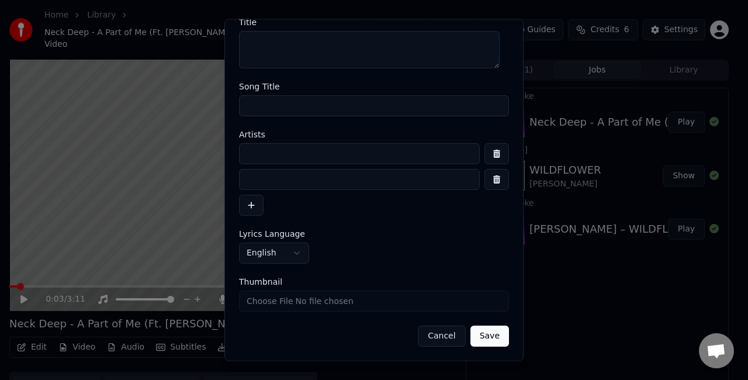
click at [477, 339] on button "Save" at bounding box center [489, 336] width 39 height 21
click at [470, 332] on button "Save" at bounding box center [489, 336] width 39 height 21
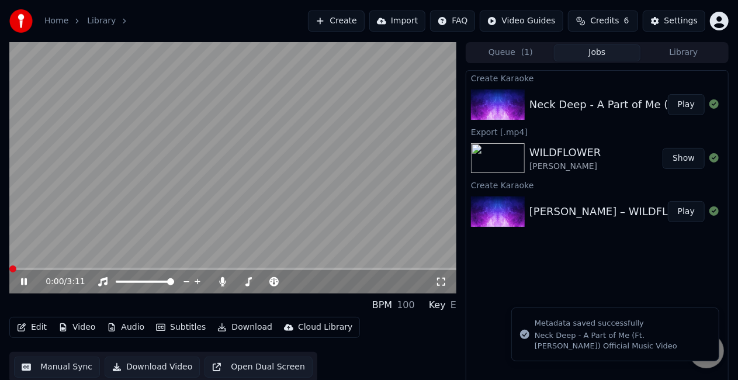
click at [9, 269] on span at bounding box center [12, 268] width 7 height 7
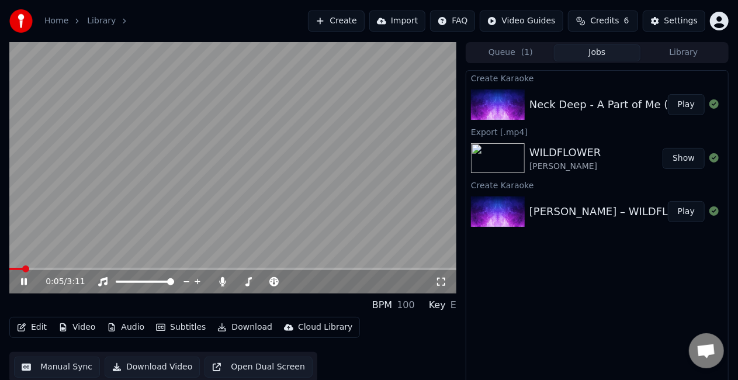
click at [20, 283] on icon at bounding box center [32, 281] width 27 height 9
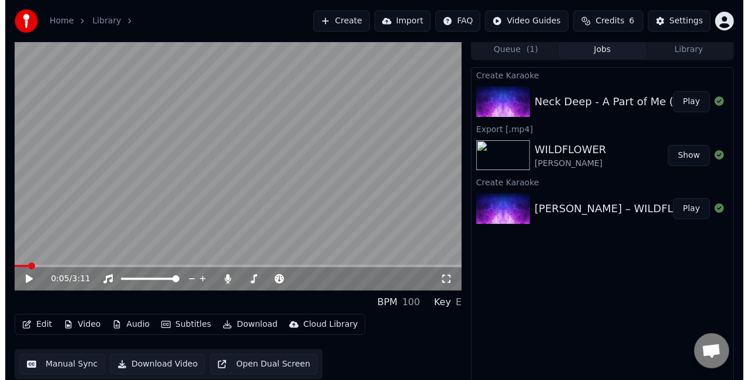
scroll to position [0, 0]
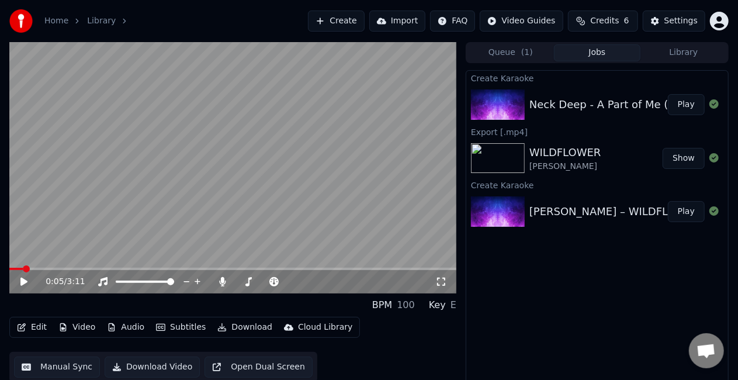
click at [35, 326] on button "Edit" at bounding box center [31, 327] width 39 height 16
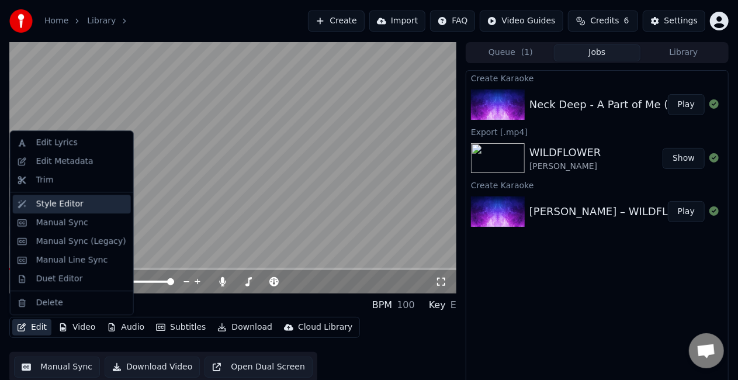
click at [54, 206] on div "Style Editor" at bounding box center [59, 204] width 47 height 12
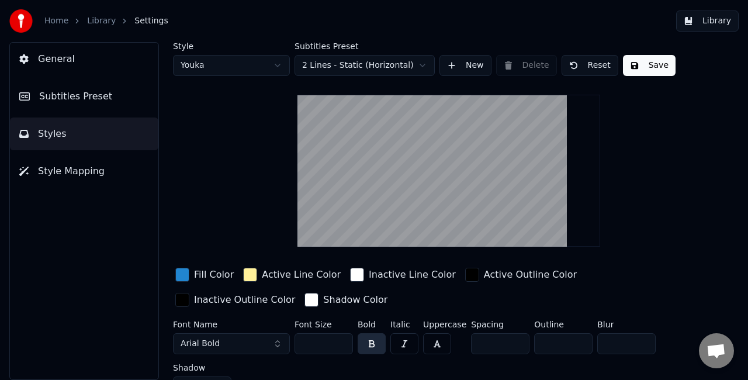
click at [89, 66] on button "General" at bounding box center [84, 59] width 148 height 33
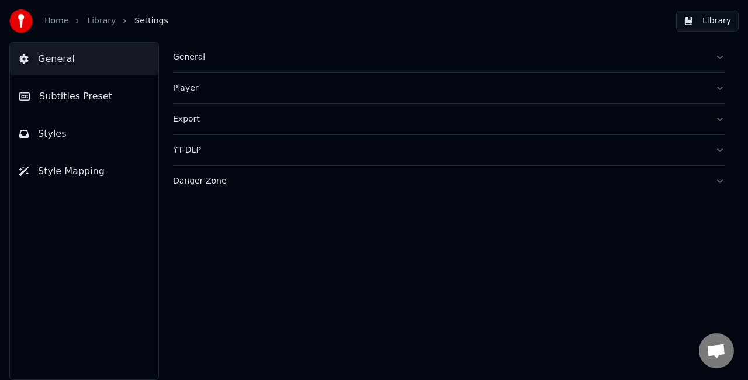
click at [109, 134] on button "Styles" at bounding box center [84, 133] width 148 height 33
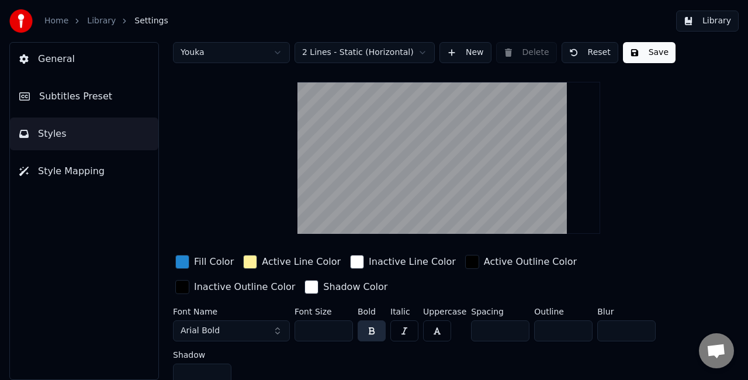
scroll to position [20, 0]
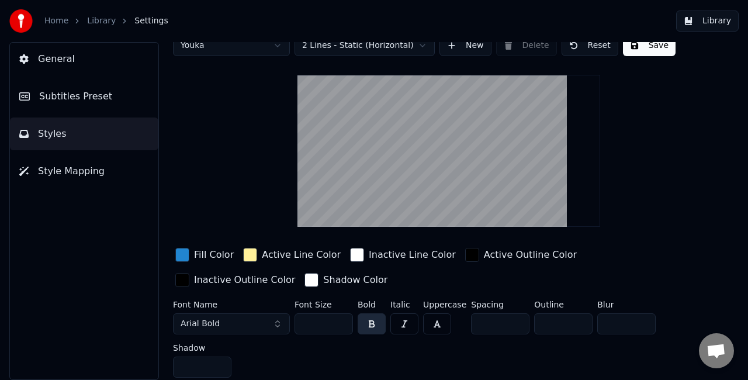
click at [74, 176] on span "Style Mapping" at bounding box center [71, 171] width 67 height 14
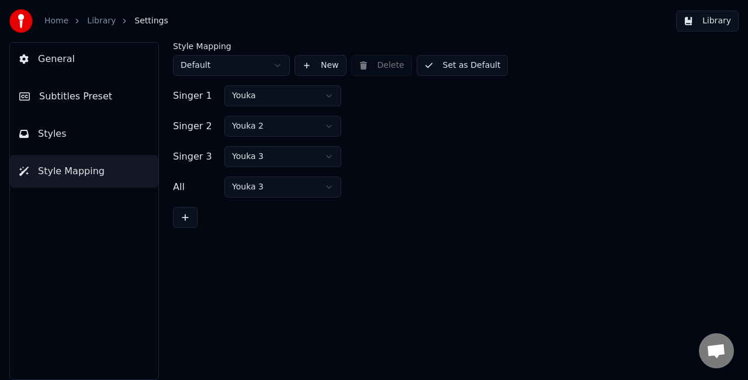
click at [86, 112] on button "Subtitles Preset" at bounding box center [84, 96] width 148 height 33
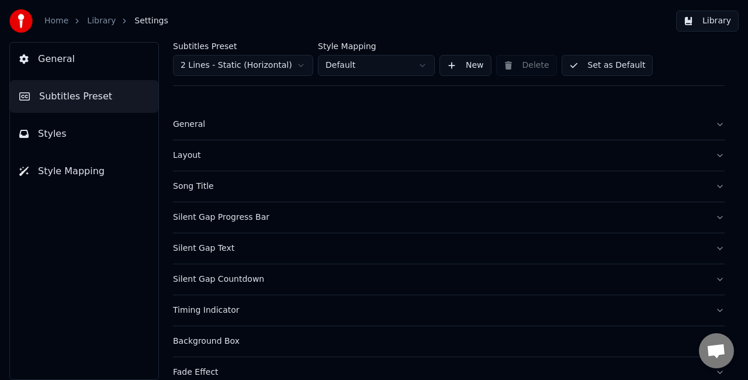
click at [98, 20] on link "Library" at bounding box center [101, 21] width 29 height 12
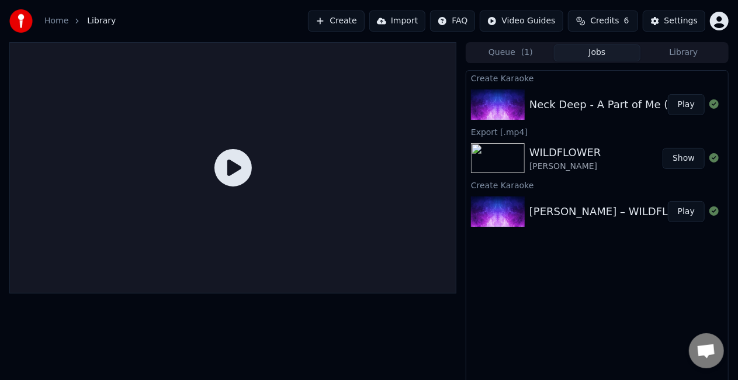
click at [684, 105] on button "Play" at bounding box center [686, 104] width 37 height 21
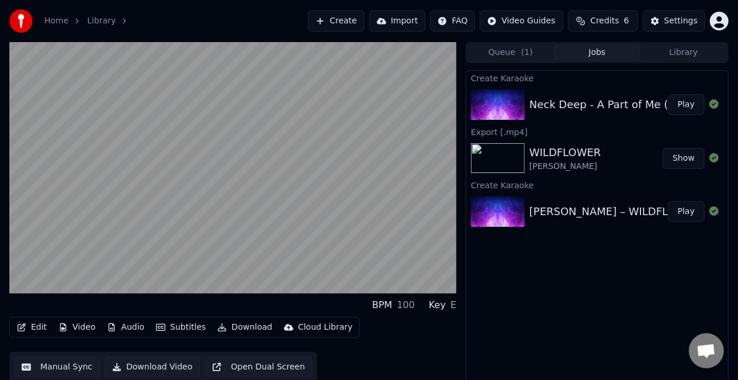
click at [32, 327] on button "Edit" at bounding box center [31, 327] width 39 height 16
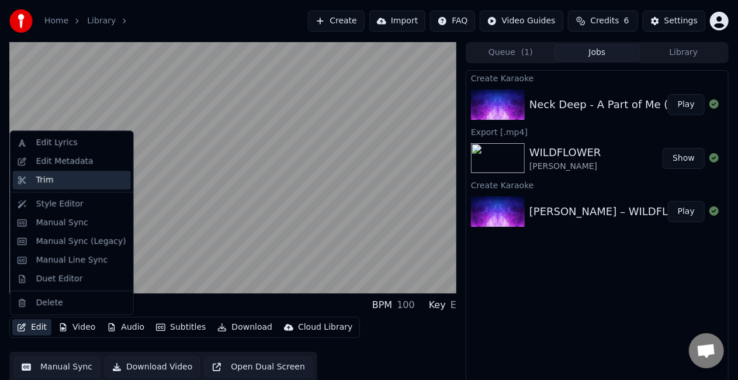
click at [86, 188] on div "Trim" at bounding box center [72, 180] width 118 height 19
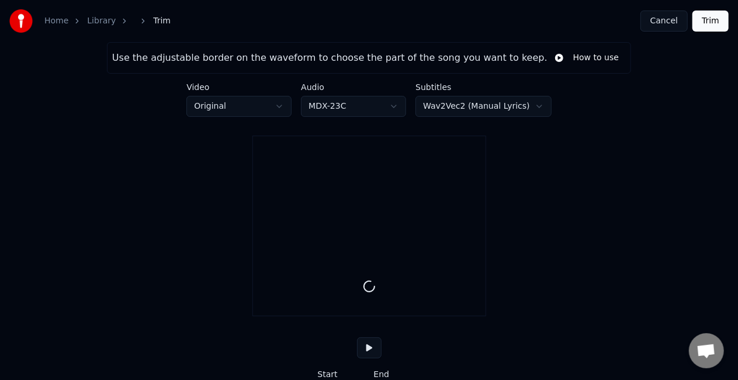
type input "*****"
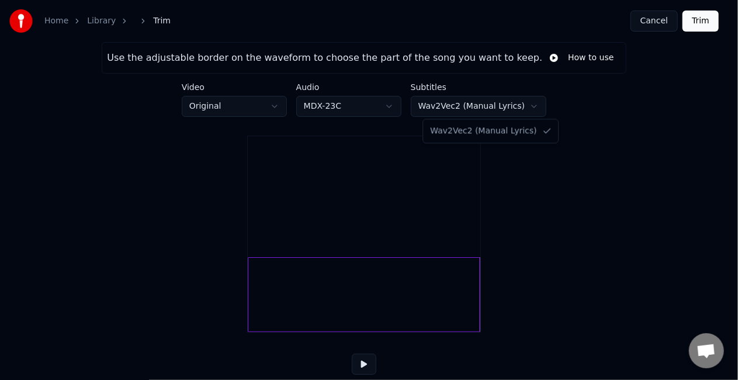
click at [491, 109] on html "Home Library Trim Cancel Trim Use the adjustable border on the waveform to choo…" at bounding box center [369, 221] width 738 height 443
click at [346, 106] on html "Home Library Trim Cancel Trim Use the adjustable border on the waveform to choo…" at bounding box center [369, 221] width 738 height 443
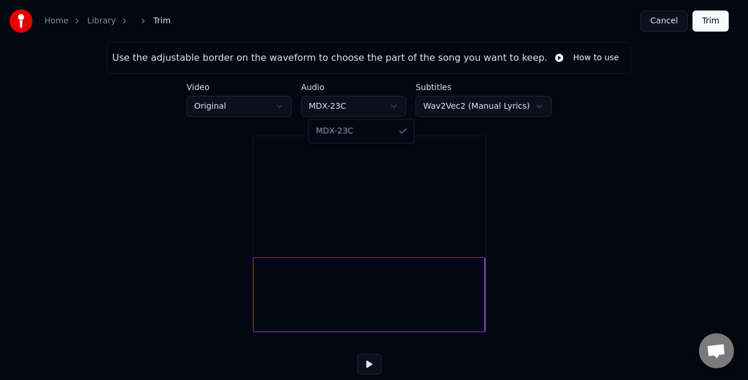
click at [346, 106] on html "Home Library Trim Cancel Trim Use the adjustable border on the waveform to choo…" at bounding box center [374, 221] width 748 height 443
click at [458, 104] on html "Home Library Trim Cancel Trim Use the adjustable border on the waveform to choo…" at bounding box center [374, 221] width 748 height 443
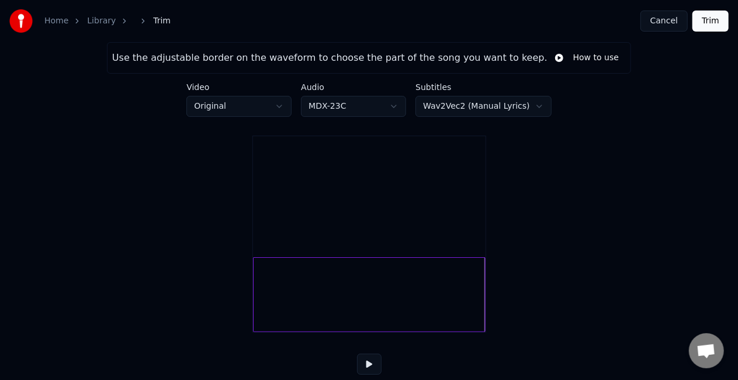
click at [715, 19] on button "Trim" at bounding box center [710, 21] width 36 height 21
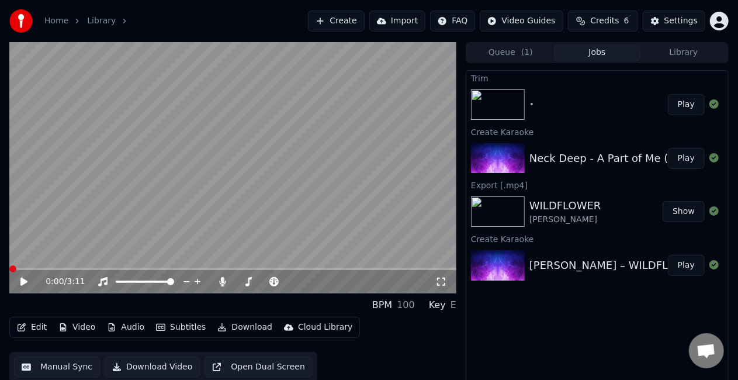
click at [23, 283] on icon at bounding box center [23, 281] width 7 height 8
click at [575, 109] on div "•" at bounding box center [598, 105] width 138 height 12
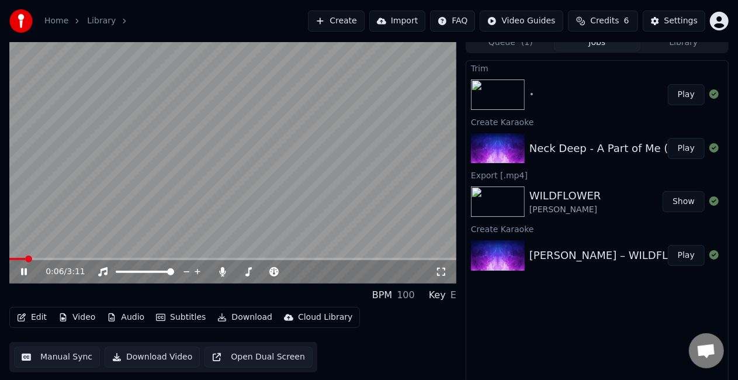
scroll to position [13, 0]
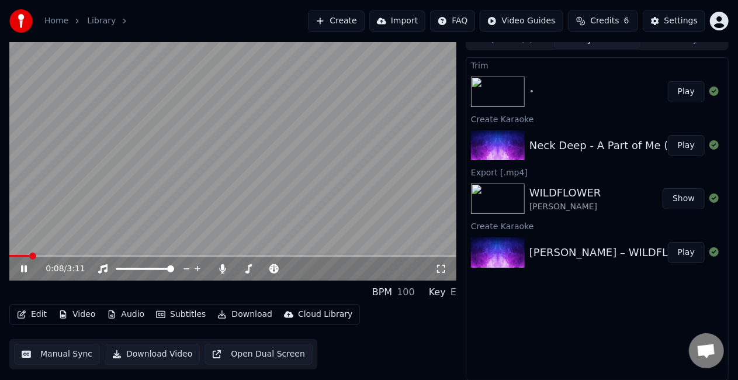
click at [586, 103] on div "• Play" at bounding box center [597, 92] width 262 height 40
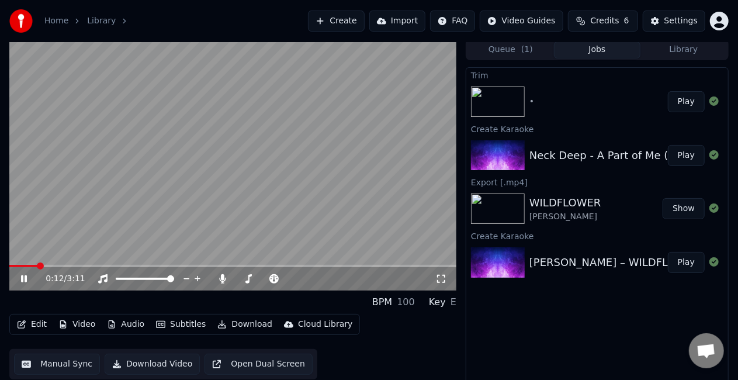
scroll to position [0, 0]
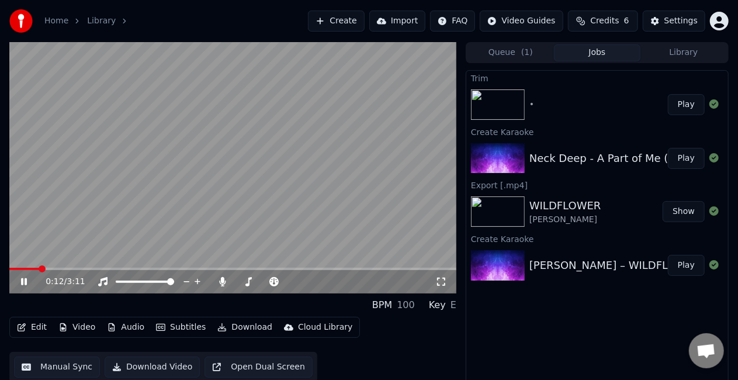
click at [565, 255] on div "Billie Eilish – WILDFLOWER (Live Performance from Amazon Music’s Songline) Play" at bounding box center [597, 265] width 262 height 40
click at [690, 267] on button "Play" at bounding box center [686, 265] width 37 height 21
click at [325, 209] on video at bounding box center [232, 167] width 447 height 251
click at [691, 214] on button "Show" at bounding box center [683, 211] width 42 height 21
click at [680, 216] on button "Show" at bounding box center [683, 211] width 42 height 21
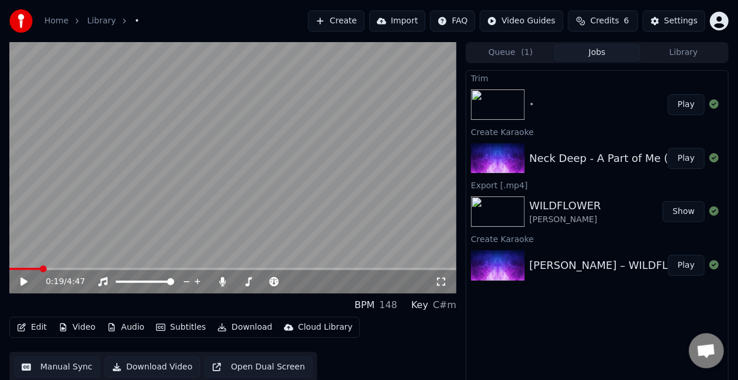
click at [680, 213] on button "Show" at bounding box center [683, 211] width 42 height 21
click at [611, 260] on div "Billie Eilish – WILDFLOWER (Live Performance from Amazon Music’s Songline)" at bounding box center [748, 265] width 438 height 16
click at [9, 270] on span at bounding box center [12, 268] width 7 height 7
click at [21, 280] on icon at bounding box center [23, 281] width 7 height 8
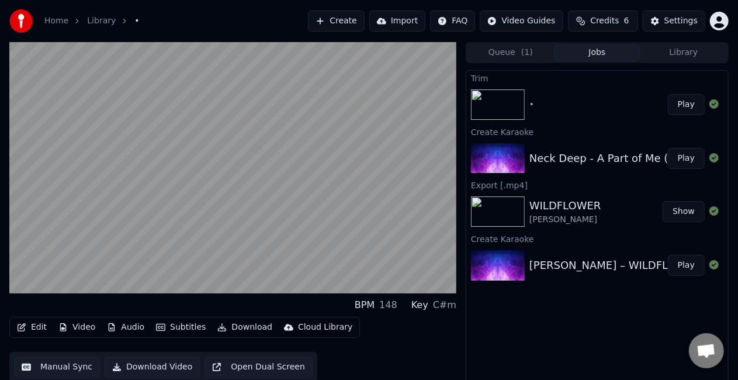
click at [172, 369] on button "Download Video" at bounding box center [152, 366] width 95 height 21
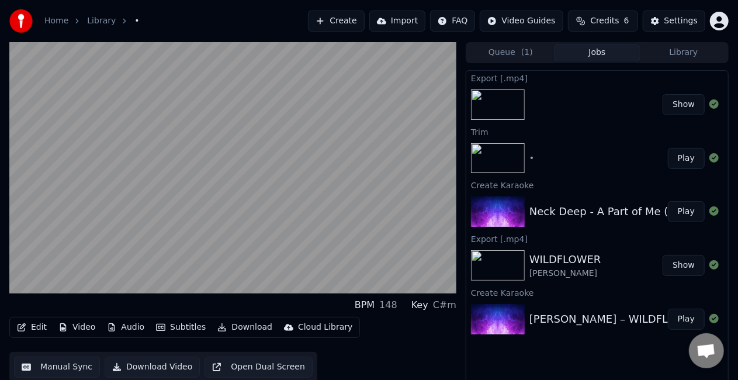
drag, startPoint x: 623, startPoint y: 214, endPoint x: 614, endPoint y: 193, distance: 22.8
click at [621, 211] on div "Neck Deep - A Part of Me (Ft. Laura Whiteside) Official Music Video" at bounding box center [705, 211] width 353 height 16
click at [682, 210] on button "Play" at bounding box center [686, 211] width 37 height 21
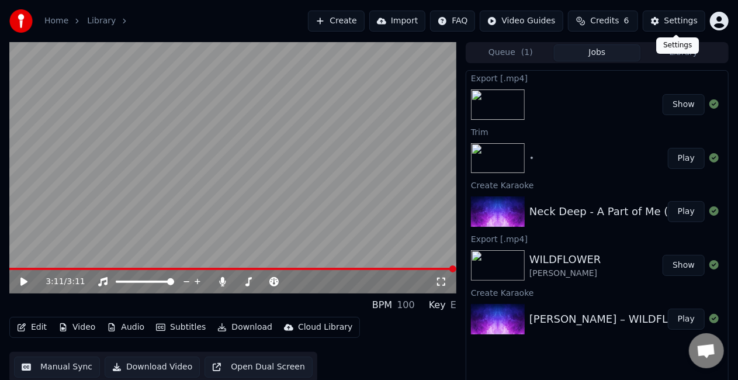
click at [681, 22] on div "Settings" at bounding box center [680, 21] width 33 height 12
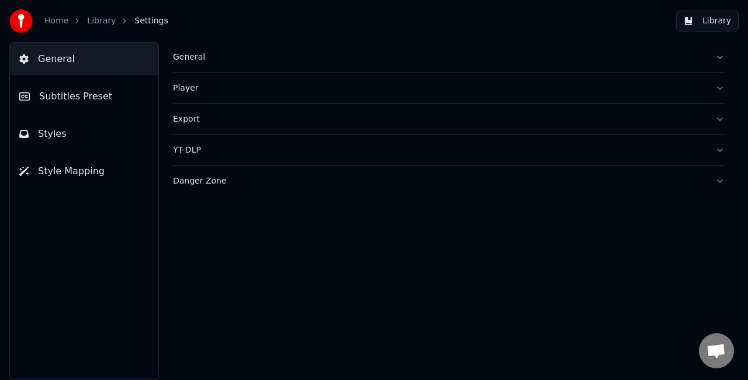
click at [543, 117] on div "Export" at bounding box center [439, 119] width 533 height 12
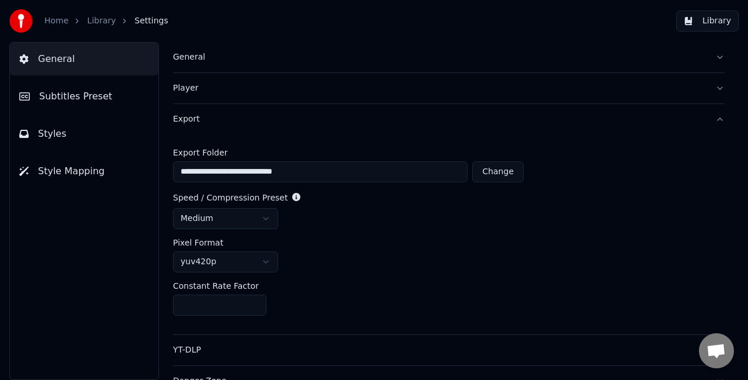
click at [621, 116] on div "Export" at bounding box center [439, 119] width 533 height 12
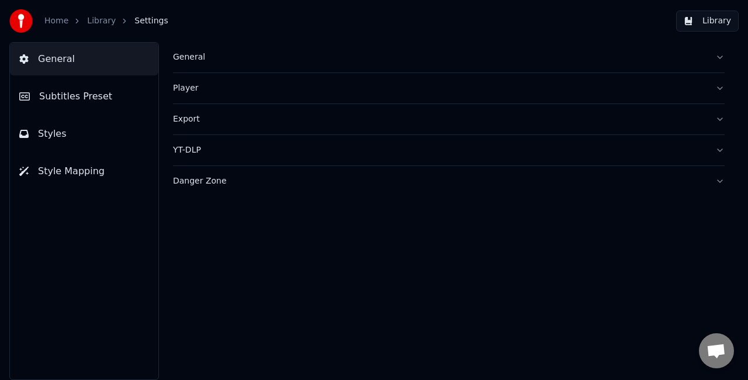
click at [553, 117] on div "Export" at bounding box center [439, 119] width 533 height 12
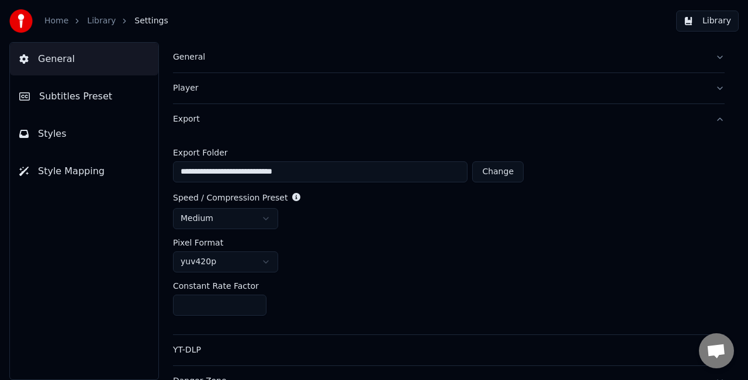
click at [248, 214] on html "**********" at bounding box center [374, 190] width 748 height 380
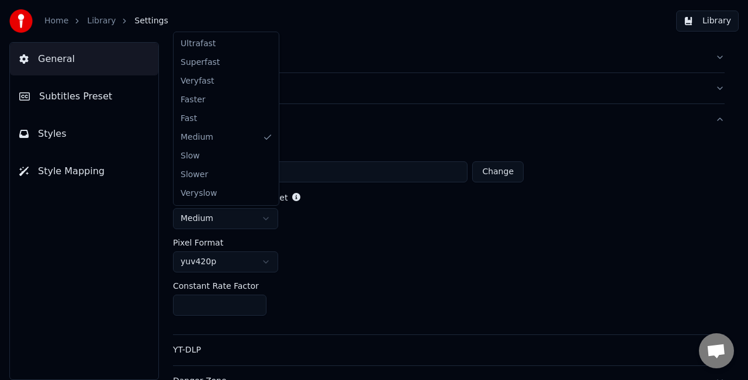
click at [248, 214] on html "**********" at bounding box center [374, 190] width 748 height 380
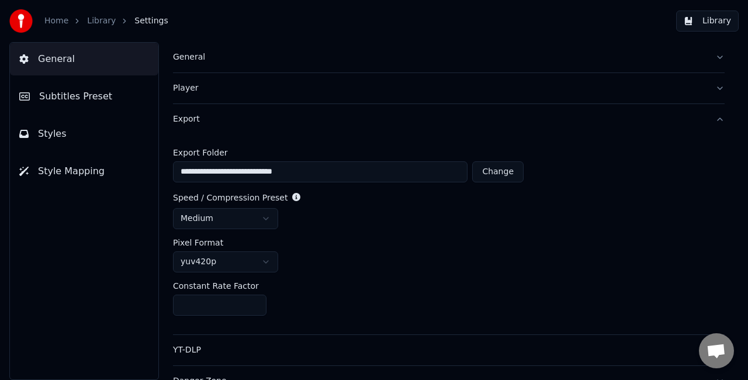
click at [248, 216] on html "**********" at bounding box center [374, 190] width 748 height 380
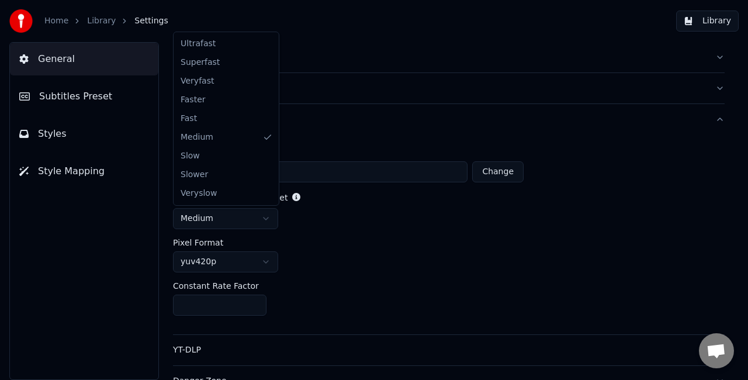
click at [376, 255] on html "**********" at bounding box center [374, 190] width 748 height 380
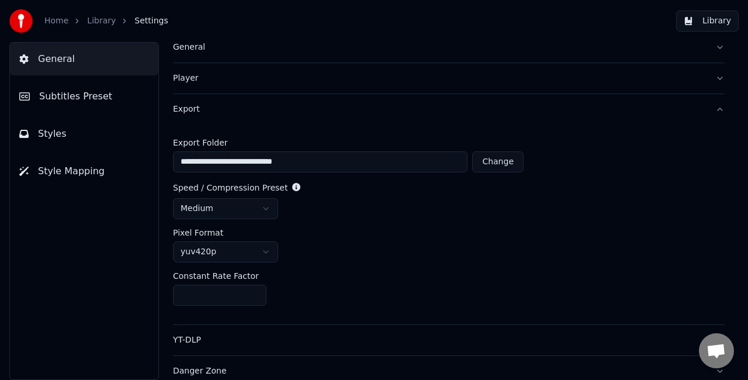
scroll to position [15, 0]
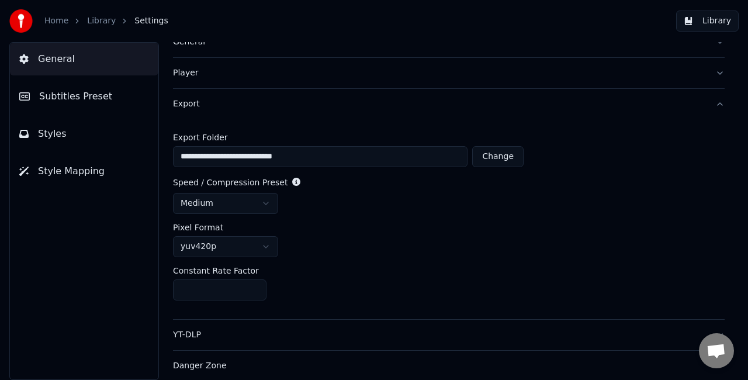
click at [450, 72] on div "Player" at bounding box center [439, 73] width 533 height 12
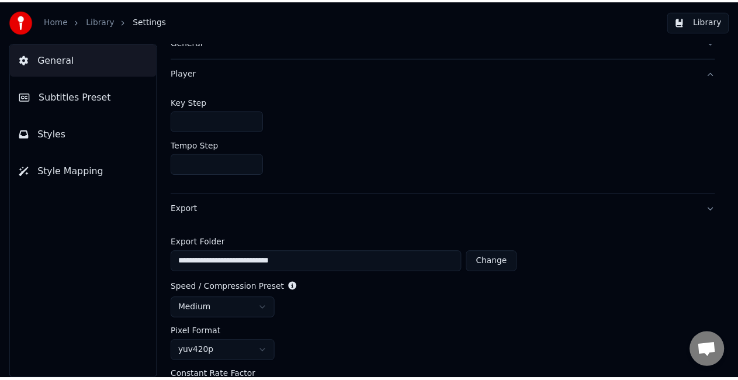
scroll to position [0, 0]
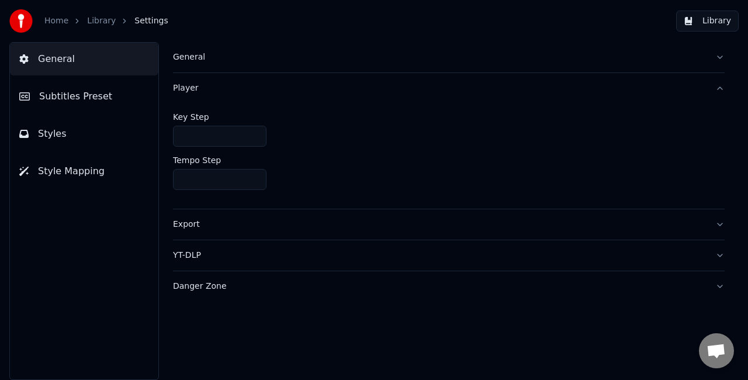
click at [458, 60] on div "General" at bounding box center [439, 57] width 533 height 12
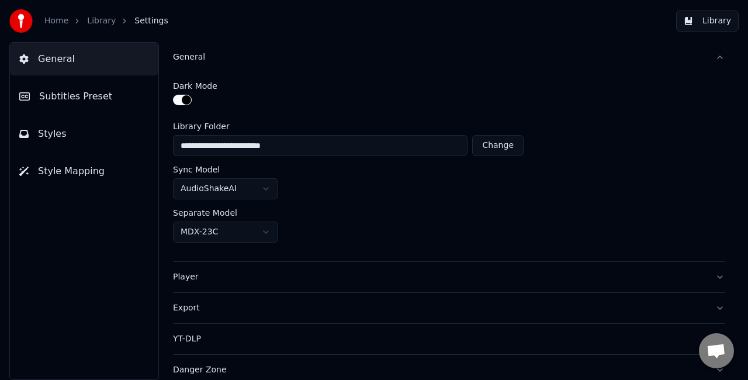
click at [189, 99] on button "button" at bounding box center [182, 100] width 19 height 11
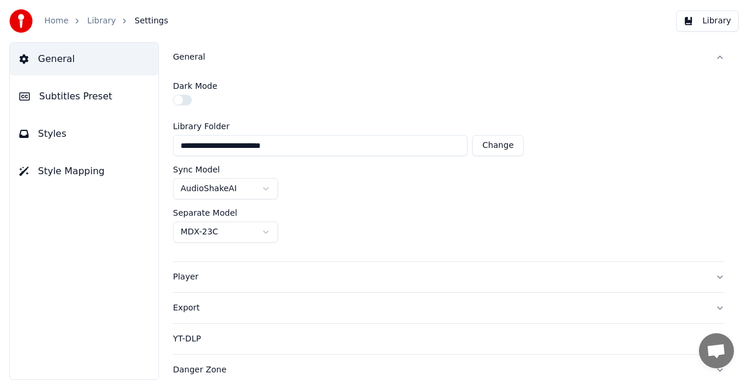
click at [189, 99] on button "button" at bounding box center [182, 100] width 19 height 11
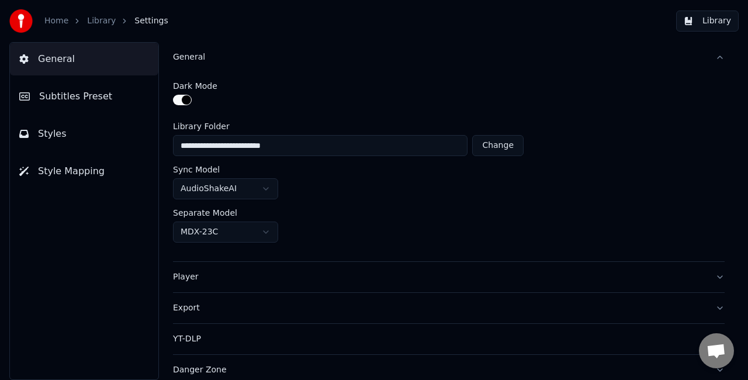
click at [297, 48] on button "General" at bounding box center [448, 57] width 551 height 30
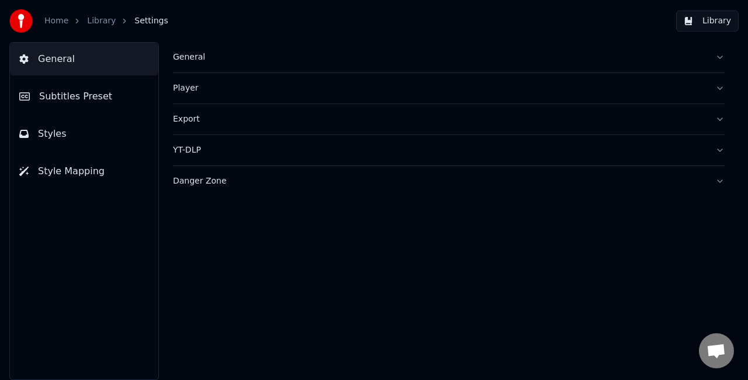
click at [714, 27] on button "Library" at bounding box center [707, 21] width 62 height 21
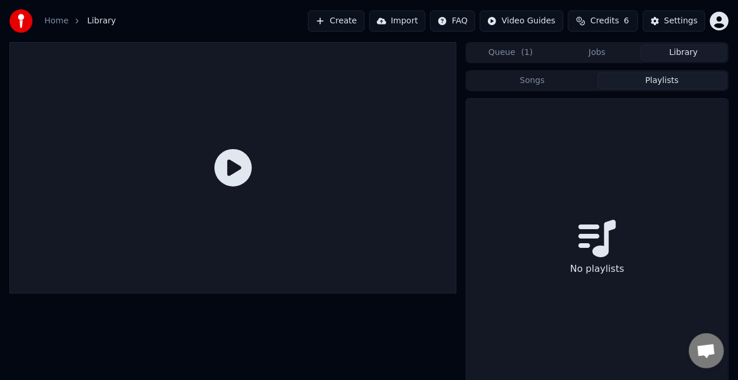
click at [646, 79] on button "Playlists" at bounding box center [662, 80] width 130 height 17
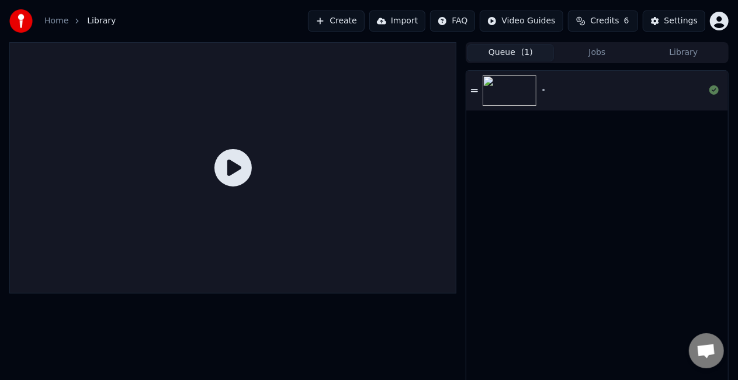
click at [516, 57] on button "Queue ( 1 )" at bounding box center [510, 52] width 86 height 17
click at [613, 93] on div "•" at bounding box center [623, 91] width 164 height 12
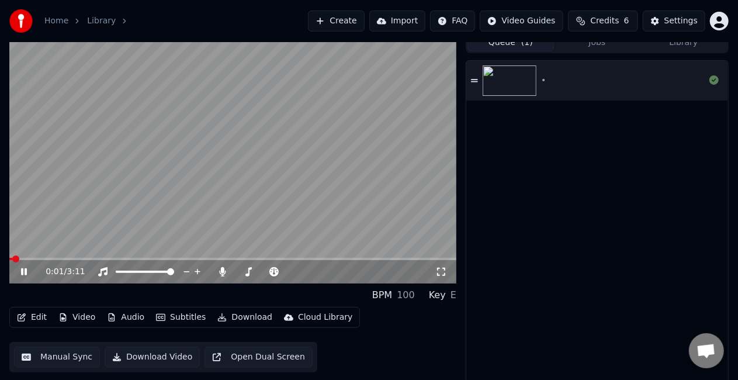
scroll to position [13, 0]
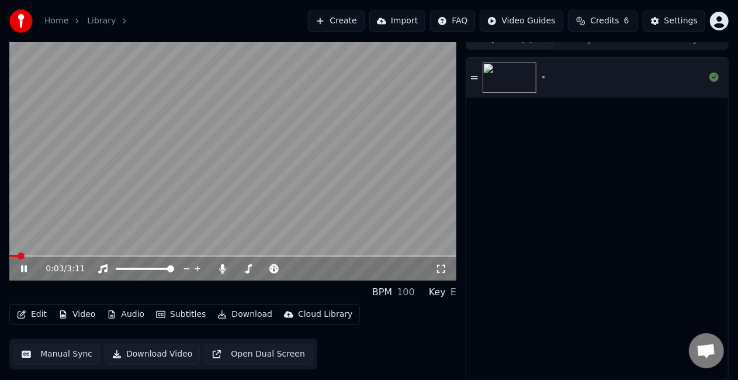
click at [33, 318] on button "Edit" at bounding box center [31, 314] width 39 height 16
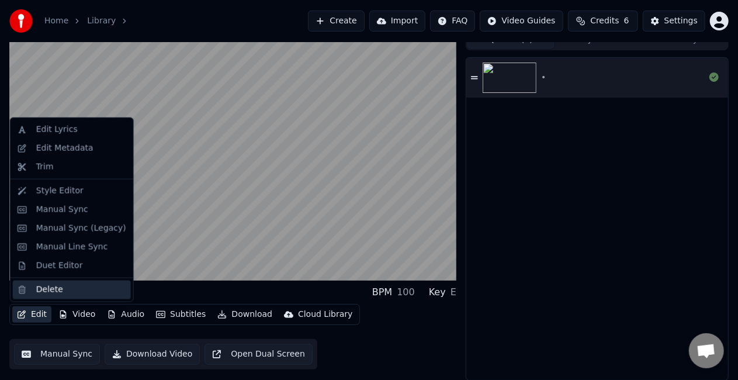
click at [50, 291] on div "Delete" at bounding box center [49, 290] width 27 height 12
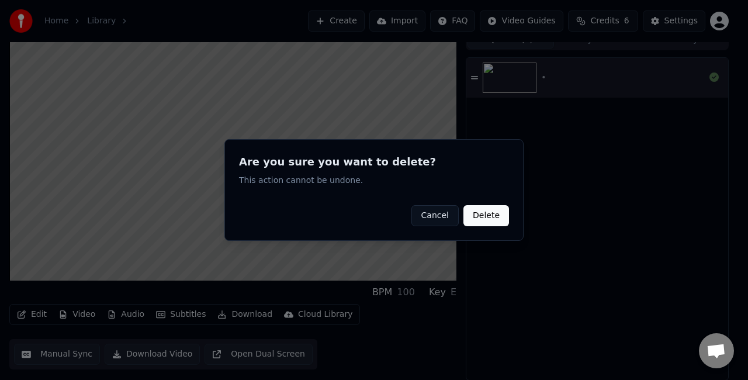
click at [482, 214] on button "Delete" at bounding box center [486, 215] width 46 height 21
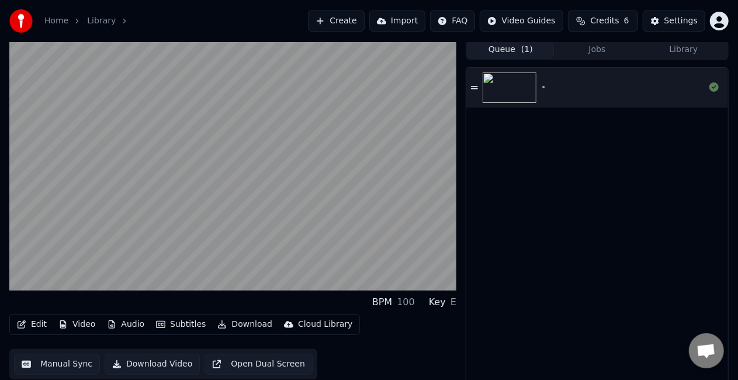
scroll to position [0, 0]
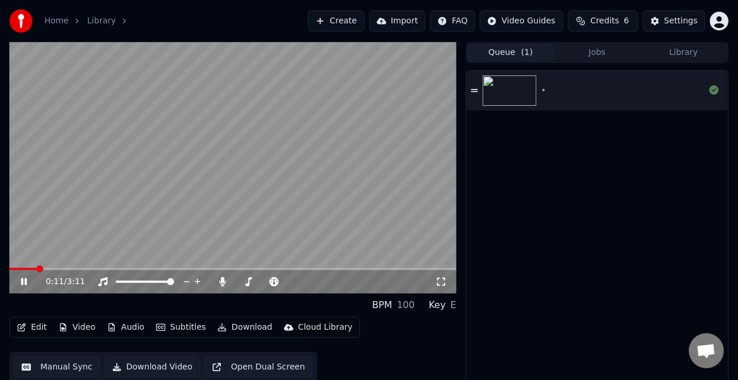
click at [107, 26] on link "Library" at bounding box center [101, 21] width 29 height 12
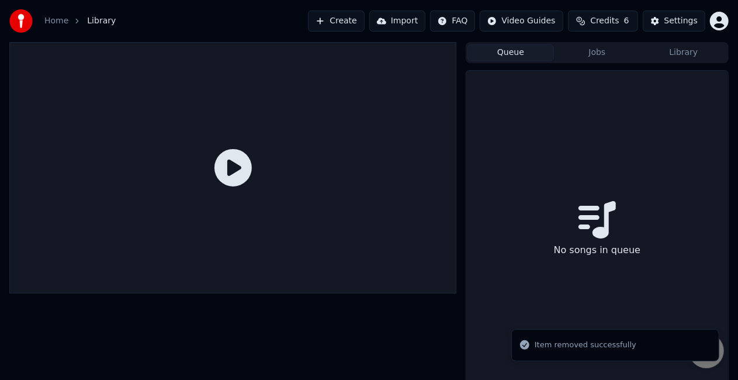
click at [65, 19] on link "Home" at bounding box center [56, 21] width 24 height 12
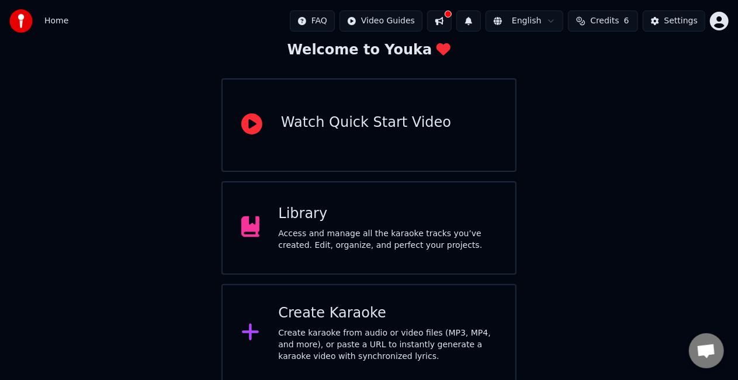
scroll to position [74, 0]
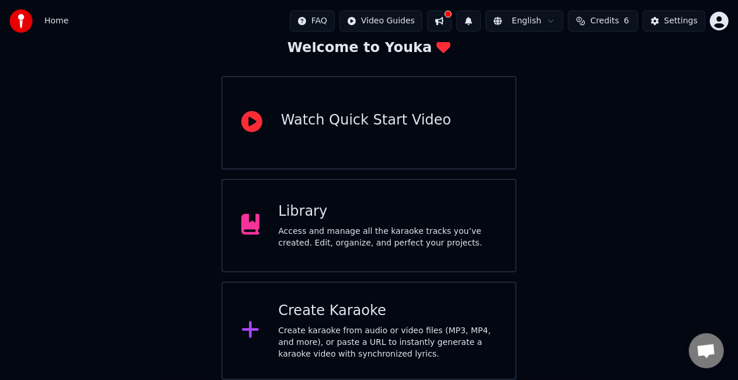
click at [381, 223] on div "Library Access and manage all the karaoke tracks you’ve created. Edit, organize…" at bounding box center [387, 225] width 218 height 47
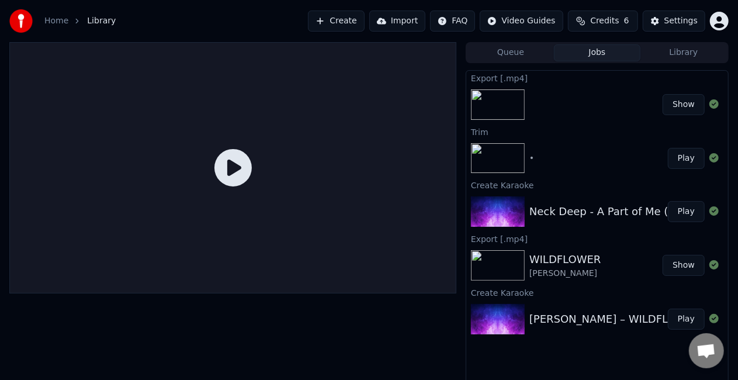
click at [607, 56] on button "Jobs" at bounding box center [597, 52] width 86 height 17
click at [611, 105] on div "Show" at bounding box center [597, 105] width 262 height 40
click at [696, 109] on button "Show" at bounding box center [683, 104] width 42 height 21
click at [542, 112] on div "Show" at bounding box center [597, 105] width 262 height 40
click at [607, 324] on div "Billie Eilish – WILDFLOWER (Live Performance from Amazon Music’s Songline)" at bounding box center [748, 319] width 438 height 16
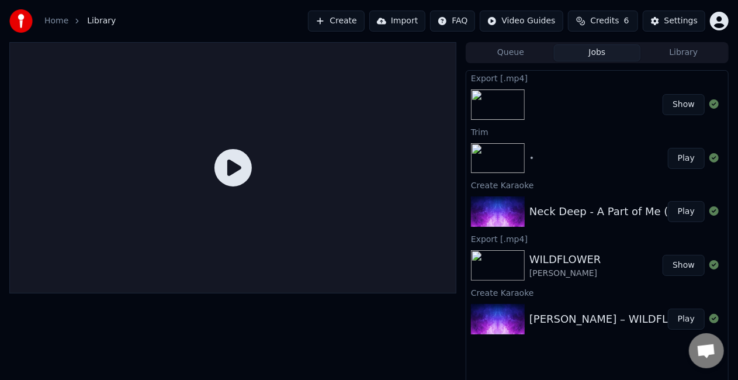
click at [676, 317] on button "Play" at bounding box center [686, 318] width 37 height 21
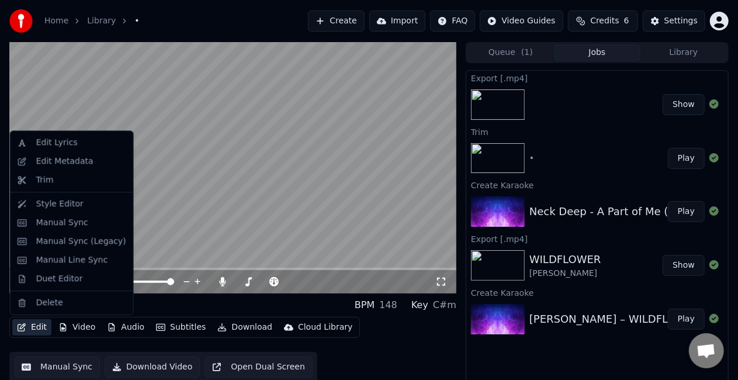
click at [31, 325] on button "Edit" at bounding box center [31, 327] width 39 height 16
click at [46, 306] on div "Delete" at bounding box center [49, 303] width 27 height 12
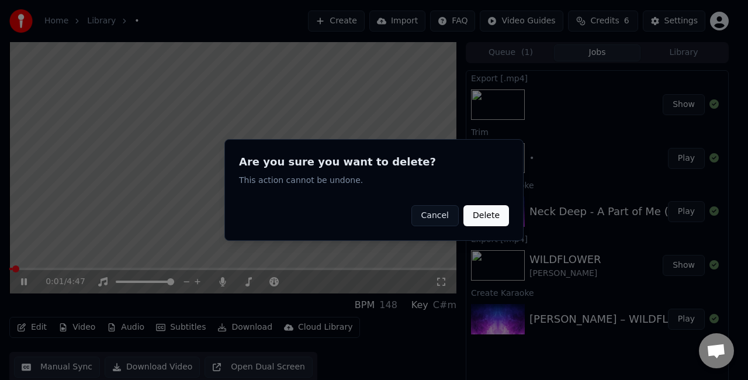
click at [492, 217] on button "Delete" at bounding box center [486, 215] width 46 height 21
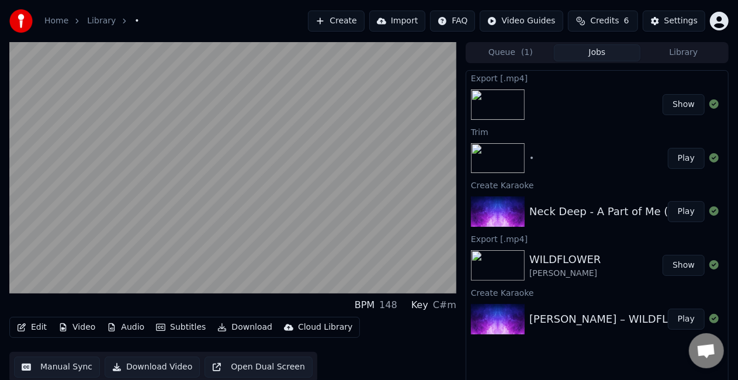
click at [599, 267] on div "WILDFLOWER Billie Eilish" at bounding box center [595, 265] width 133 height 28
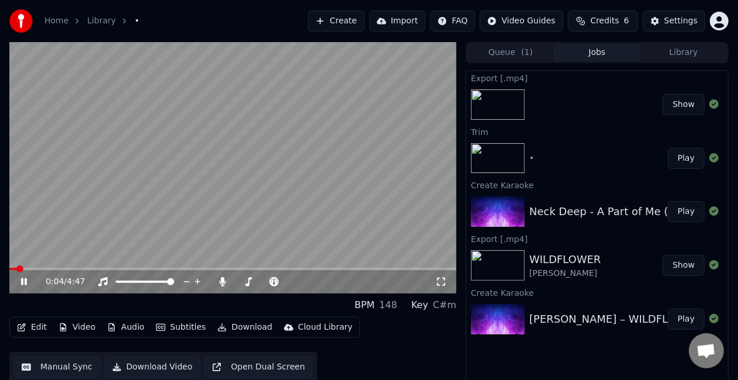
click at [549, 256] on div "WILDFLOWER" at bounding box center [565, 259] width 72 height 16
click at [606, 213] on div "Neck Deep - A Part of Me (Ft. Laura Whiteside) Official Music Video" at bounding box center [705, 211] width 353 height 16
click at [684, 211] on button "Play" at bounding box center [686, 211] width 37 height 21
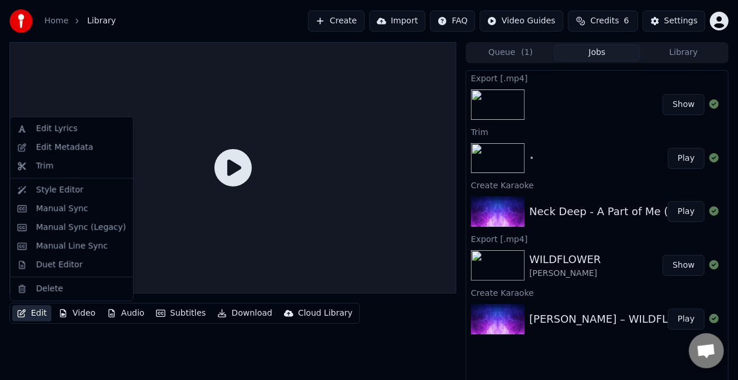
click at [37, 317] on button "Edit" at bounding box center [31, 313] width 39 height 16
click at [51, 289] on div "Delete" at bounding box center [49, 289] width 27 height 12
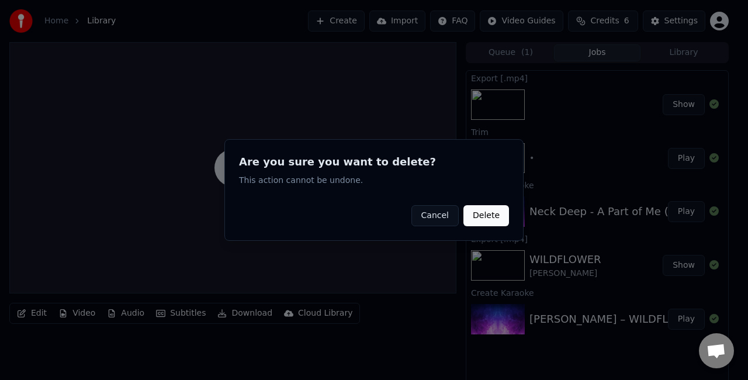
click at [487, 222] on button "Delete" at bounding box center [486, 215] width 46 height 21
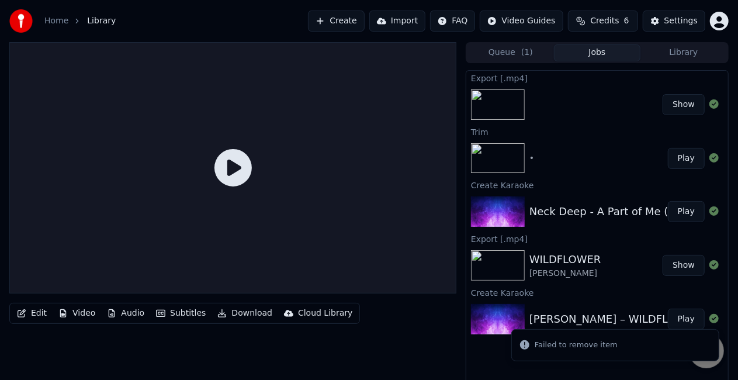
click at [595, 319] on div "Billie Eilish – WILDFLOWER (Live Performance from Amazon Music’s Songline)" at bounding box center [748, 319] width 438 height 16
click at [690, 314] on button "Play" at bounding box center [686, 318] width 37 height 21
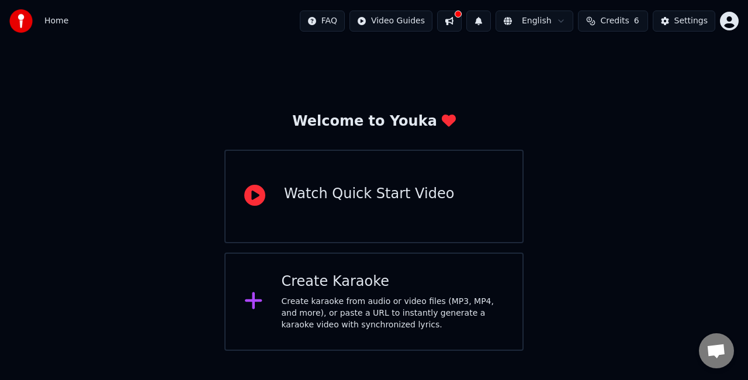
click at [731, 26] on html "Home FAQ Video Guides English Credits 6 Settings Welcome to Youka Watch Quick S…" at bounding box center [374, 175] width 748 height 350
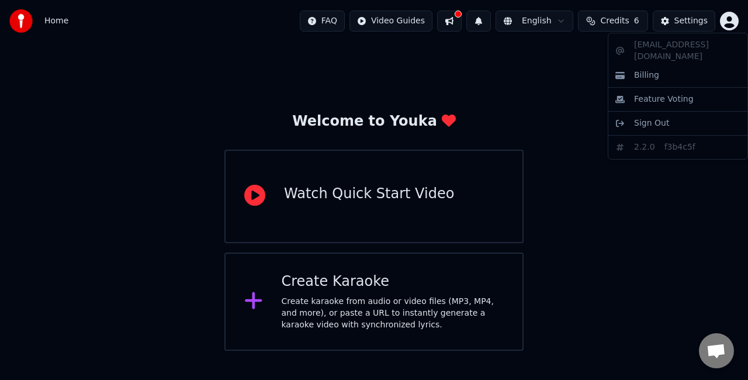
click at [604, 21] on html "Home FAQ Video Guides English Credits 6 Settings Welcome to Youka Watch Quick S…" at bounding box center [374, 175] width 748 height 350
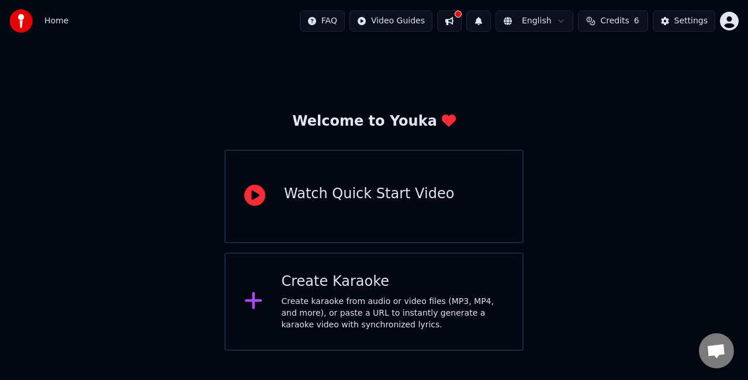
click at [604, 21] on button "Credits 6" at bounding box center [613, 21] width 70 height 21
click at [611, 106] on button "Refresh" at bounding box center [616, 108] width 60 height 21
click at [659, 163] on div "Welcome to Youka Watch Quick Start Video Create Karaoke Create karaoke from aud…" at bounding box center [374, 196] width 748 height 308
click at [413, 22] on html "Home FAQ Video Guides English Credits 6 Settings Welcome to Youka Watch Quick S…" at bounding box center [374, 175] width 748 height 350
click at [452, 21] on html "Home FAQ Video Guides English Credits 6 Settings Welcome to Youka Watch Quick S…" at bounding box center [374, 175] width 748 height 350
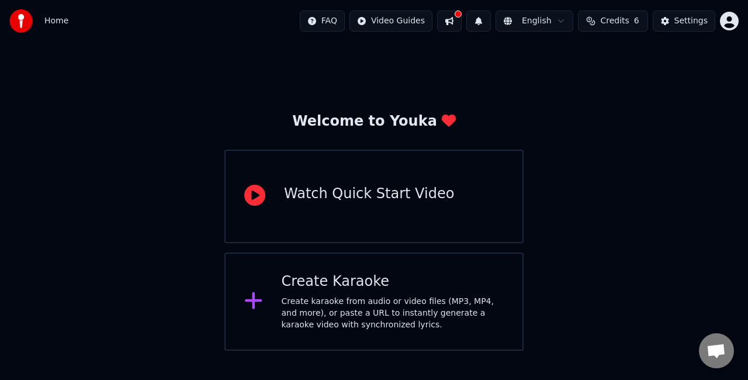
click at [390, 218] on div "Watch Quick Start Video" at bounding box center [373, 196] width 299 height 93
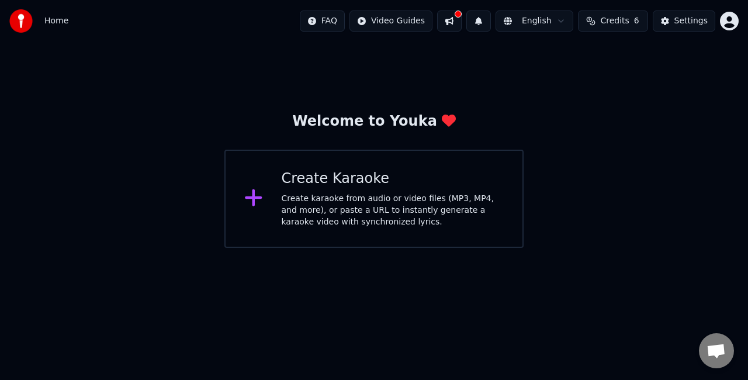
click at [339, 223] on div "Create karaoke from audio or video files (MP3, MP4, and more), or paste a URL t…" at bounding box center [392, 210] width 223 height 35
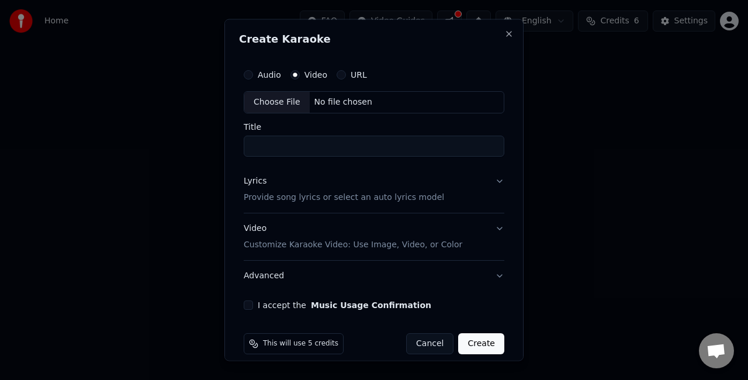
click at [488, 224] on button "Video Customize Karaoke Video: Use Image, Video, or Color" at bounding box center [374, 236] width 260 height 47
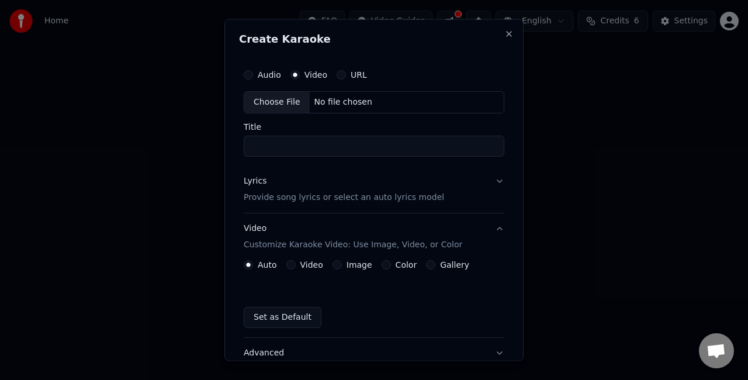
click at [488, 224] on button "Video Customize Karaoke Video: Use Image, Video, or Color" at bounding box center [374, 236] width 260 height 47
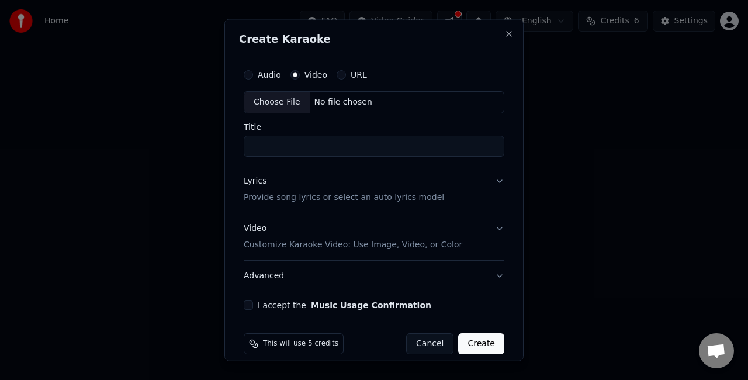
click at [485, 181] on button "Lyrics Provide song lyrics or select an auto lyrics model" at bounding box center [374, 188] width 260 height 47
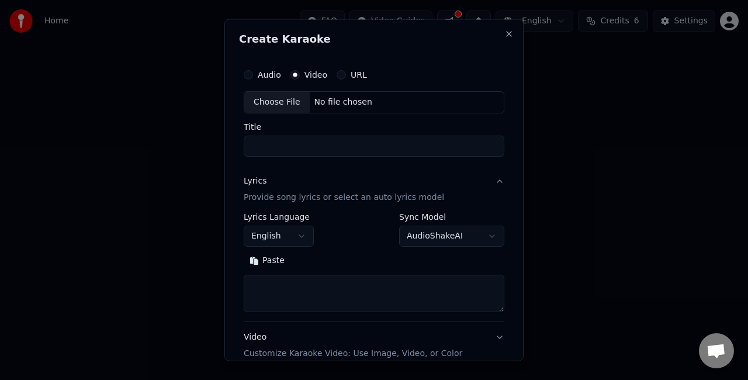
click at [289, 239] on body "**********" at bounding box center [374, 124] width 748 height 248
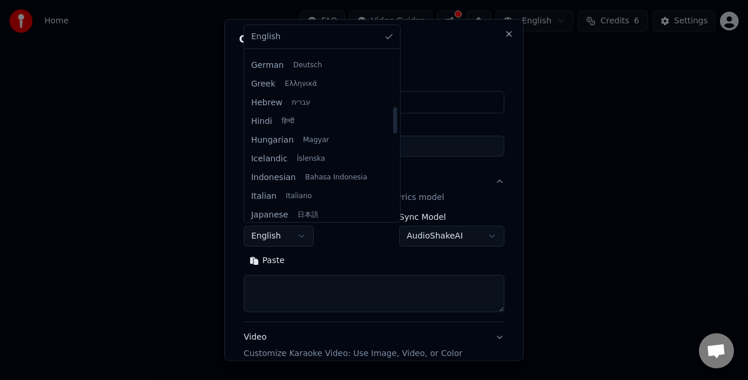
scroll to position [350, 0]
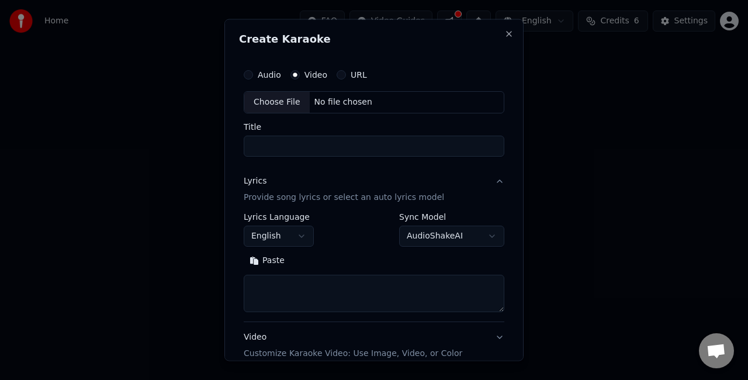
click at [449, 189] on body "**********" at bounding box center [374, 124] width 748 height 248
click at [275, 102] on div "Choose File" at bounding box center [276, 102] width 65 height 21
click at [350, 72] on label "URL" at bounding box center [358, 75] width 16 height 8
click at [346, 72] on button "URL" at bounding box center [340, 74] width 9 height 9
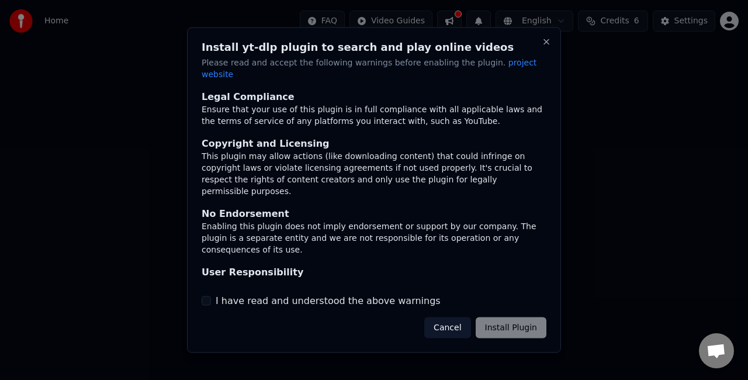
click at [243, 300] on label "I have read and understood the above warnings" at bounding box center [328, 300] width 225 height 14
click at [211, 300] on button "I have read and understood the above warnings" at bounding box center [205, 300] width 9 height 9
click at [510, 325] on button "Install Plugin" at bounding box center [510, 327] width 71 height 21
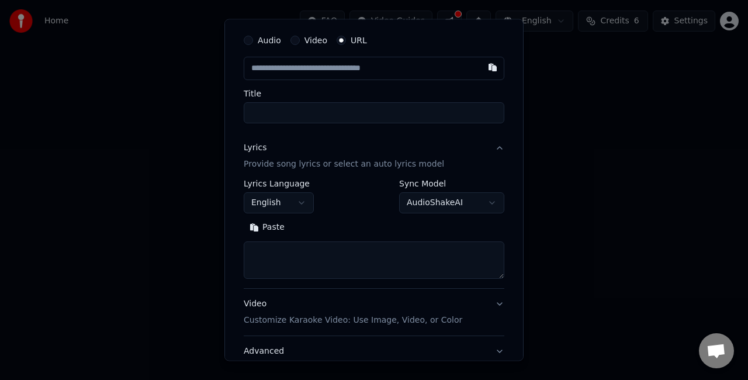
scroll to position [0, 0]
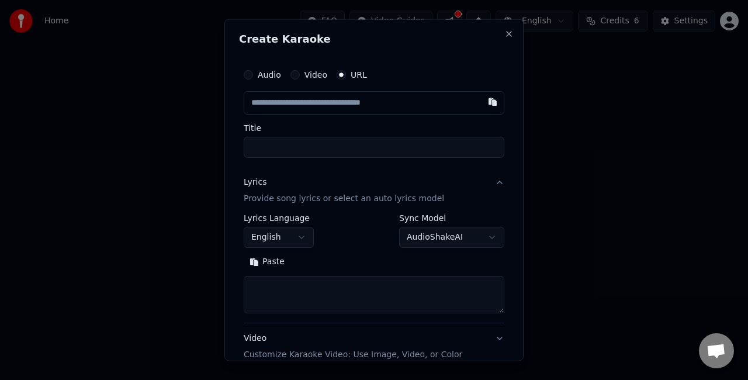
paste input "**********"
type input "**********"
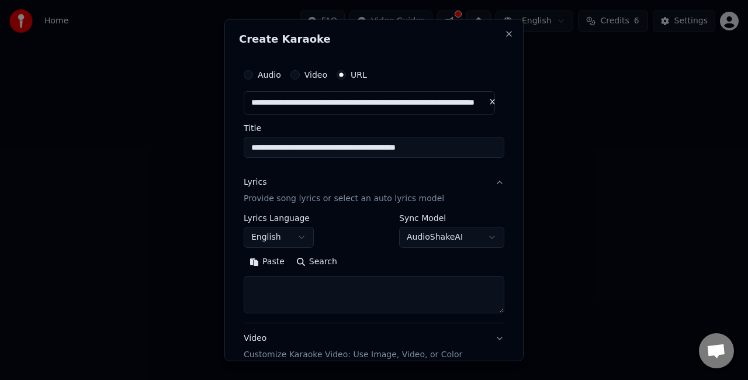
type input "**********"
click at [270, 259] on button "Paste" at bounding box center [267, 261] width 47 height 19
type input "**********"
type textarea "**********"
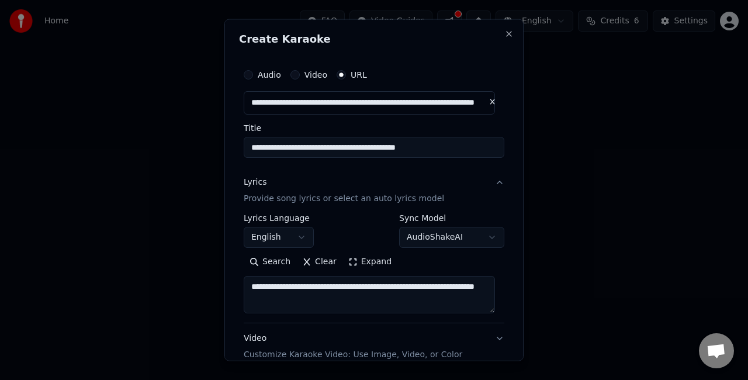
click at [468, 303] on textarea "**********" at bounding box center [369, 293] width 251 height 37
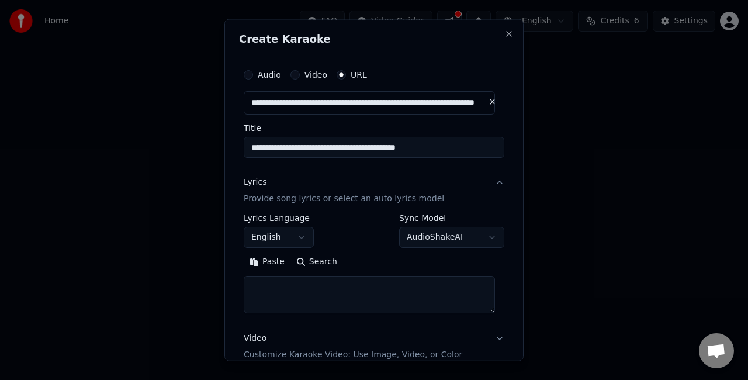
click at [322, 264] on button "Search" at bounding box center [316, 261] width 53 height 19
click at [267, 262] on button "Paste" at bounding box center [267, 261] width 47 height 19
type textarea "**********"
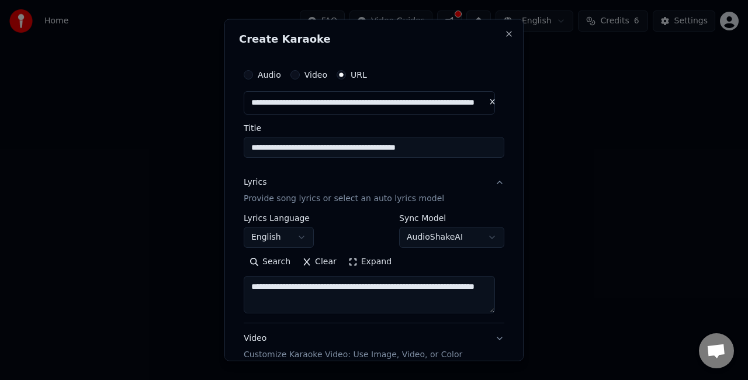
click at [311, 260] on button "Clear" at bounding box center [319, 261] width 46 height 19
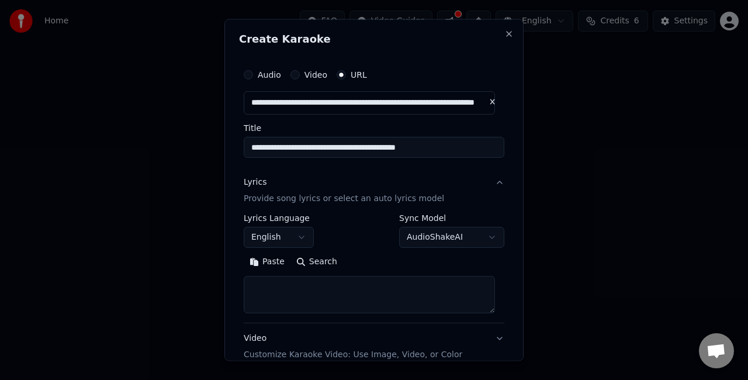
click at [311, 263] on button "Search" at bounding box center [316, 261] width 53 height 19
click at [297, 238] on body "**********" at bounding box center [374, 124] width 748 height 248
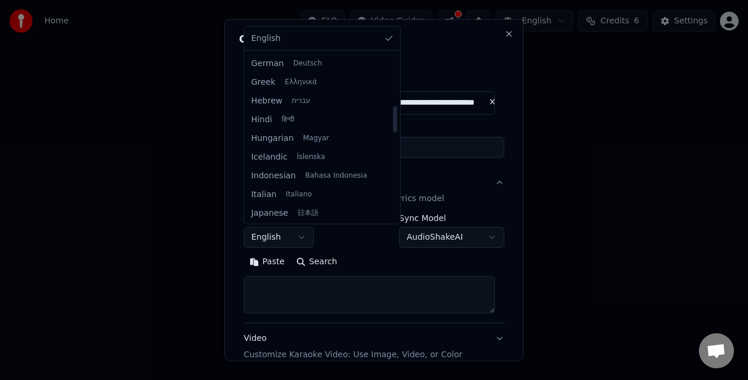
scroll to position [350, 0]
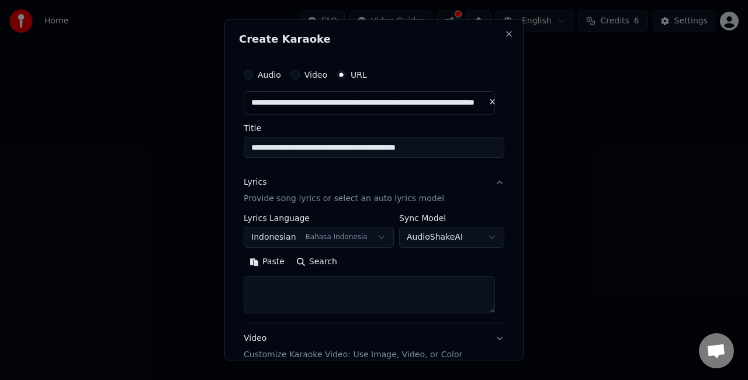
click at [315, 267] on button "Search" at bounding box center [316, 261] width 53 height 19
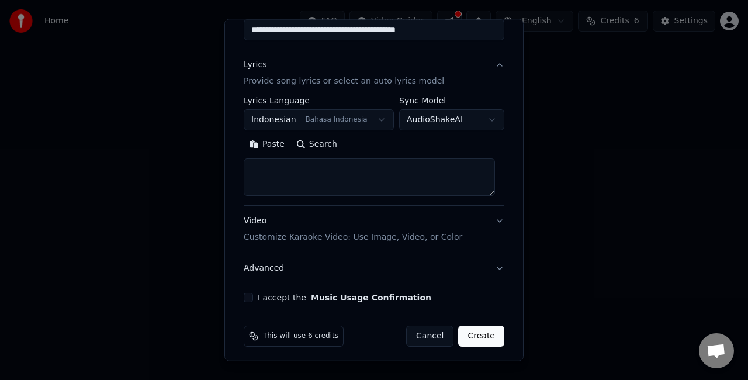
click at [251, 296] on button "I accept the Music Usage Confirmation" at bounding box center [248, 297] width 9 height 9
click at [470, 339] on button "Create" at bounding box center [481, 335] width 46 height 21
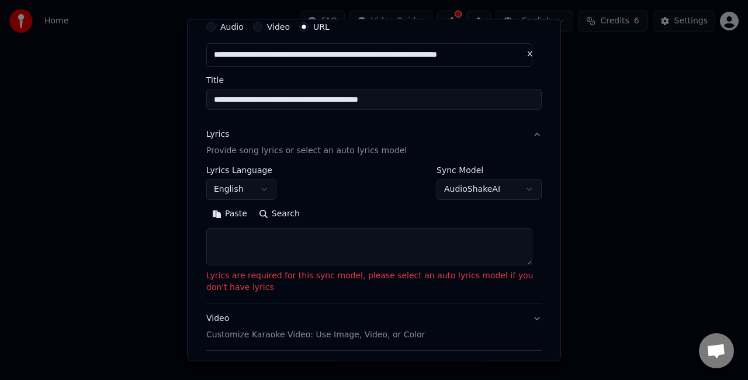
scroll to position [0, 0]
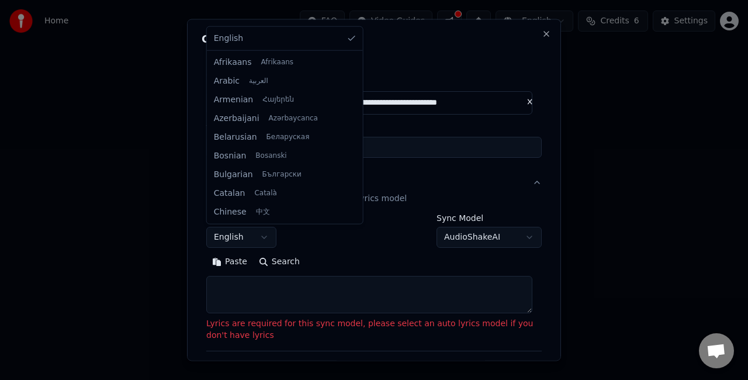
click at [259, 236] on body "**********" at bounding box center [374, 124] width 748 height 248
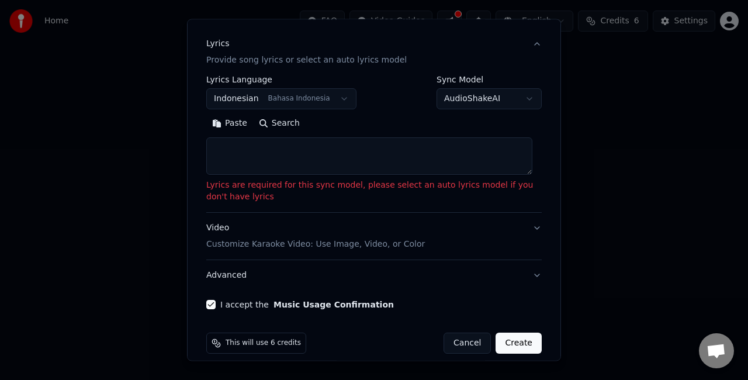
scroll to position [149, 0]
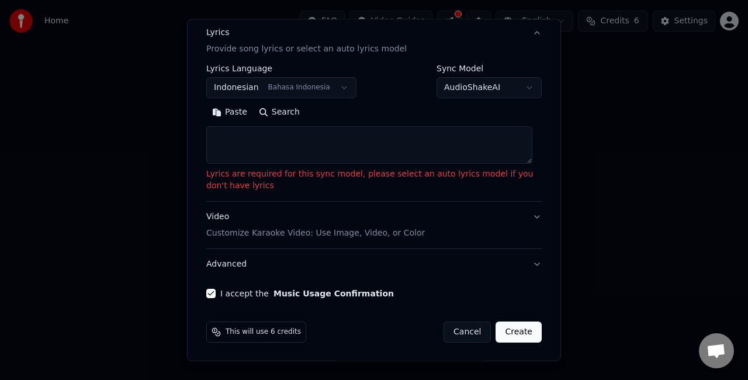
click at [517, 329] on button "Create" at bounding box center [518, 331] width 46 height 21
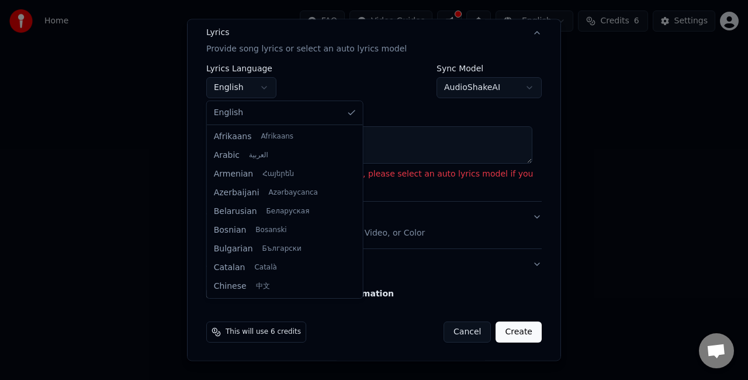
click at [258, 84] on body "**********" at bounding box center [374, 124] width 748 height 248
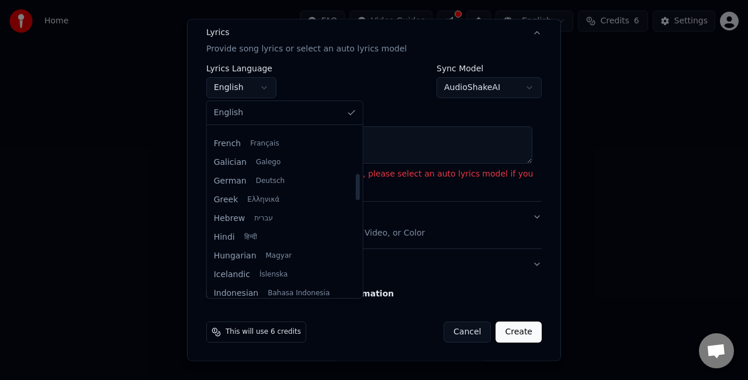
scroll to position [350, 0]
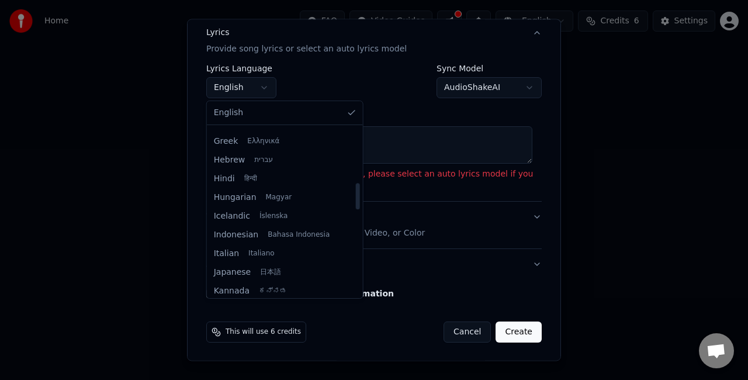
select select "**"
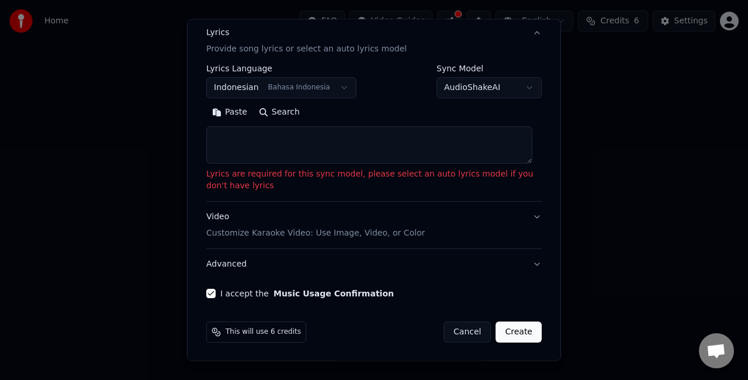
click at [527, 220] on button "Video Customize Karaoke Video: Use Image, Video, or Color" at bounding box center [373, 224] width 335 height 47
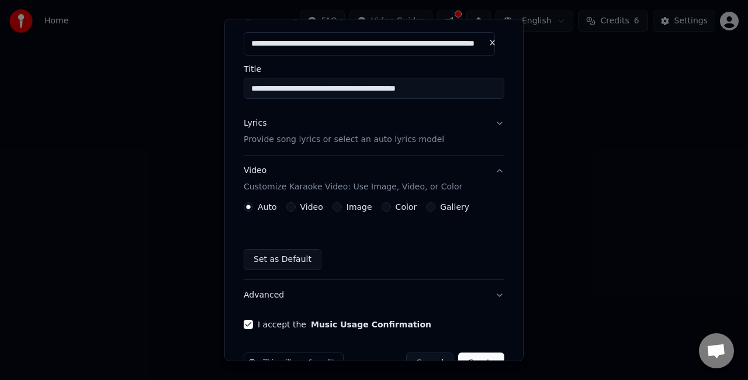
scroll to position [89, 0]
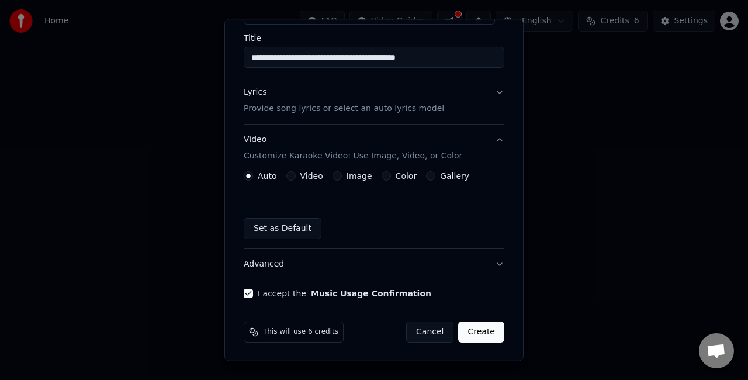
click at [492, 137] on button "Video Customize Karaoke Video: Use Image, Video, or Color" at bounding box center [374, 147] width 260 height 47
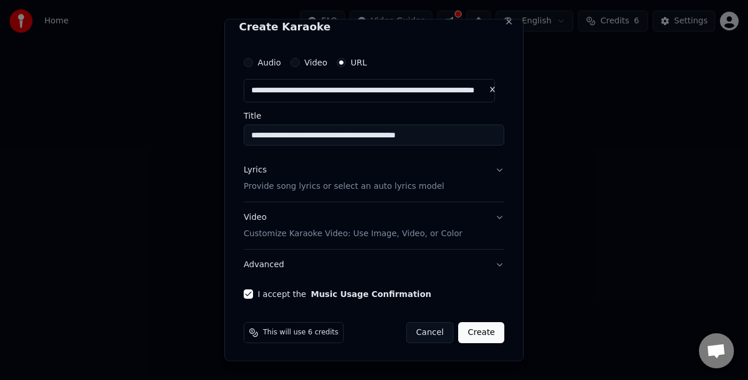
click at [402, 187] on p "Provide song lyrics or select an auto lyrics model" at bounding box center [344, 186] width 200 height 12
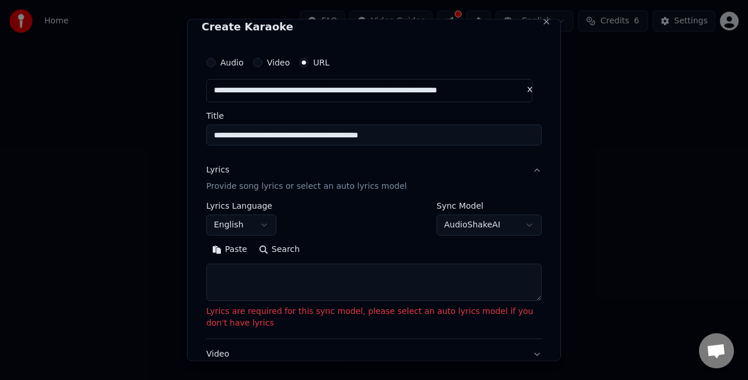
click at [335, 272] on textarea at bounding box center [373, 281] width 335 height 37
paste textarea "**********"
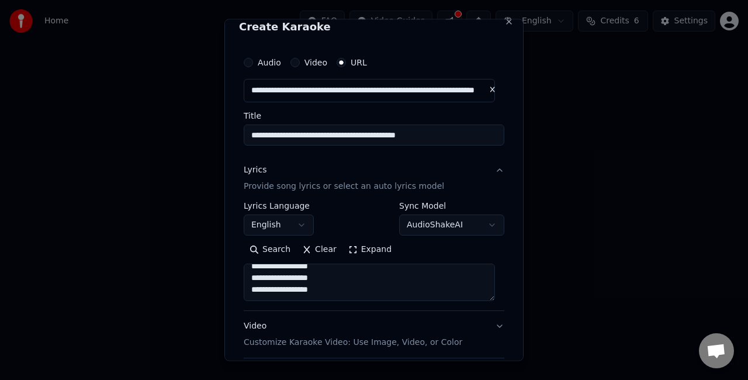
scroll to position [346, 0]
type textarea "**********"
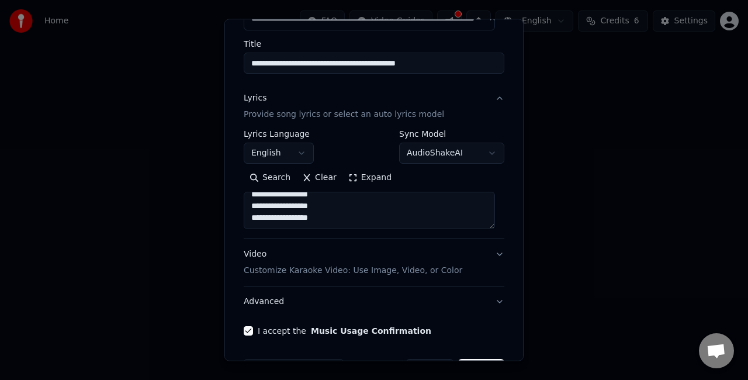
scroll to position [121, 0]
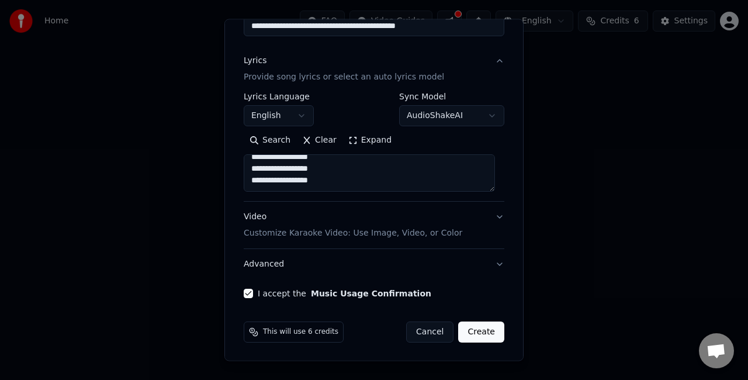
click at [468, 326] on button "Create" at bounding box center [481, 331] width 46 height 21
select select "**"
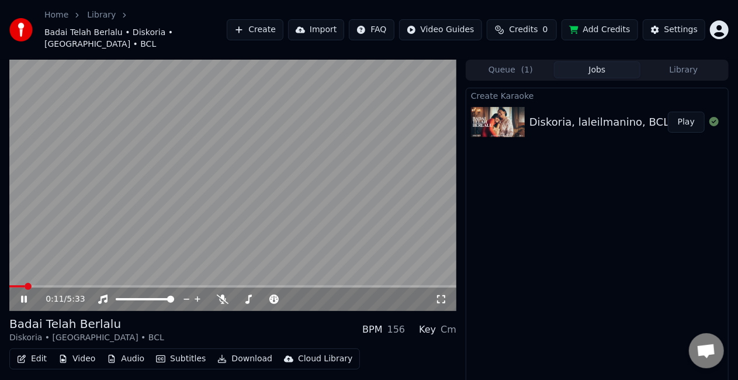
click at [27, 294] on icon at bounding box center [32, 298] width 27 height 9
click at [69, 350] on button "Video" at bounding box center [77, 358] width 46 height 16
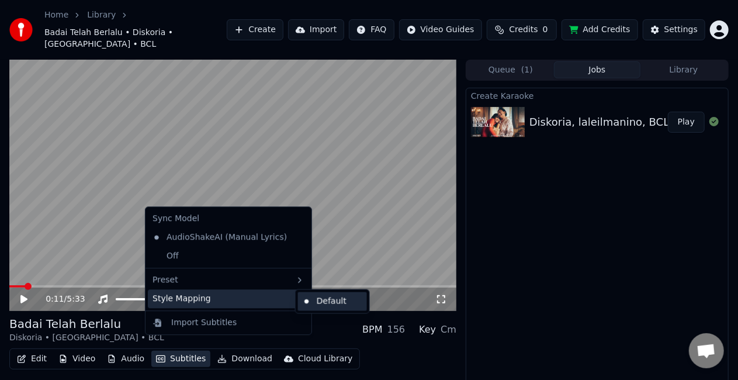
click at [339, 300] on div "Default" at bounding box center [332, 301] width 69 height 19
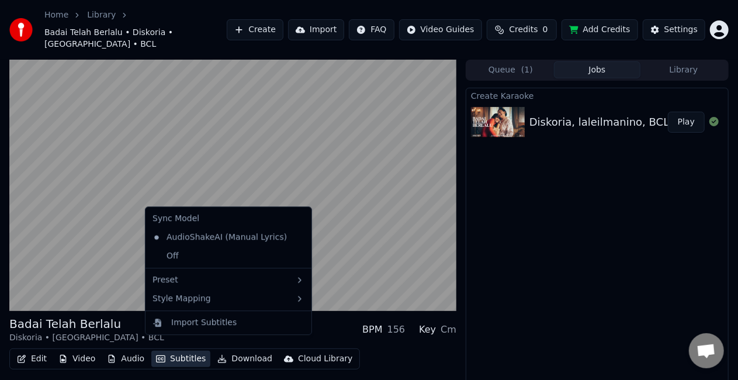
click at [171, 350] on button "Subtitles" at bounding box center [180, 358] width 59 height 16
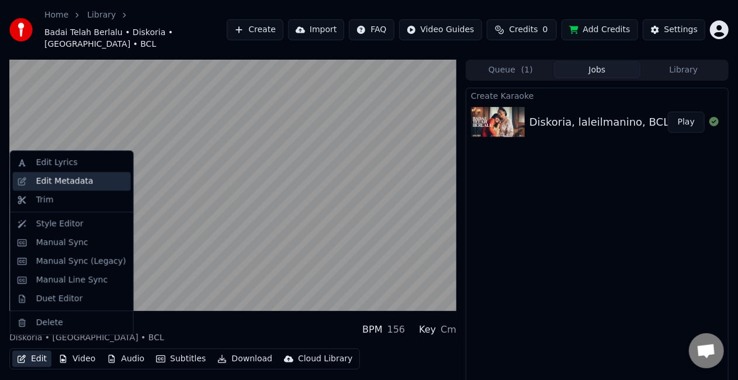
click at [65, 186] on div "Edit Metadata" at bounding box center [64, 181] width 57 height 12
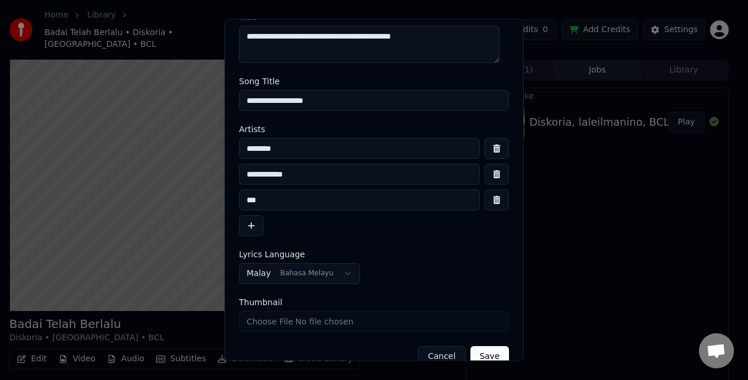
scroll to position [61, 0]
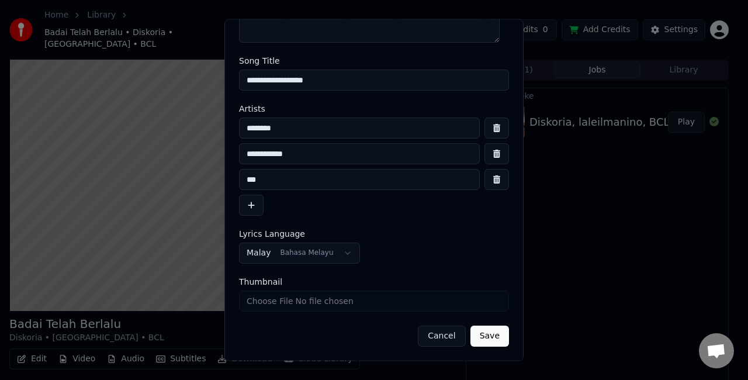
click at [445, 335] on button "Cancel" at bounding box center [441, 336] width 47 height 21
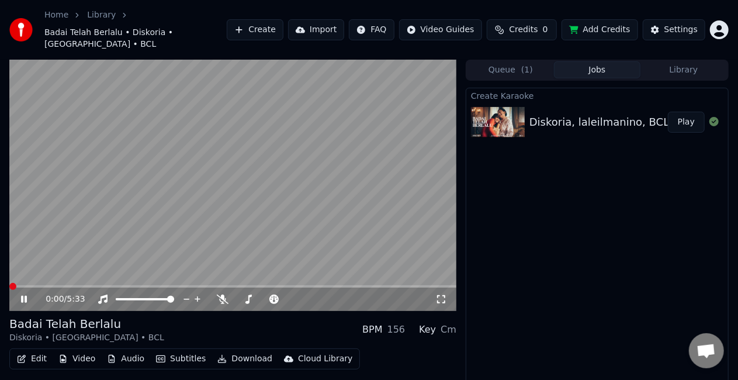
click at [9, 283] on span at bounding box center [12, 286] width 7 height 7
click at [208, 209] on video at bounding box center [232, 185] width 447 height 251
click at [39, 350] on button "Edit" at bounding box center [31, 358] width 39 height 16
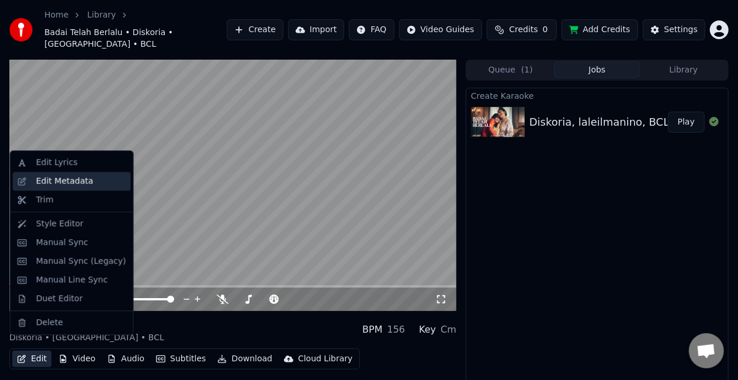
click at [75, 185] on div "Edit Metadata" at bounding box center [64, 181] width 57 height 12
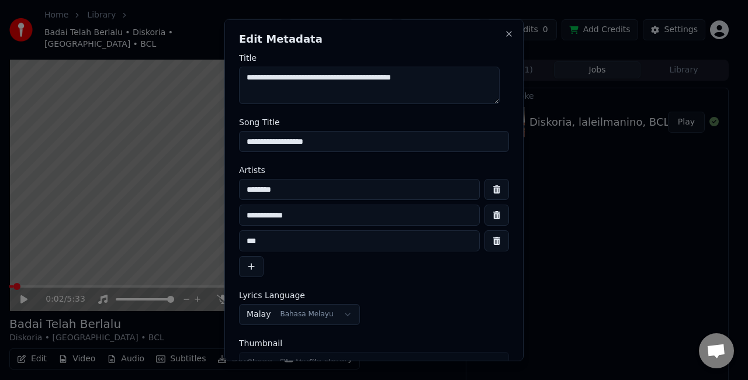
click at [445, 78] on textarea "**********" at bounding box center [369, 85] width 260 height 37
click at [377, 141] on input "**********" at bounding box center [374, 141] width 270 height 21
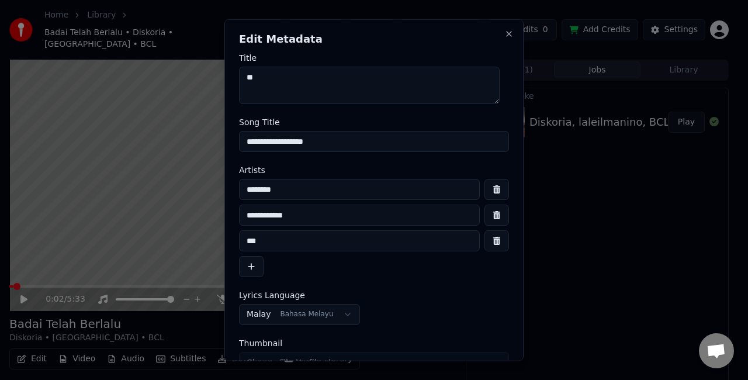
click at [377, 141] on input "**********" at bounding box center [374, 141] width 270 height 21
click at [363, 197] on input "********" at bounding box center [359, 189] width 241 height 21
click at [359, 211] on input "**********" at bounding box center [359, 214] width 241 height 21
type input "**********"
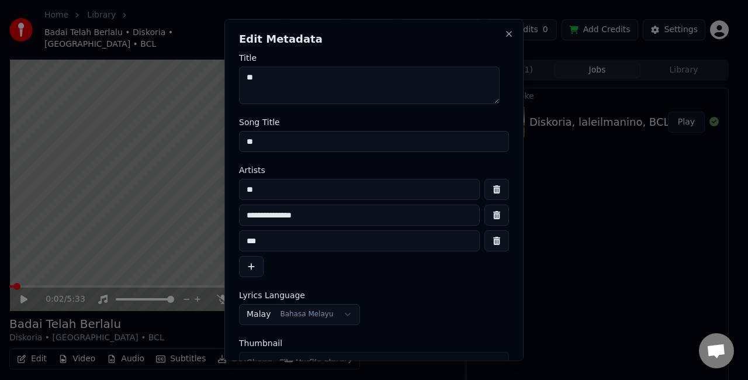
click at [359, 211] on input "**********" at bounding box center [359, 214] width 241 height 21
click at [332, 243] on input "***" at bounding box center [359, 240] width 241 height 21
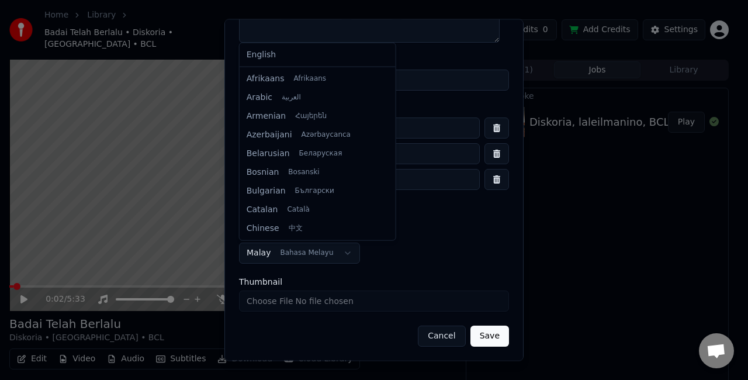
click at [314, 257] on body "**********" at bounding box center [369, 190] width 738 height 380
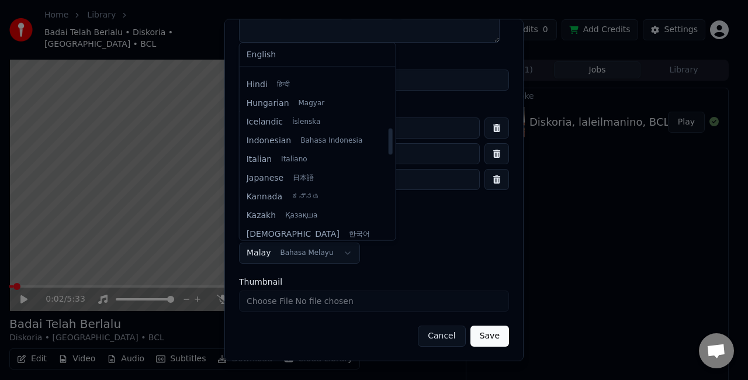
scroll to position [371, 0]
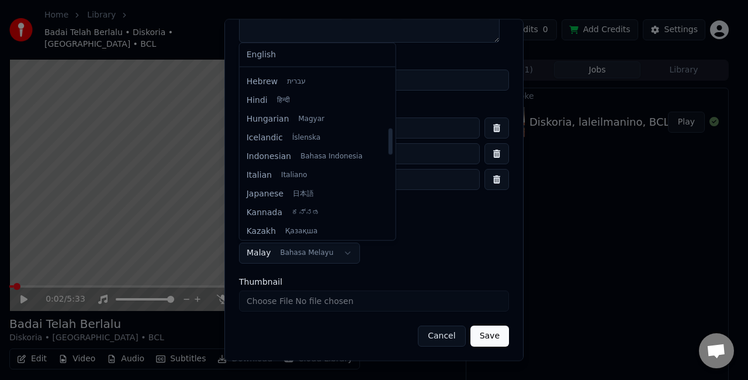
select select "**"
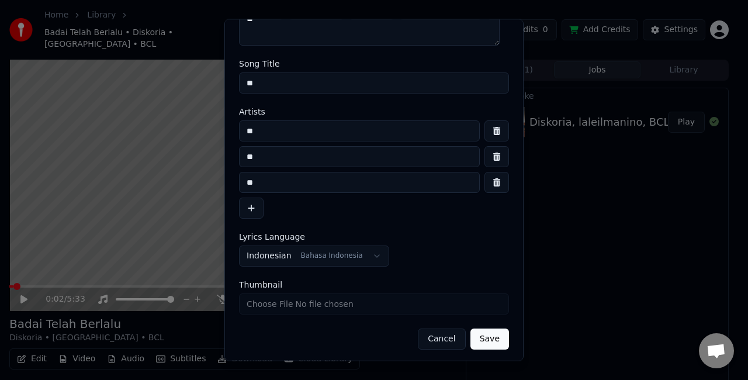
scroll to position [61, 0]
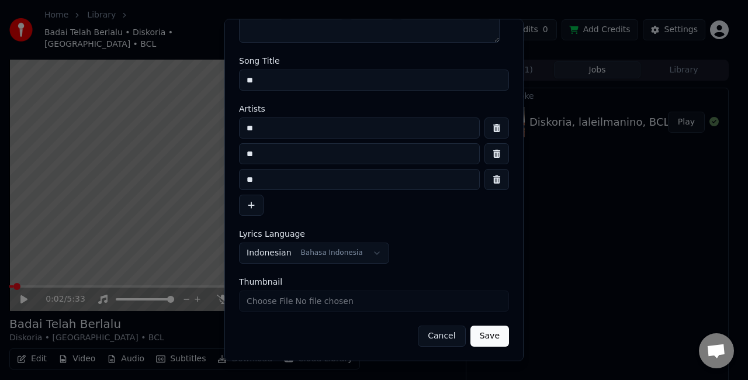
click at [484, 341] on button "Save" at bounding box center [489, 336] width 39 height 21
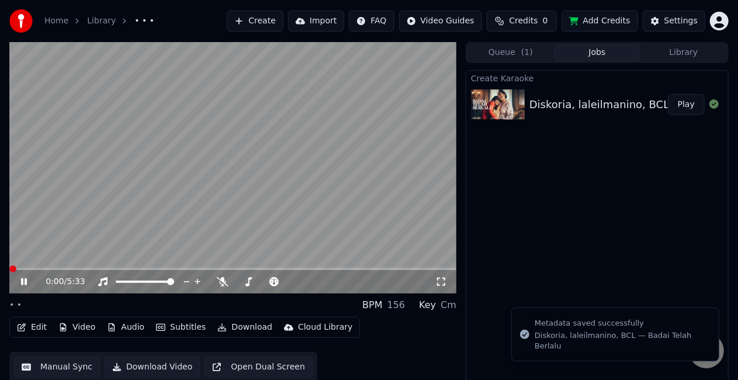
click at [9, 269] on span at bounding box center [12, 268] width 7 height 7
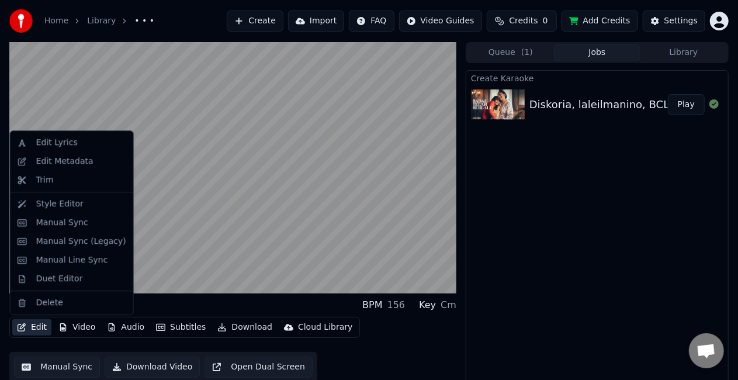
click at [33, 328] on button "Edit" at bounding box center [31, 327] width 39 height 16
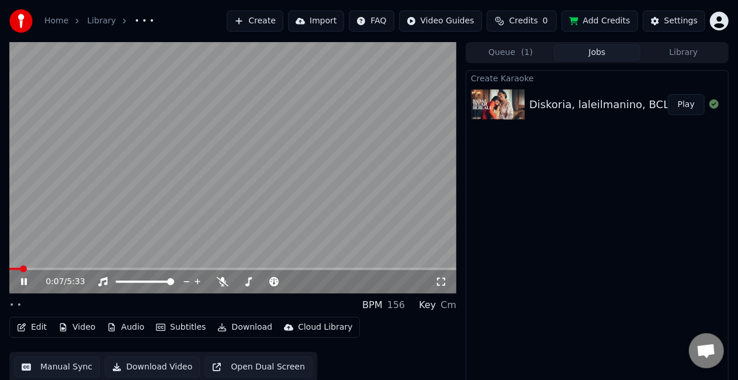
click at [228, 208] on video at bounding box center [232, 167] width 447 height 251
click at [26, 329] on icon "button" at bounding box center [21, 327] width 9 height 8
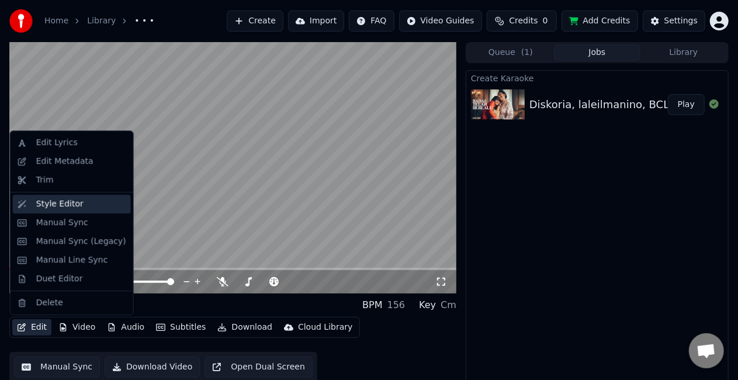
click at [57, 207] on div "Style Editor" at bounding box center [59, 204] width 47 height 12
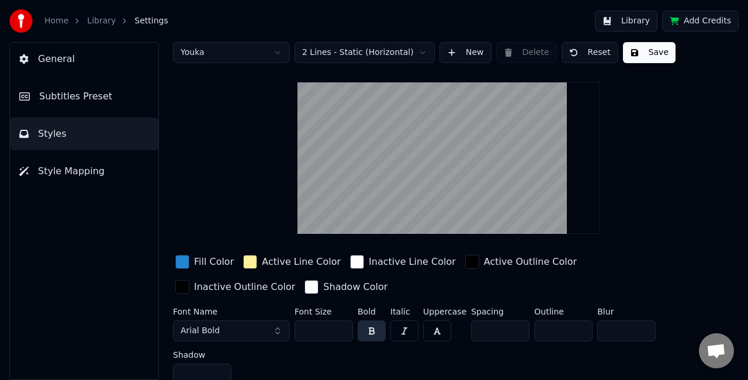
scroll to position [20, 0]
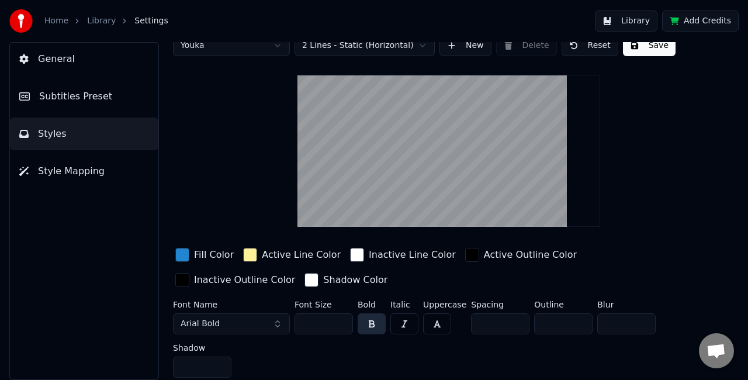
click at [72, 172] on span "Style Mapping" at bounding box center [71, 171] width 67 height 14
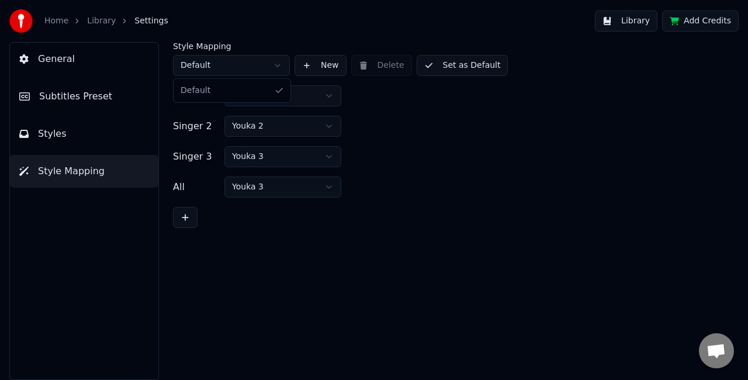
click at [235, 72] on html "Home Library Settings Library Add Credits General Subtitles Preset Styles Style…" at bounding box center [374, 190] width 748 height 380
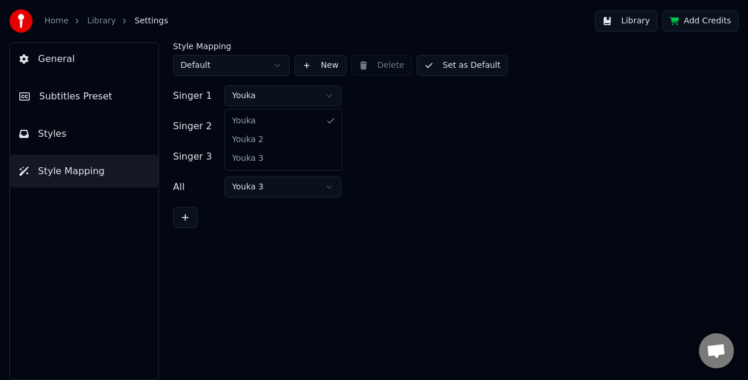
click at [306, 93] on html "Home Library Settings Library Add Credits General Subtitles Preset Styles Style…" at bounding box center [374, 190] width 748 height 380
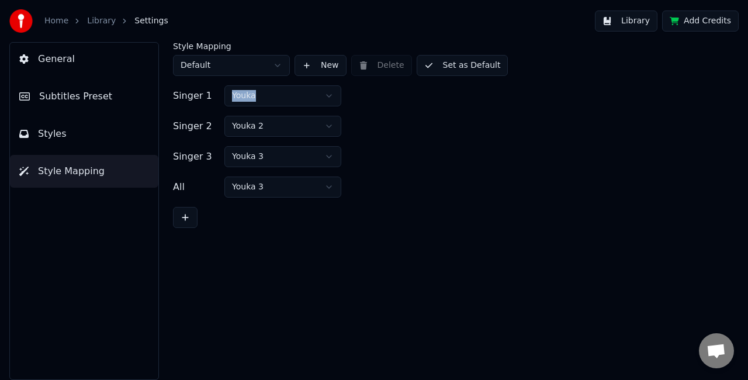
click at [88, 110] on button "Subtitles Preset" at bounding box center [84, 96] width 148 height 33
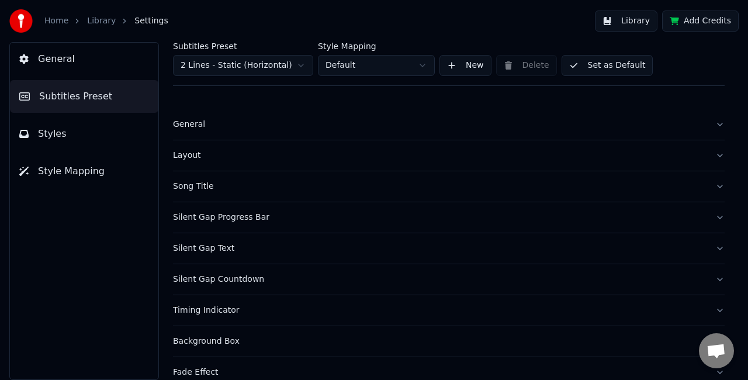
click at [397, 71] on html "Home Library Settings Library Add Credits General Subtitles Preset Styles Style…" at bounding box center [374, 190] width 748 height 380
click at [310, 66] on html "Home Library Settings Library Add Credits General Subtitles Preset Styles Style…" at bounding box center [374, 190] width 748 height 380
click at [705, 124] on button "General" at bounding box center [448, 124] width 551 height 30
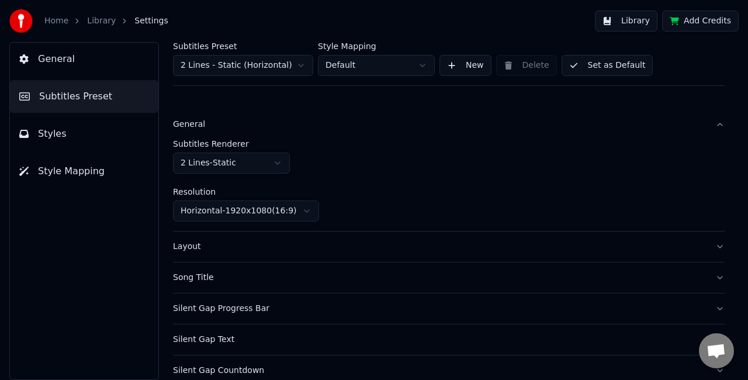
click at [705, 124] on button "General" at bounding box center [448, 124] width 551 height 30
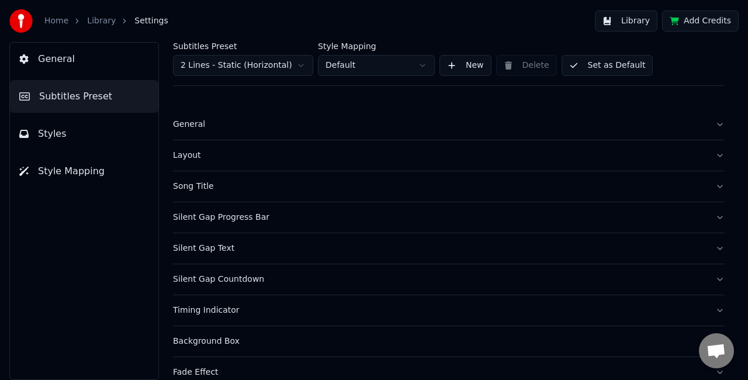
click at [342, 148] on button "Layout" at bounding box center [448, 155] width 551 height 30
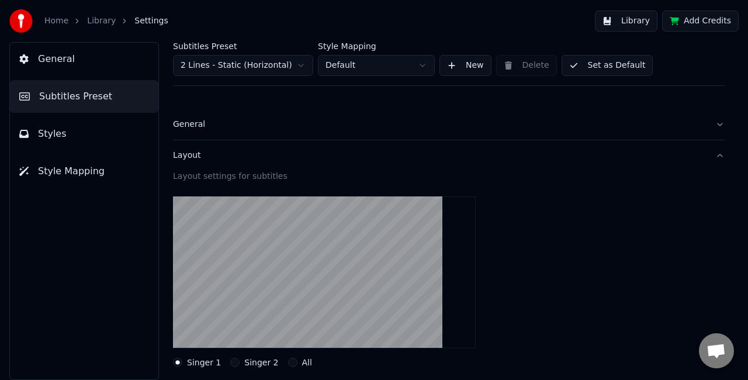
click at [707, 155] on button "Layout" at bounding box center [448, 155] width 551 height 30
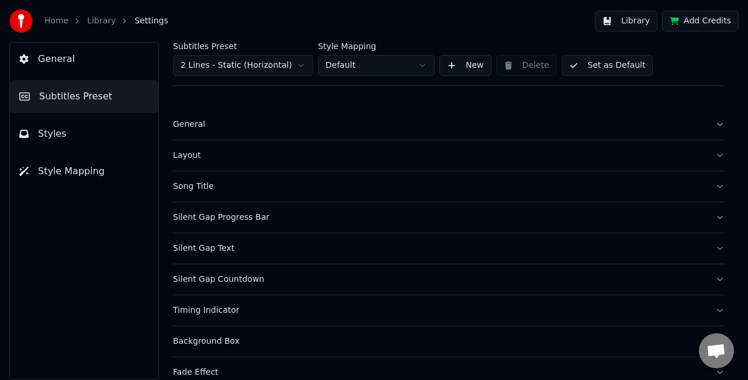
scroll to position [58, 0]
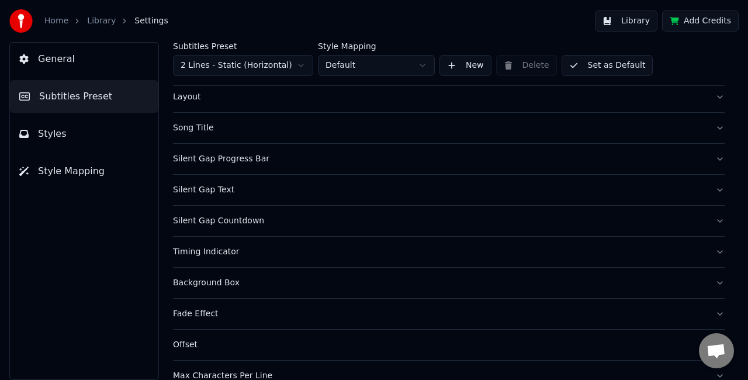
click at [698, 132] on button "Song Title" at bounding box center [448, 128] width 551 height 30
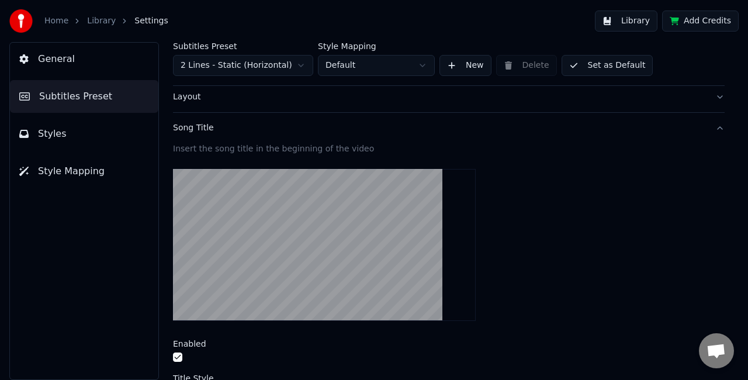
click at [252, 233] on video at bounding box center [324, 245] width 303 height 152
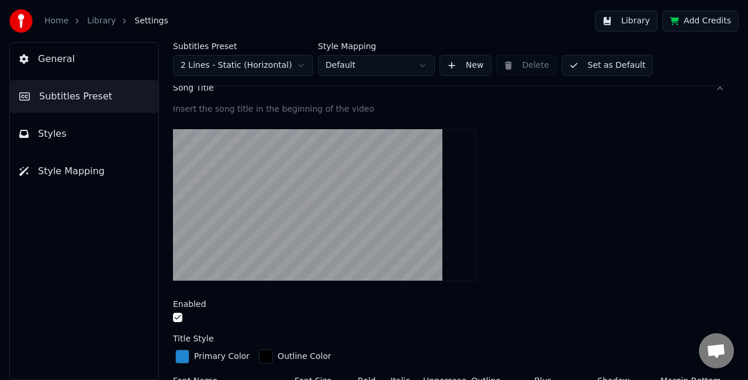
scroll to position [117, 0]
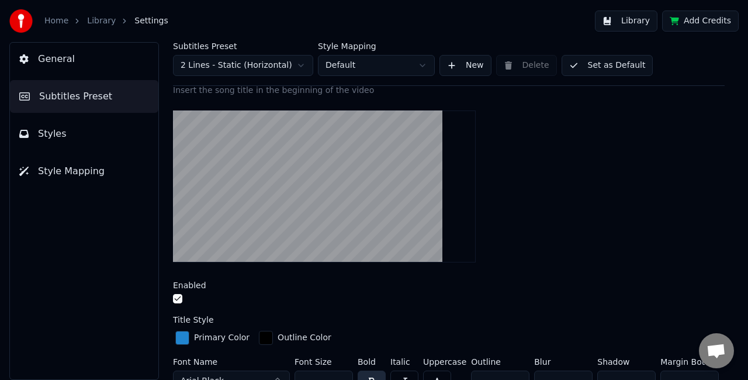
click at [178, 296] on button "button" at bounding box center [177, 298] width 9 height 9
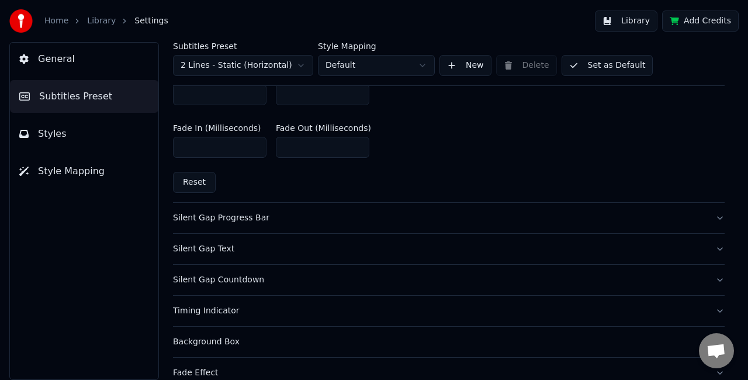
scroll to position [642, 0]
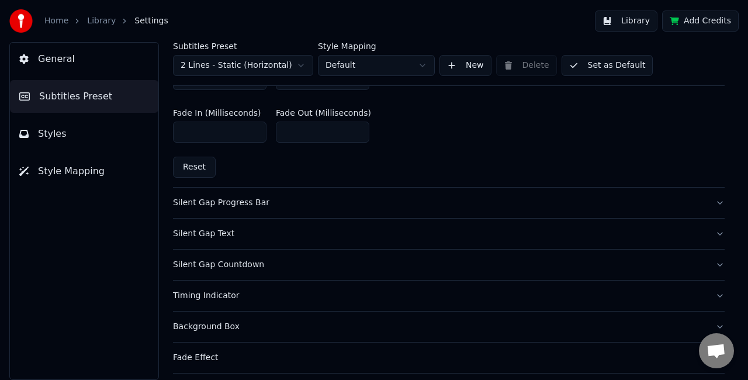
click at [704, 202] on button "Silent Gap Progress Bar" at bounding box center [448, 202] width 551 height 30
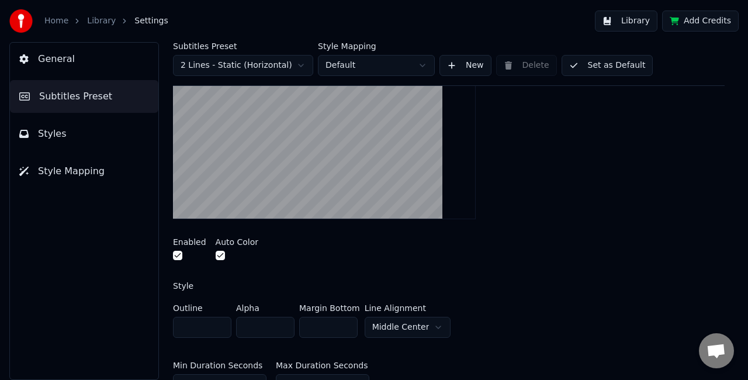
scroll to position [126, 0]
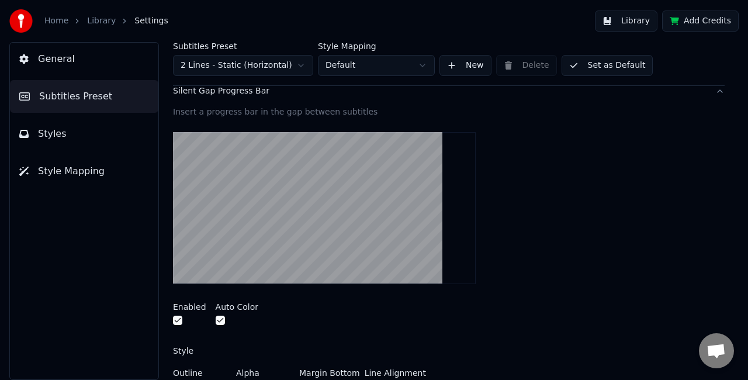
click at [343, 211] on video at bounding box center [324, 208] width 303 height 152
click at [260, 201] on video at bounding box center [324, 208] width 303 height 152
click at [272, 194] on video at bounding box center [324, 208] width 303 height 152
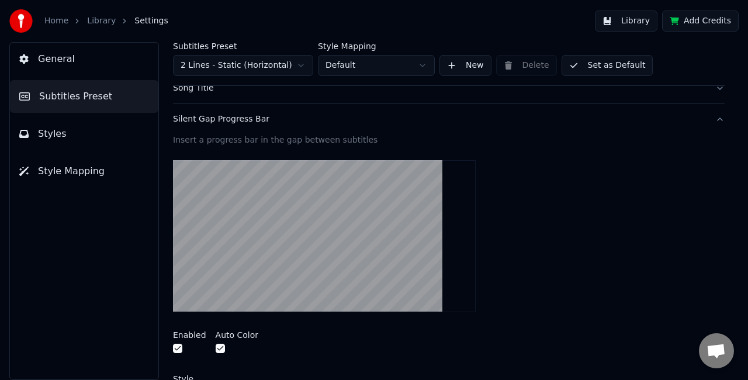
scroll to position [117, 0]
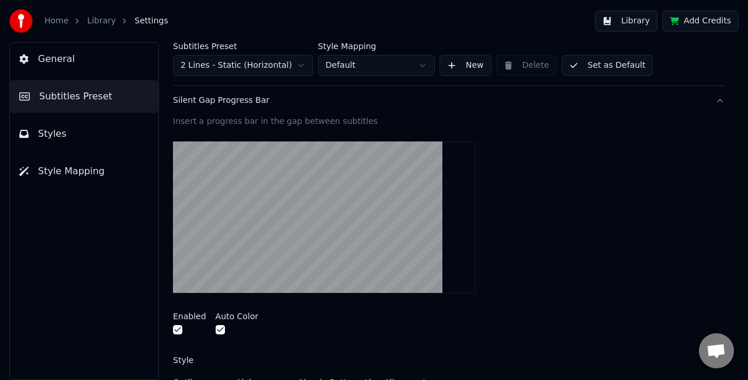
click at [179, 328] on button "button" at bounding box center [177, 329] width 9 height 9
click at [216, 328] on button "button" at bounding box center [220, 329] width 9 height 9
click at [108, 24] on link "Library" at bounding box center [101, 21] width 29 height 12
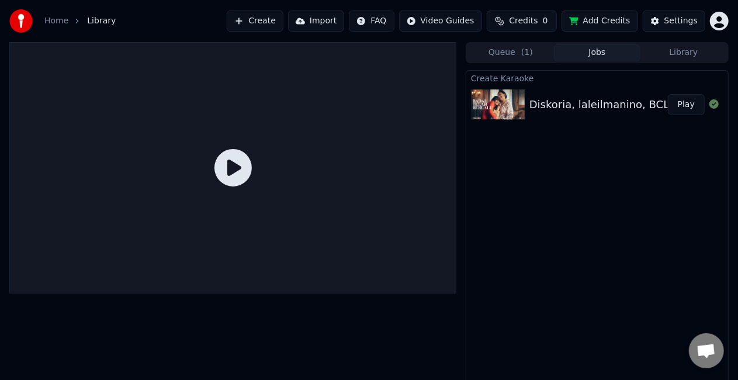
click at [682, 105] on button "Play" at bounding box center [686, 104] width 37 height 21
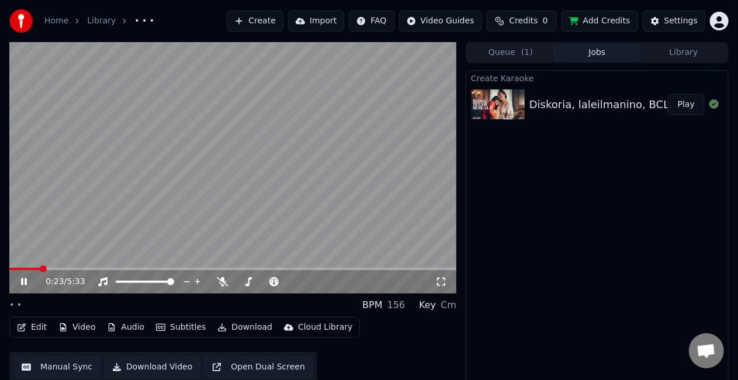
click at [443, 283] on icon at bounding box center [441, 281] width 12 height 9
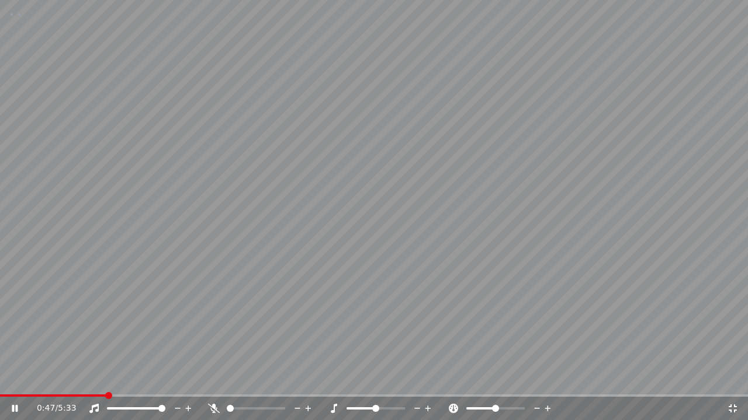
click at [213, 379] on icon at bounding box center [214, 408] width 12 height 9
click at [729, 379] on icon at bounding box center [732, 409] width 8 height 8
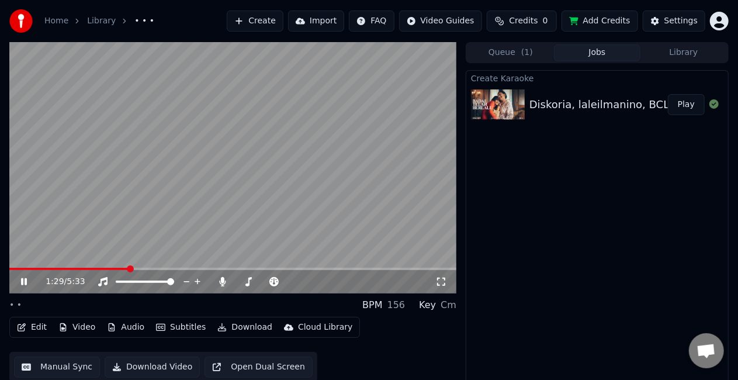
click at [445, 284] on icon at bounding box center [441, 281] width 8 height 8
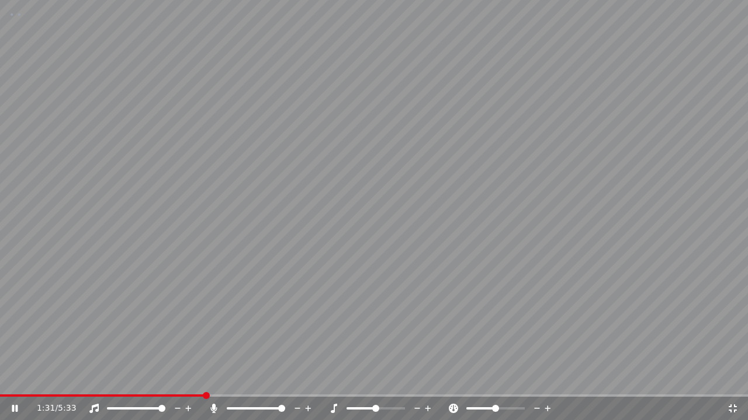
click at [729, 379] on icon at bounding box center [733, 408] width 12 height 9
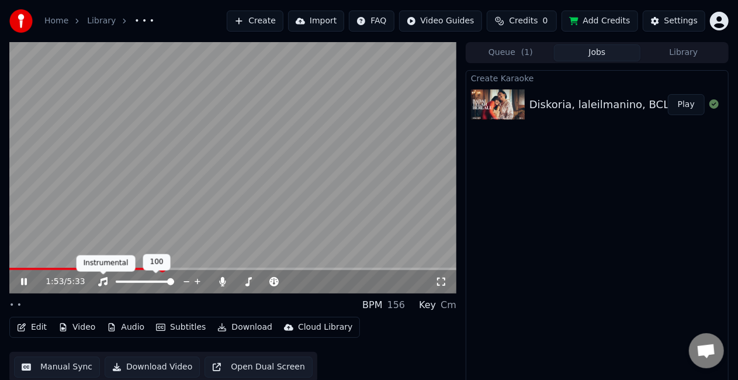
click at [106, 279] on icon at bounding box center [102, 281] width 9 height 9
click at [104, 280] on icon at bounding box center [103, 281] width 12 height 9
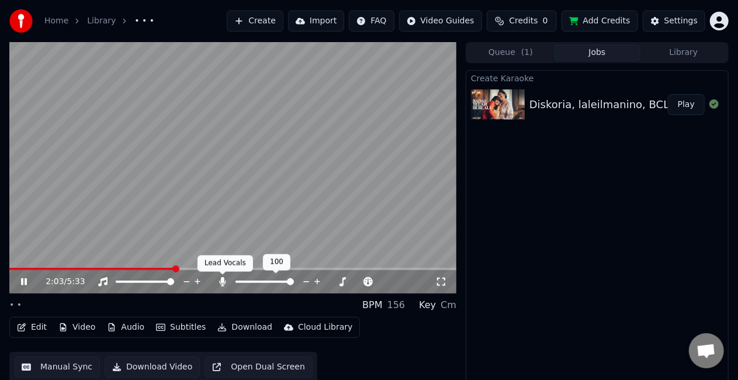
click at [225, 283] on icon at bounding box center [223, 281] width 12 height 9
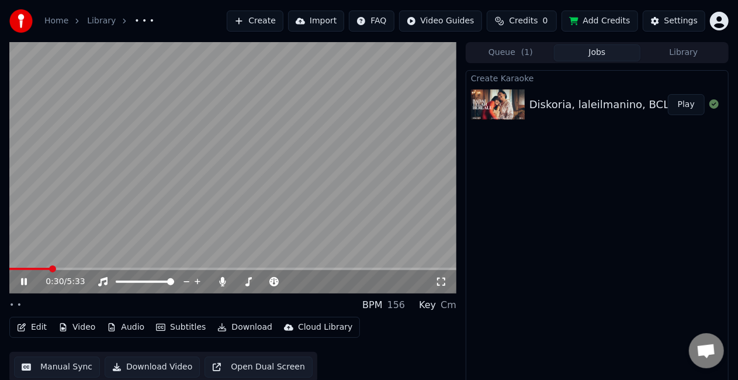
click at [50, 269] on span at bounding box center [52, 268] width 7 height 7
click at [131, 367] on button "Download Video" at bounding box center [152, 366] width 95 height 21
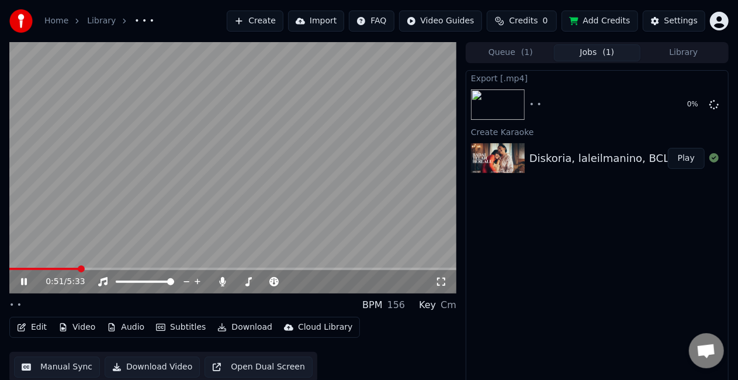
click at [307, 189] on video at bounding box center [232, 167] width 447 height 251
click at [148, 175] on video at bounding box center [232, 167] width 447 height 251
click at [225, 285] on icon at bounding box center [223, 281] width 12 height 9
click at [225, 279] on icon at bounding box center [223, 281] width 12 height 9
click at [366, 207] on video at bounding box center [232, 167] width 447 height 251
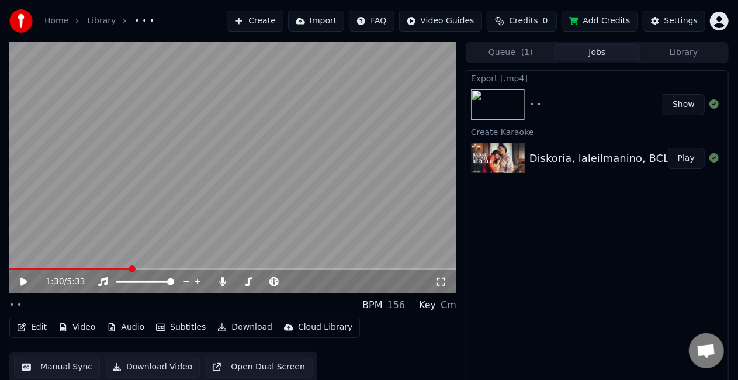
click at [270, 22] on button "Create" at bounding box center [255, 21] width 57 height 21
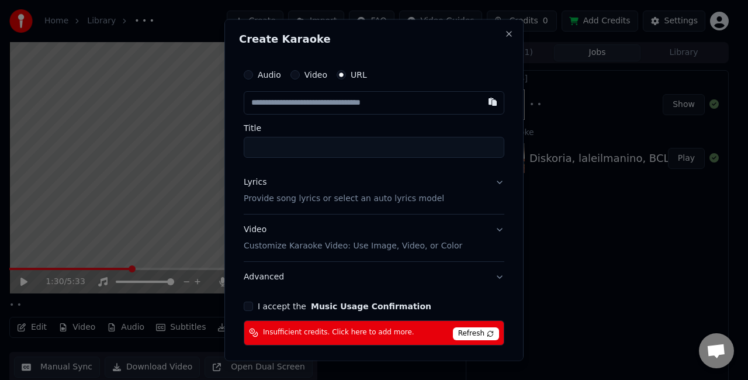
click at [308, 75] on label "Video" at bounding box center [315, 75] width 23 height 8
click at [300, 75] on button "Video" at bounding box center [294, 74] width 9 height 9
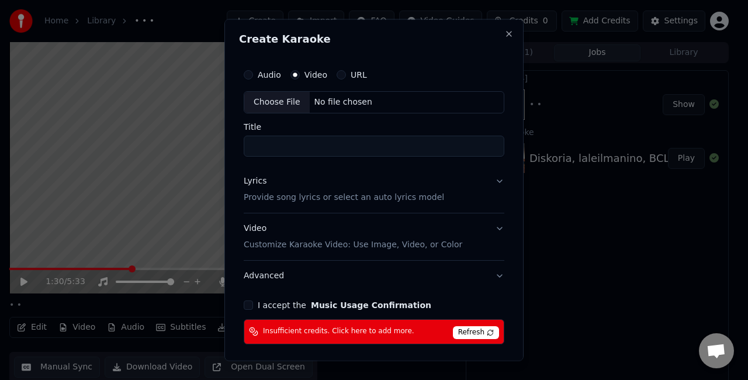
click at [274, 103] on div "Choose File" at bounding box center [276, 102] width 65 height 21
click at [504, 36] on button "Close" at bounding box center [508, 33] width 9 height 9
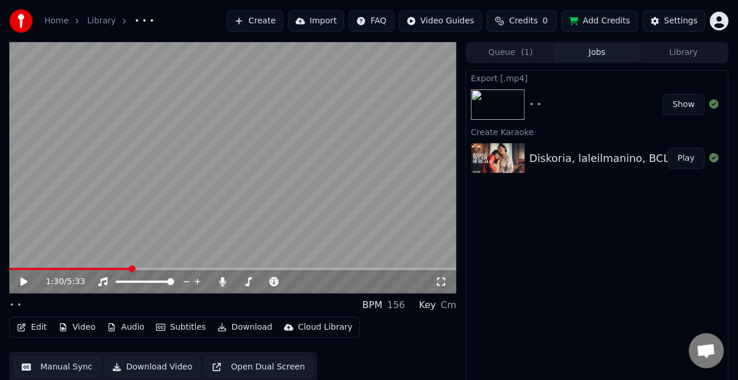
click at [259, 20] on button "Create" at bounding box center [255, 21] width 57 height 21
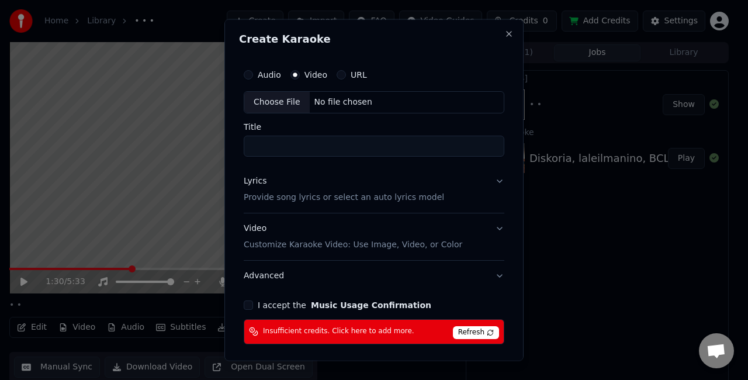
click at [261, 99] on div "Choose File" at bounding box center [276, 102] width 65 height 21
type input "**********"
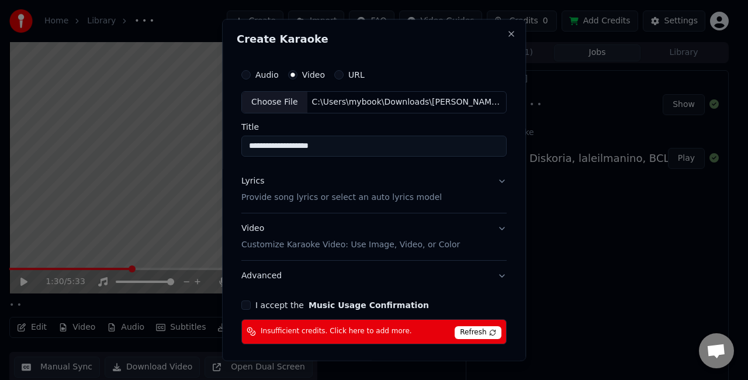
click at [385, 142] on input "**********" at bounding box center [373, 145] width 265 height 21
click at [282, 104] on div "Choose File" at bounding box center [274, 102] width 65 height 21
click at [250, 77] on div "Audio" at bounding box center [259, 74] width 37 height 9
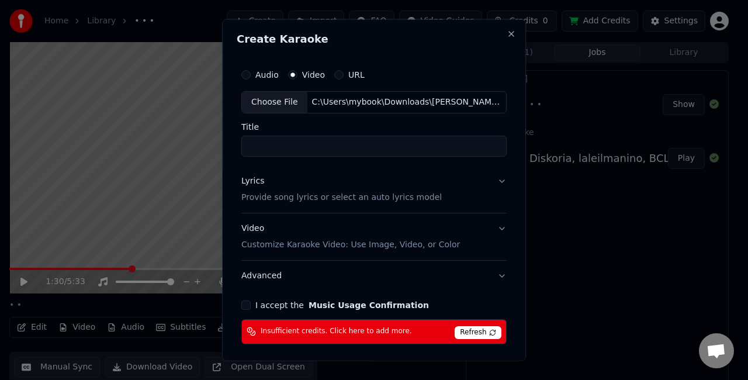
click at [244, 74] on button "Audio" at bounding box center [245, 74] width 9 height 9
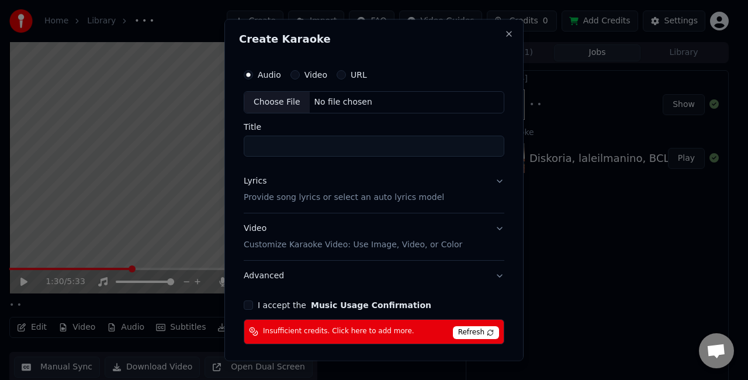
click at [295, 72] on button "Video" at bounding box center [294, 74] width 9 height 9
click at [287, 102] on div "Choose File" at bounding box center [276, 102] width 65 height 21
type input "**********"
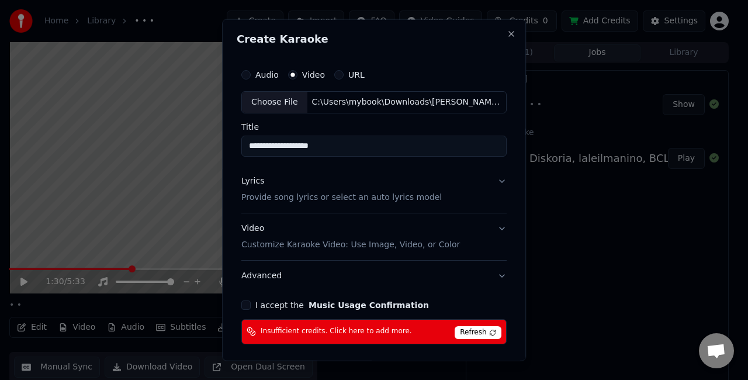
click at [494, 179] on button "Lyrics Provide song lyrics or select an auto lyrics model" at bounding box center [373, 188] width 265 height 47
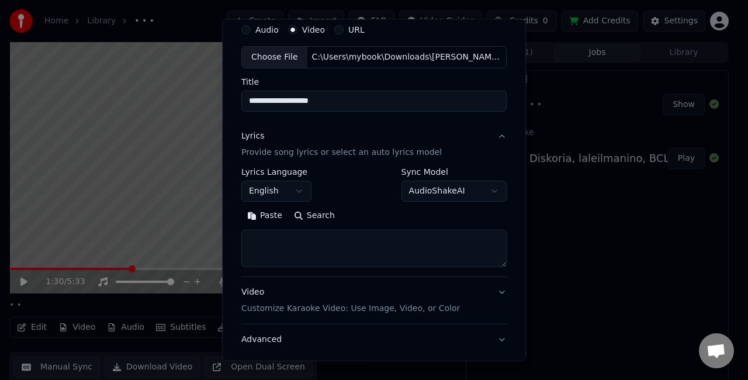
scroll to position [58, 0]
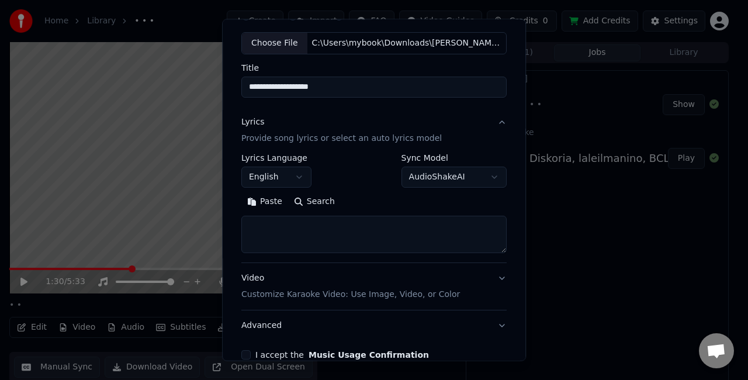
click at [451, 176] on body "**********" at bounding box center [369, 190] width 738 height 380
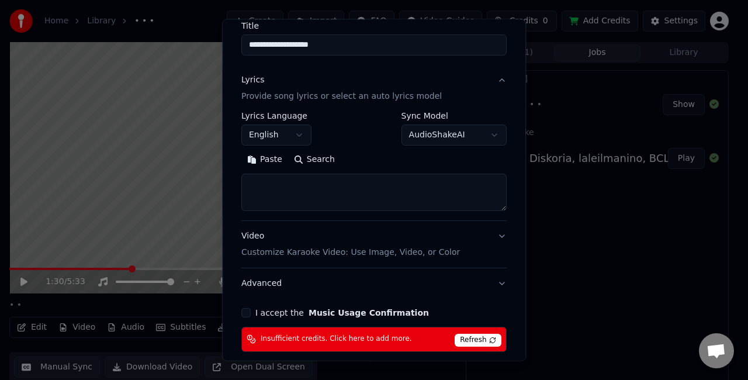
scroll to position [117, 0]
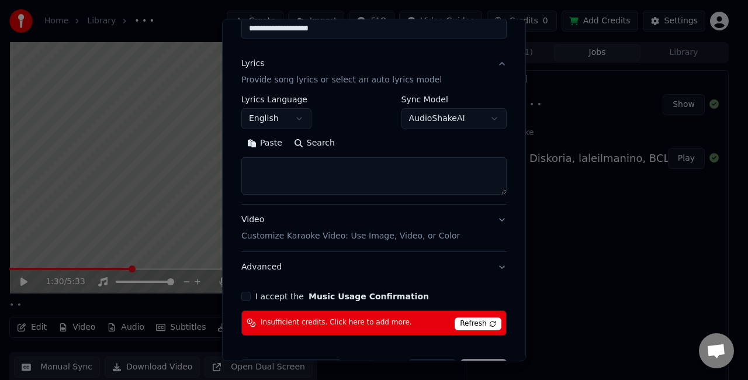
click at [315, 169] on textarea at bounding box center [373, 175] width 265 height 37
click at [270, 142] on button "Paste" at bounding box center [264, 143] width 47 height 19
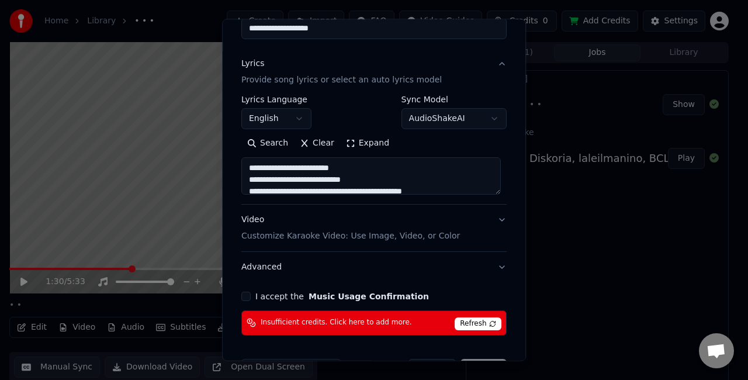
click at [492, 221] on button "Video Customize Karaoke Video: Use Image, Video, or Color" at bounding box center [373, 227] width 265 height 47
type textarea "**********"
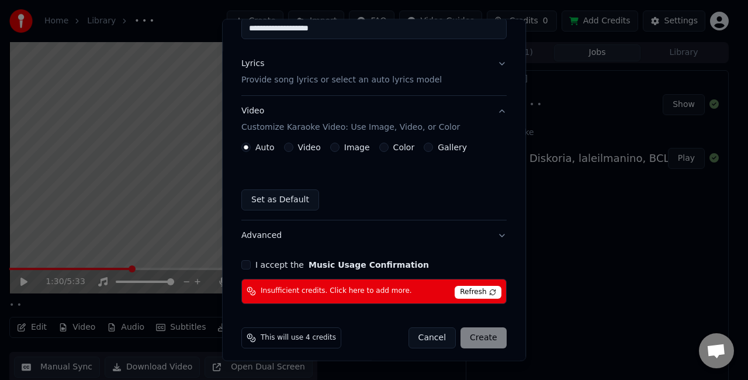
click at [495, 114] on button "Video Customize Karaoke Video: Use Image, Video, or Color" at bounding box center [373, 119] width 265 height 47
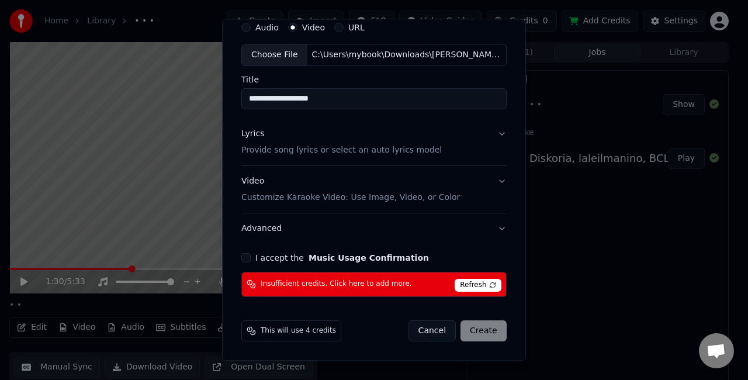
scroll to position [44, 0]
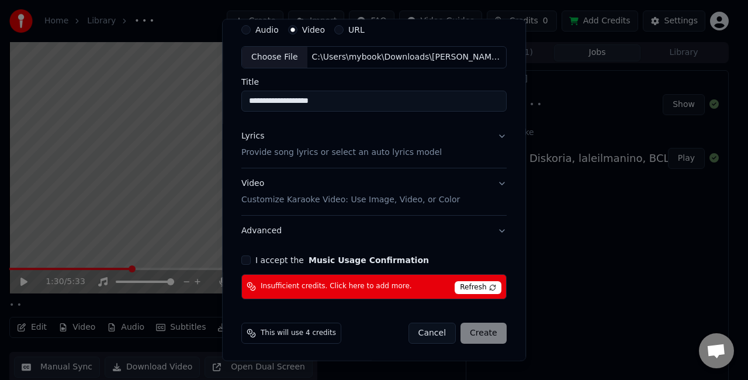
click at [248, 260] on button "I accept the Music Usage Confirmation" at bounding box center [245, 259] width 9 height 9
click at [478, 286] on span "Refresh" at bounding box center [477, 287] width 46 height 13
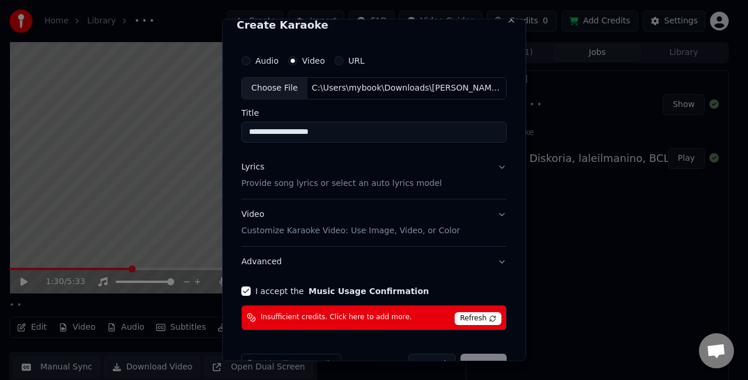
scroll to position [0, 0]
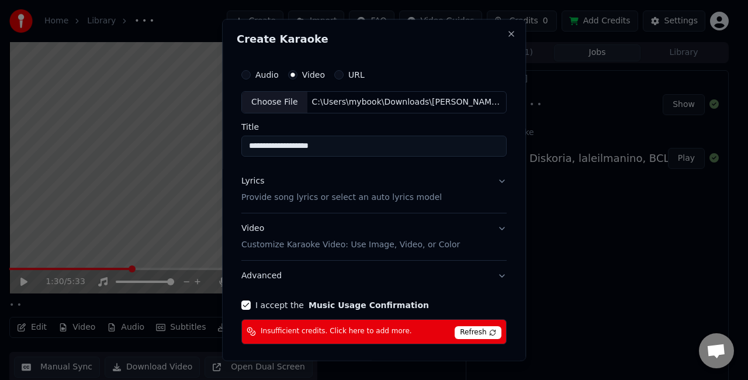
click at [334, 76] on button "URL" at bounding box center [338, 74] width 9 height 9
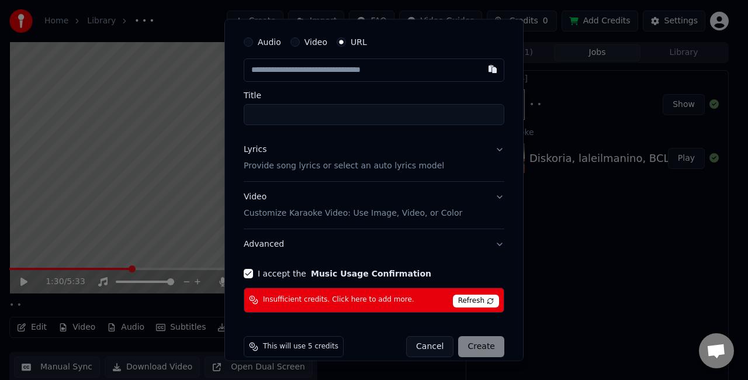
scroll to position [46, 0]
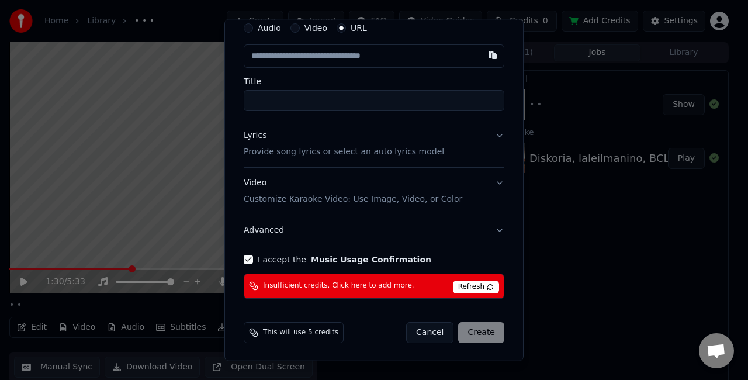
click at [420, 326] on button "Cancel" at bounding box center [429, 332] width 47 height 21
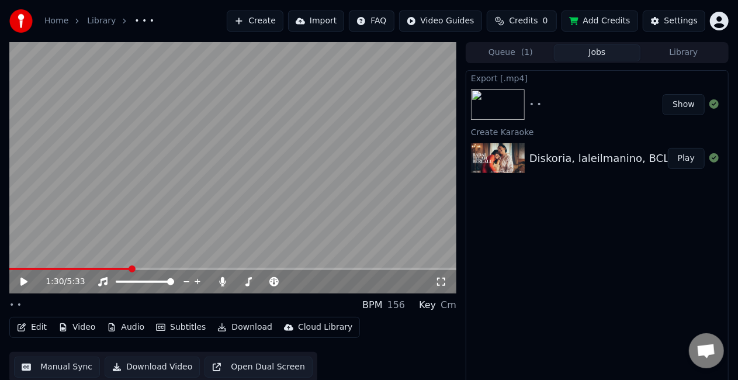
click at [273, 26] on button "Create" at bounding box center [255, 21] width 57 height 21
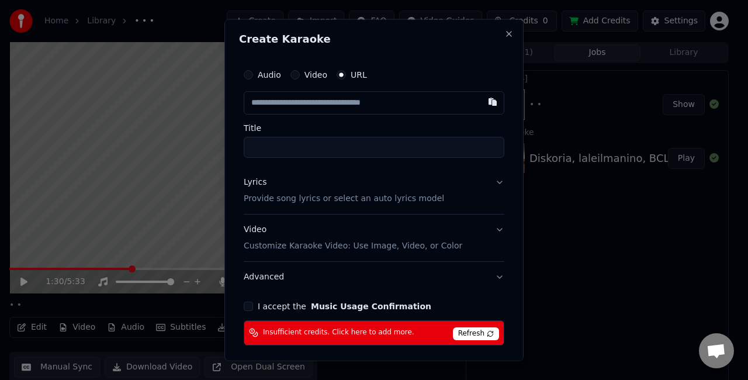
click at [467, 333] on span "Refresh" at bounding box center [476, 332] width 46 height 13
click at [504, 32] on button "Close" at bounding box center [508, 33] width 9 height 9
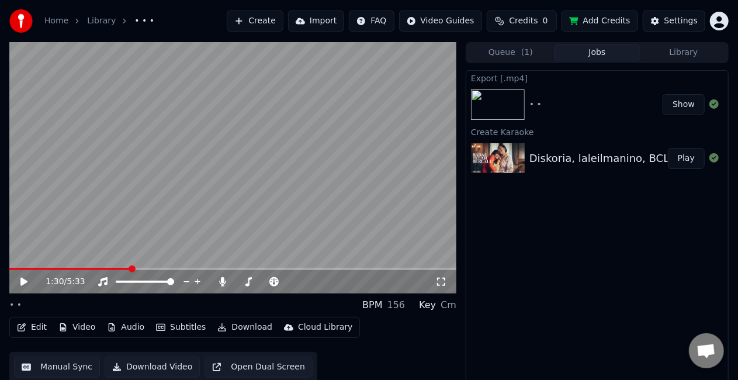
click at [589, 22] on button "Add Credits" at bounding box center [599, 21] width 77 height 21
click at [687, 158] on button "Play" at bounding box center [686, 158] width 37 height 21
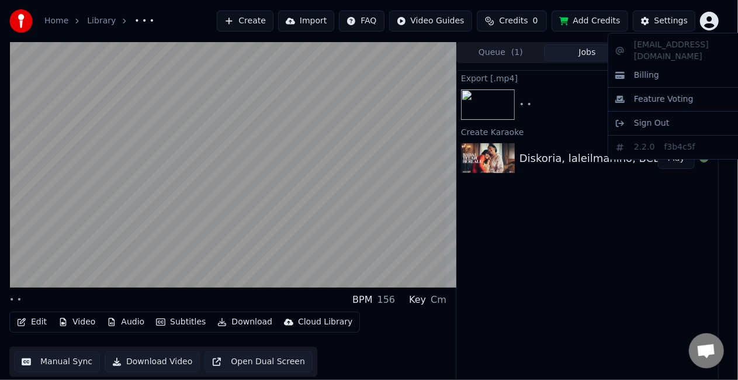
click at [716, 19] on html "Home Library • • • Create Import FAQ Video Guides Credits 0 Add Credits Setting…" at bounding box center [369, 190] width 738 height 380
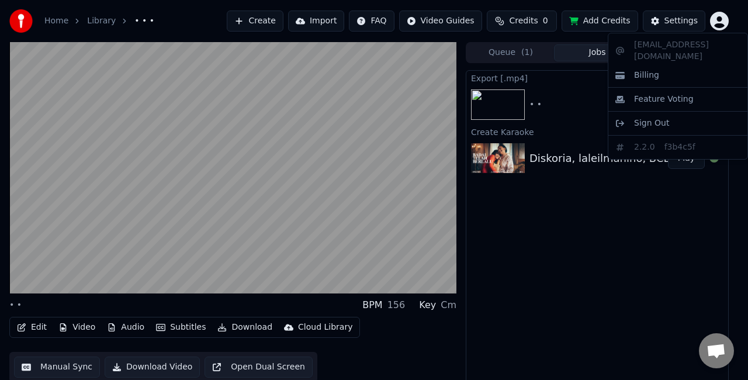
click at [673, 21] on html "Home Library • • • Create Import FAQ Video Guides Credits 0 Add Credits Setting…" at bounding box center [374, 190] width 748 height 380
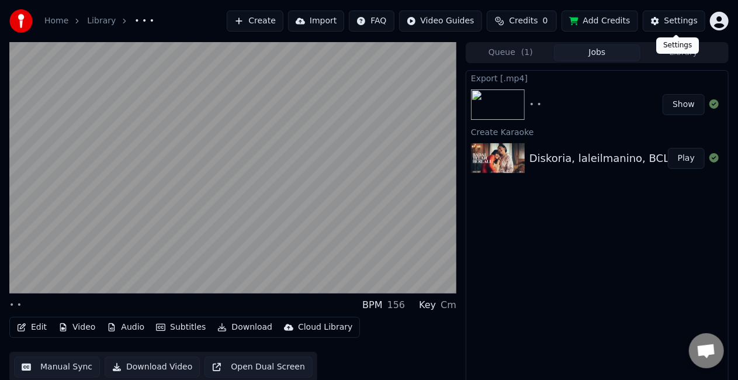
click at [728, 22] on html "Home Library • • • Create Import FAQ Video Guides Credits 0 Add Credits Setting…" at bounding box center [369, 190] width 738 height 380
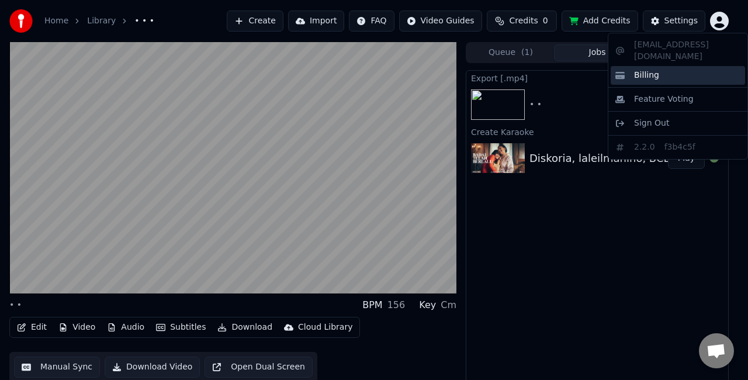
click at [682, 66] on div "Billing" at bounding box center [677, 75] width 134 height 19
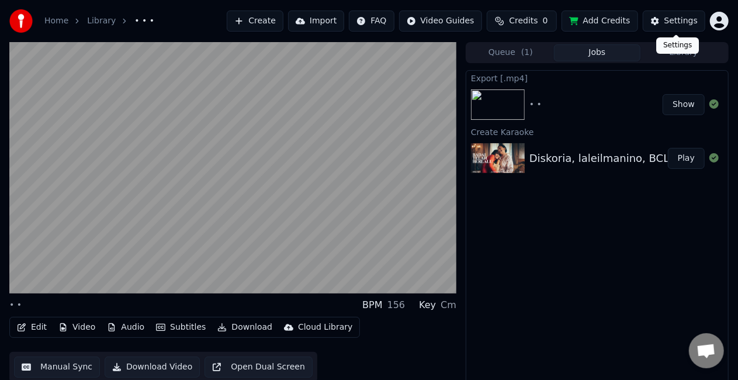
click at [673, 23] on div "Settings" at bounding box center [680, 21] width 33 height 12
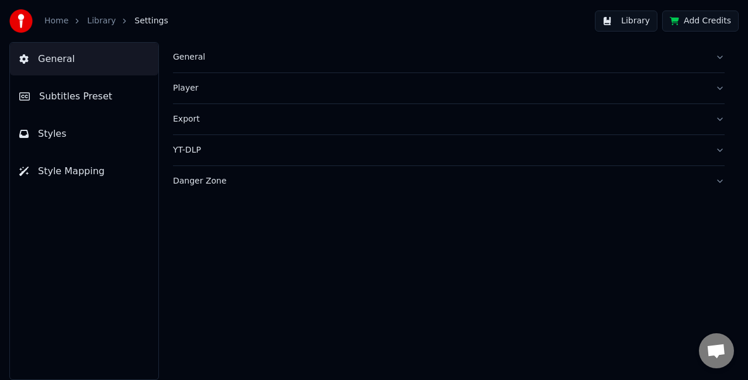
click at [91, 21] on link "Library" at bounding box center [101, 21] width 29 height 12
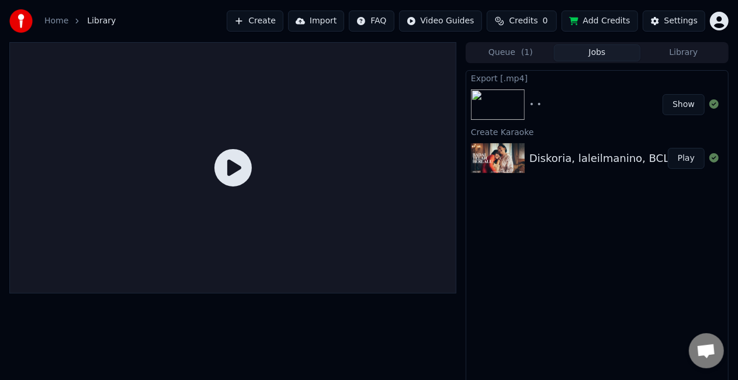
click at [725, 26] on html "Home Library Create Import FAQ Video Guides Credits 0 Add Credits Settings Queu…" at bounding box center [369, 190] width 738 height 380
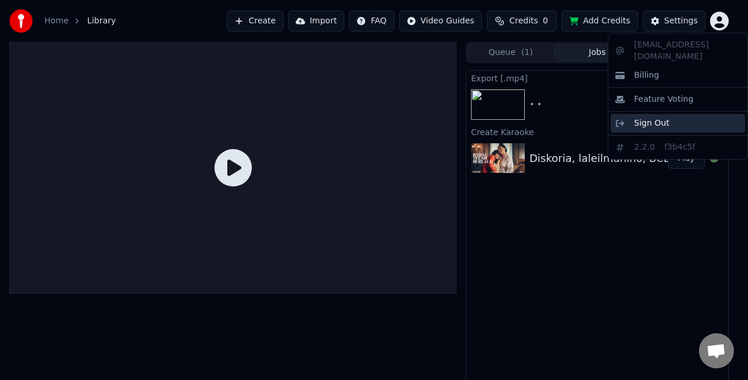
click at [654, 117] on span "Sign Out" at bounding box center [651, 123] width 35 height 12
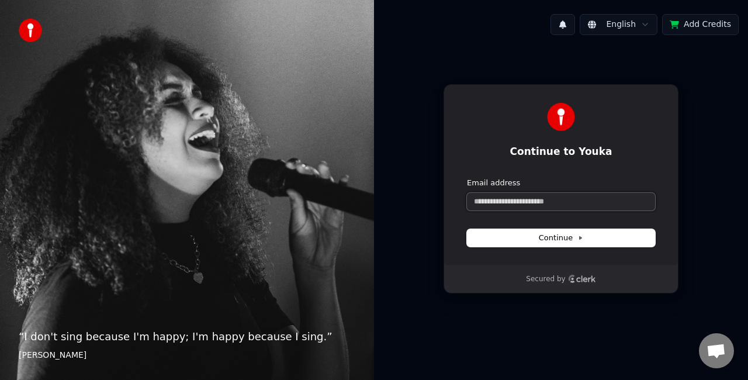
click at [564, 208] on input "Email address" at bounding box center [561, 202] width 188 height 18
click at [572, 234] on span "Continue" at bounding box center [560, 237] width 44 height 11
type input "**********"
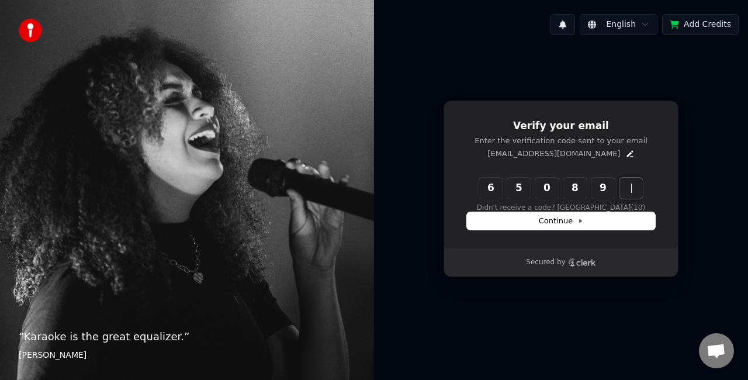
type input "******"
